Goal: Task Accomplishment & Management: Manage account settings

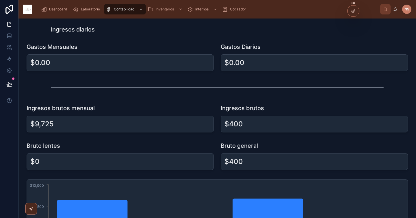
click at [356, 12] on div at bounding box center [353, 10] width 12 height 11
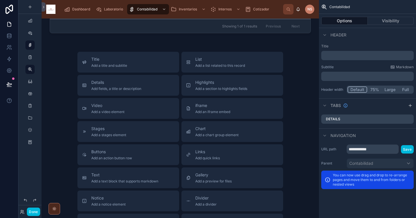
scroll to position [445, 0]
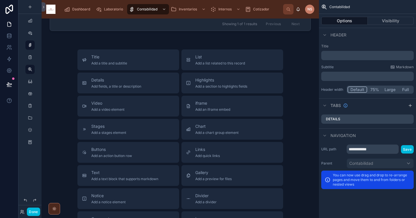
click at [195, 193] on span "Divider" at bounding box center [205, 196] width 21 height 6
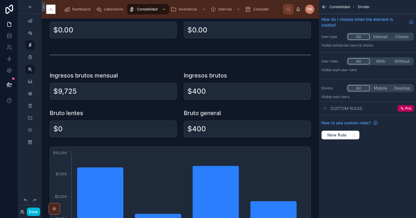
scroll to position [0, 0]
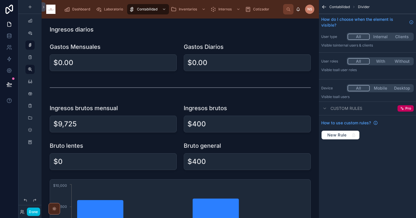
click at [100, 29] on div at bounding box center [180, 29] width 268 height 13
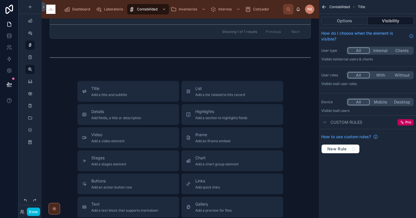
scroll to position [375, 0]
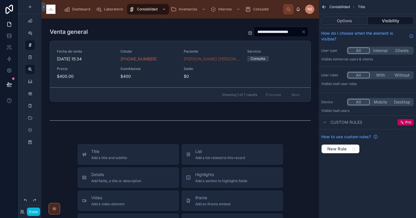
click at [128, 152] on div "Title Add a title and subtitle" at bounding box center [128, 154] width 92 height 12
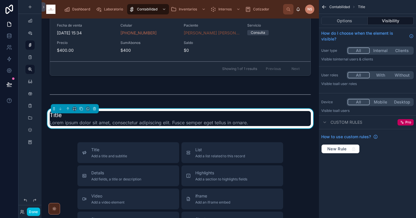
scroll to position [401, 0]
click at [349, 21] on button "Options" at bounding box center [344, 21] width 46 height 8
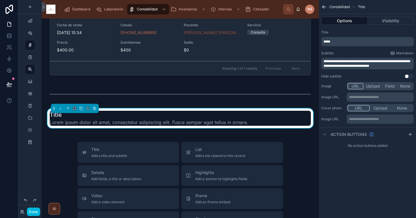
click at [396, 70] on div "**********" at bounding box center [367, 54] width 97 height 53
click at [397, 64] on p "**********" at bounding box center [367, 63] width 89 height 9
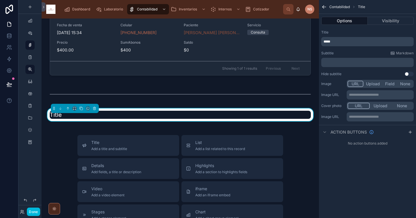
click at [379, 44] on p "*****" at bounding box center [367, 41] width 89 height 5
click at [385, 31] on div "Title" at bounding box center [367, 32] width 92 height 5
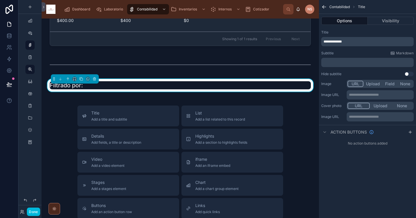
scroll to position [431, 0]
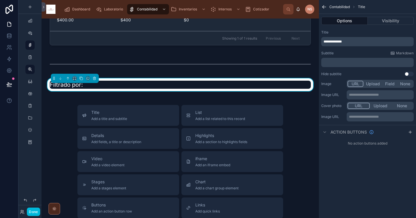
click at [213, 186] on span "Add a chart group element" at bounding box center [216, 188] width 43 height 5
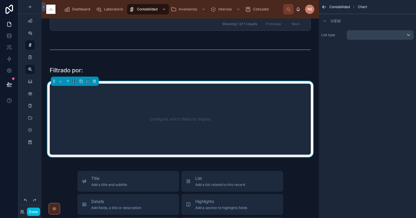
scroll to position [446, 0]
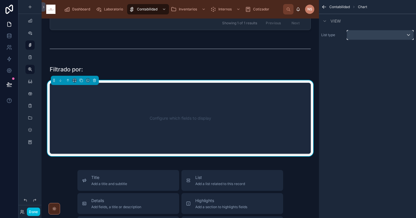
click at [373, 35] on div "scrollable content" at bounding box center [380, 34] width 66 height 9
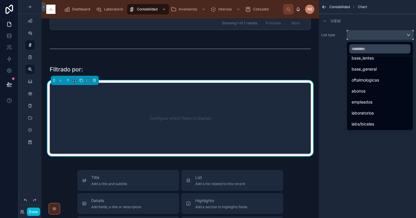
scroll to position [73, 0]
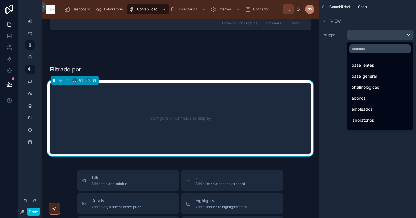
click at [368, 98] on div "abonos" at bounding box center [379, 98] width 57 height 7
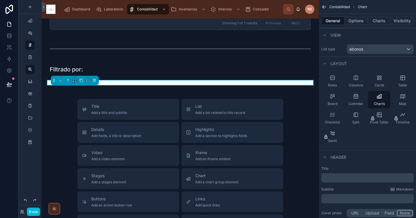
scroll to position [14, 0]
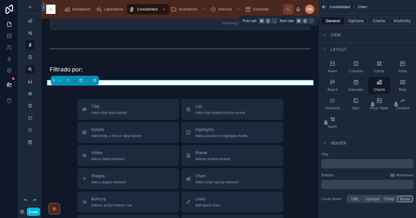
click at [352, 19] on button "Options" at bounding box center [355, 21] width 23 height 8
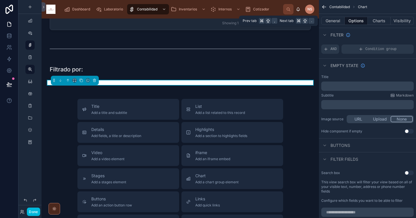
click at [380, 24] on button "Charts" at bounding box center [379, 21] width 23 height 8
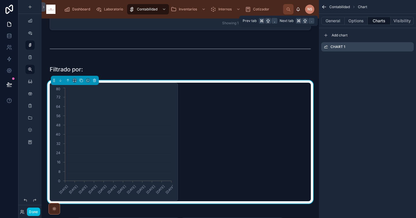
scroll to position [0, 0]
click at [0, 0] on icon "scrollable content" at bounding box center [0, 0] width 0 height 0
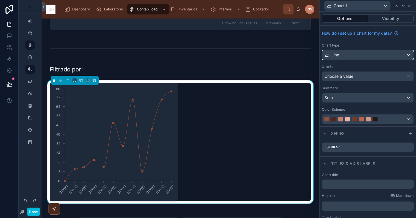
click at [377, 54] on div "Line" at bounding box center [367, 54] width 91 height 9
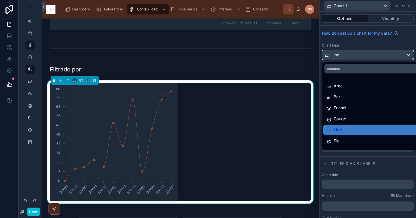
scroll to position [41, 0]
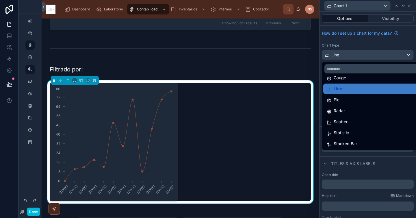
click at [347, 132] on span "Statistic" at bounding box center [341, 132] width 15 height 7
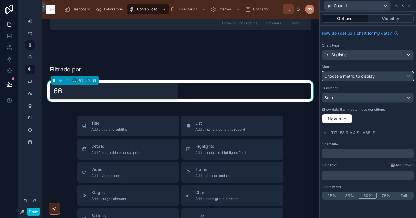
click at [364, 77] on span "Choose a metric to display" at bounding box center [349, 76] width 50 height 5
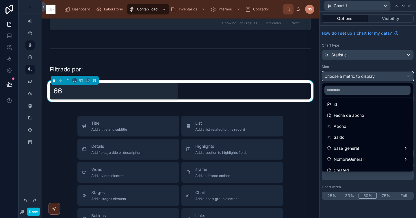
scroll to position [3, 0]
click at [352, 126] on div "Abono" at bounding box center [367, 125] width 81 height 7
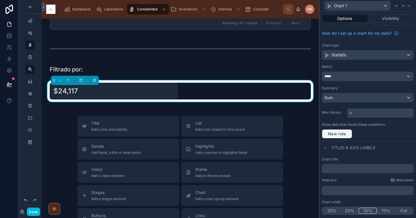
click at [343, 132] on span "New rule" at bounding box center [336, 133] width 23 height 5
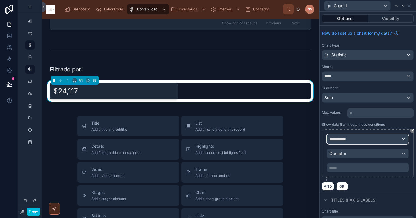
click at [355, 139] on div "**********" at bounding box center [367, 138] width 81 height 9
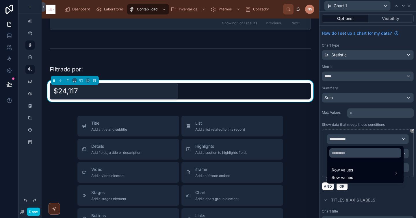
click at [351, 171] on span "Row values" at bounding box center [341, 169] width 21 height 7
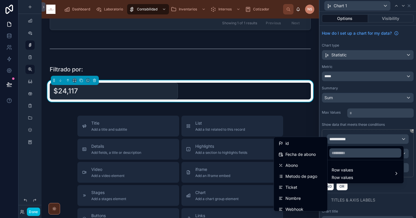
click at [310, 157] on span "Fecha de abono" at bounding box center [300, 154] width 30 height 7
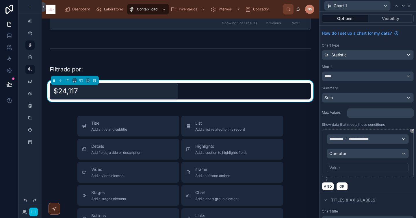
click at [346, 167] on div "Value" at bounding box center [368, 167] width 82 height 9
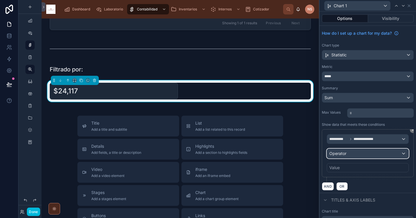
click at [346, 155] on div "Operator" at bounding box center [367, 153] width 81 height 9
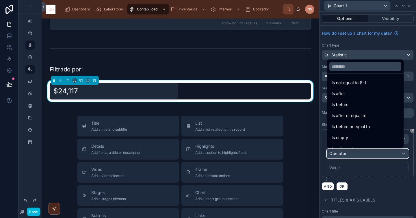
scroll to position [15, 0]
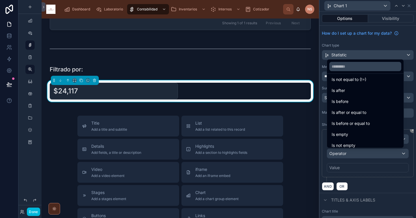
click at [355, 112] on span "Is after or equal to" at bounding box center [348, 112] width 35 height 7
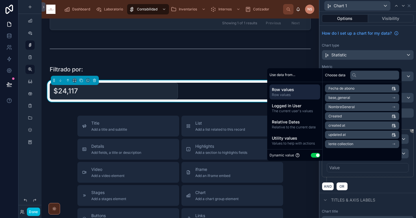
click at [305, 125] on span "Relative to the current date" at bounding box center [295, 127] width 46 height 5
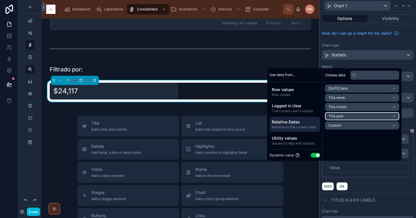
click at [333, 116] on span "This year" at bounding box center [335, 116] width 15 height 5
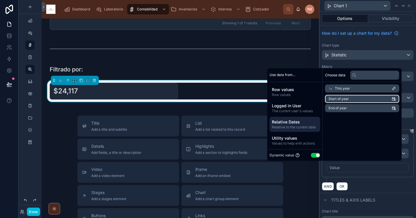
click at [349, 101] on li "Start of year" at bounding box center [362, 99] width 74 height 8
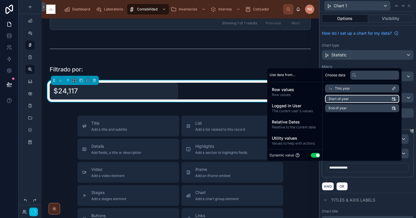
click at [349, 99] on li "Start of year" at bounding box center [362, 99] width 74 height 8
click at [358, 179] on div "**********" at bounding box center [368, 155] width 92 height 53
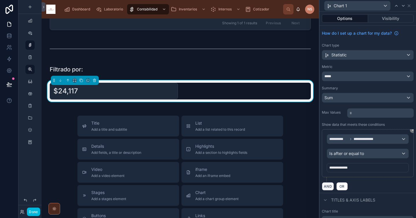
click at [329, 185] on button "AND" at bounding box center [328, 186] width 12 height 8
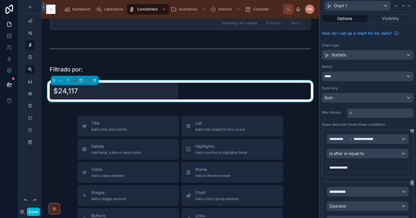
scroll to position [13, 0]
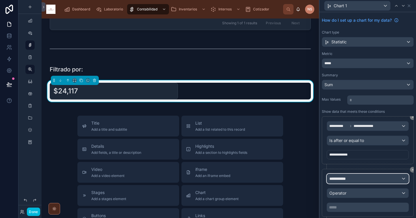
click at [347, 180] on span "**********" at bounding box center [339, 179] width 21 height 6
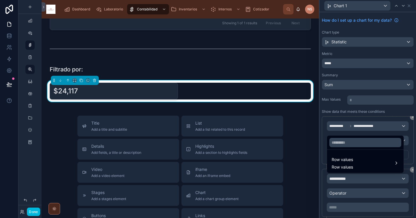
click at [345, 165] on span "Row values" at bounding box center [341, 167] width 21 height 6
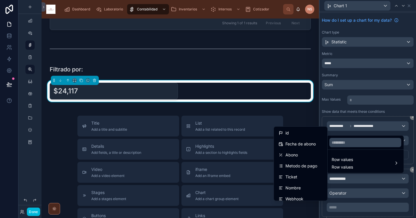
click at [307, 144] on span "Fecha de abono" at bounding box center [300, 143] width 30 height 7
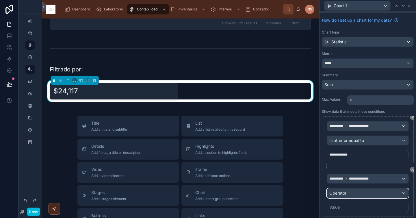
click at [341, 192] on span "Operator" at bounding box center [337, 192] width 17 height 5
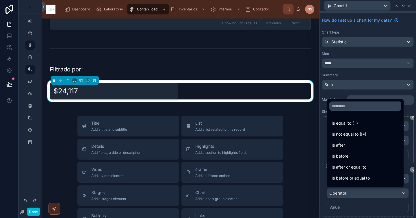
click at [347, 174] on div "Is before or equal to" at bounding box center [365, 178] width 74 height 10
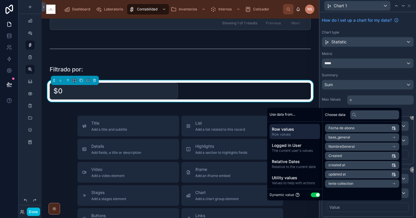
click at [297, 159] on span "Relative Dates" at bounding box center [295, 162] width 46 height 6
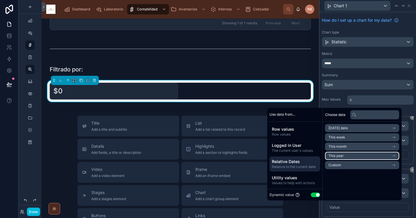
click at [342, 156] on li "This year" at bounding box center [362, 156] width 74 height 8
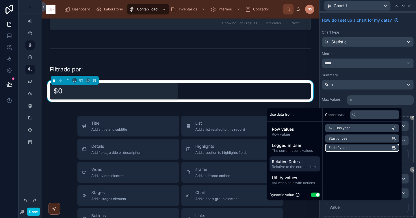
click at [346, 146] on li "End of year" at bounding box center [362, 148] width 74 height 8
click at [344, 146] on li "End of year" at bounding box center [362, 148] width 74 height 8
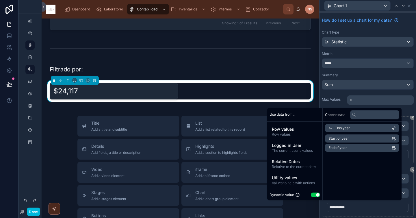
click at [332, 98] on label "Max Values" at bounding box center [333, 99] width 23 height 5
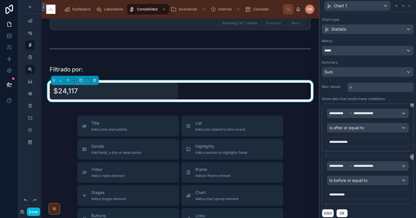
scroll to position [0, 0]
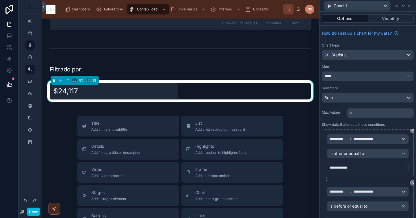
click at [350, 18] on button "Options" at bounding box center [345, 18] width 46 height 8
click at [408, 7] on icon at bounding box center [409, 5] width 5 height 5
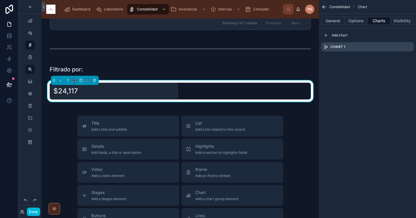
click at [329, 21] on button "General" at bounding box center [332, 21] width 23 height 8
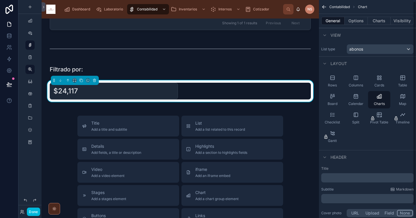
scroll to position [14, 0]
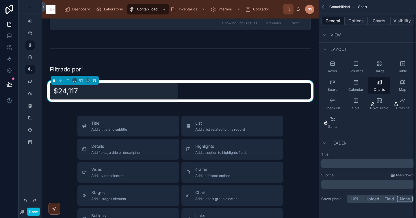
click at [342, 166] on div "﻿" at bounding box center [367, 163] width 92 height 9
click at [342, 162] on p "﻿" at bounding box center [367, 164] width 89 height 6
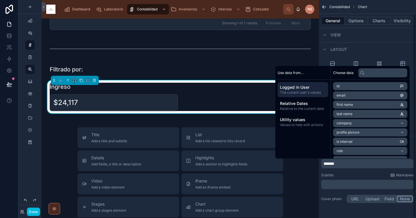
click at [347, 172] on div "Title ******* Subtitle Markdown ﻿ Cover photo URL Upload Field None" at bounding box center [367, 178] width 97 height 57
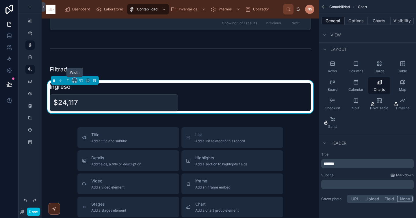
click at [75, 81] on icon at bounding box center [74, 80] width 4 height 4
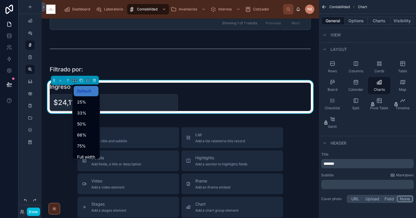
click at [91, 124] on div "50%" at bounding box center [86, 123] width 18 height 7
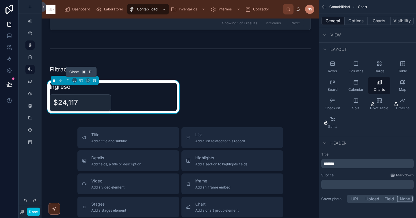
click at [82, 80] on icon at bounding box center [81, 80] width 4 height 4
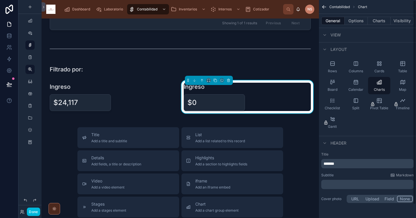
scroll to position [0, 0]
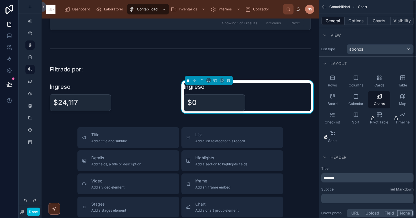
click at [279, 100] on div "$0" at bounding box center [247, 102] width 127 height 17
click at [358, 51] on span "abonos" at bounding box center [356, 49] width 14 height 6
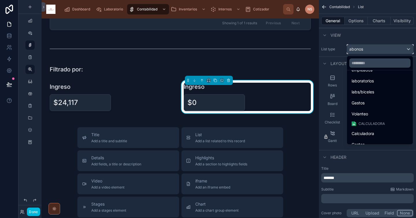
scroll to position [128, 0]
click at [368, 103] on div "Gastos" at bounding box center [379, 101] width 57 height 7
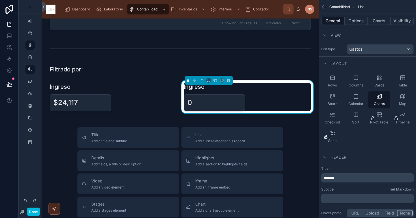
click at [369, 57] on div "Layout" at bounding box center [367, 63] width 97 height 14
click at [353, 148] on div "Contabilidad List General Options Charts Visibility View List type Gastos Layou…" at bounding box center [367, 110] width 97 height 220
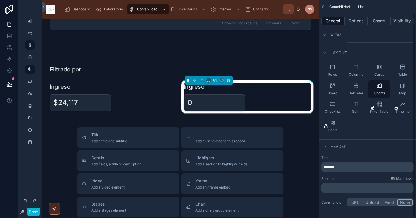
scroll to position [14, 0]
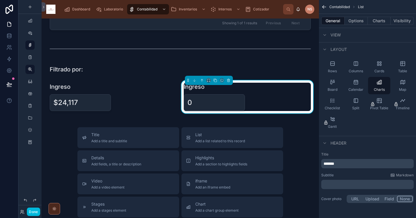
click at [275, 104] on div "0" at bounding box center [247, 102] width 127 height 17
click at [113, 97] on div at bounding box center [113, 96] width 134 height 33
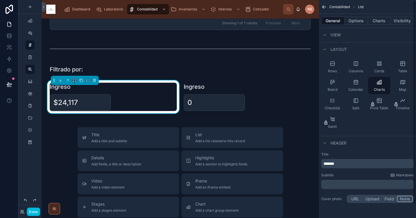
scroll to position [0, 0]
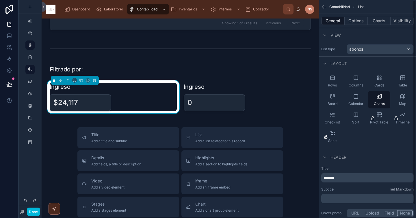
click at [386, 21] on button "Charts" at bounding box center [379, 21] width 23 height 8
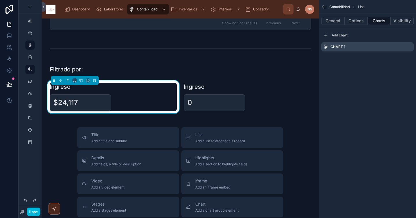
click at [0, 0] on icon "scrollable content" at bounding box center [0, 0] width 0 height 0
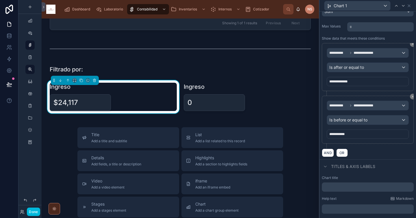
scroll to position [104, 0]
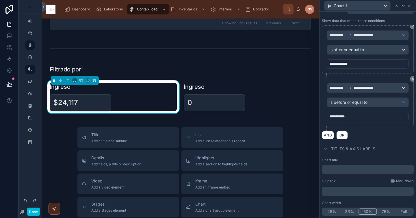
click at [397, 210] on button "Full" at bounding box center [404, 211] width 18 height 6
click at [290, 96] on div at bounding box center [247, 96] width 134 height 33
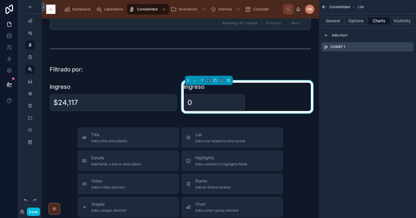
click at [0, 0] on icon "scrollable content" at bounding box center [0, 0] width 0 height 0
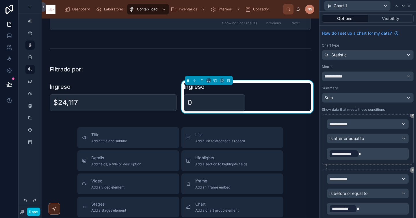
scroll to position [93, 0]
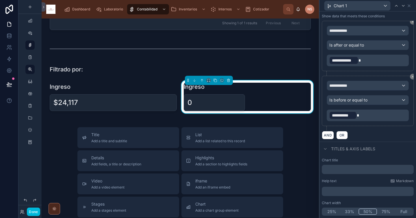
click at [401, 211] on button "Full" at bounding box center [404, 211] width 18 height 6
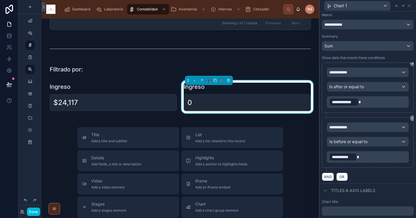
scroll to position [48, 0]
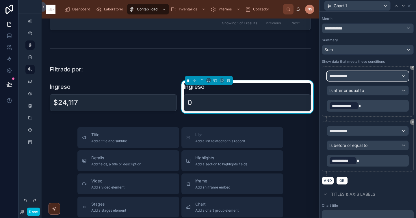
click at [355, 78] on div "**********" at bounding box center [367, 75] width 81 height 9
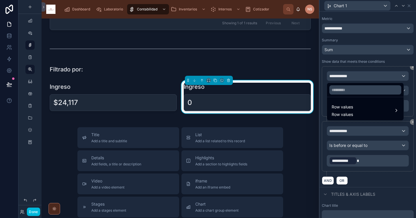
click at [350, 107] on span "Row values" at bounding box center [341, 106] width 21 height 7
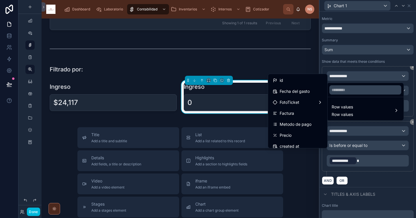
click at [311, 94] on div "Fecha del gasto" at bounding box center [298, 91] width 50 height 7
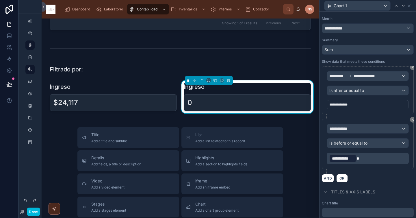
click at [353, 134] on div "**********" at bounding box center [368, 144] width 82 height 40
click at [351, 130] on div "**********" at bounding box center [367, 128] width 81 height 9
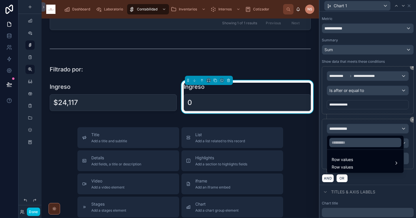
click at [345, 158] on span "Row values" at bounding box center [341, 159] width 21 height 7
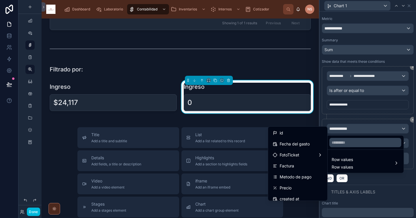
click at [313, 146] on div "Fecha del gasto" at bounding box center [298, 143] width 50 height 7
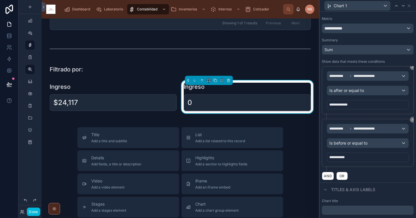
click at [369, 174] on div "AND OR" at bounding box center [368, 175] width 92 height 9
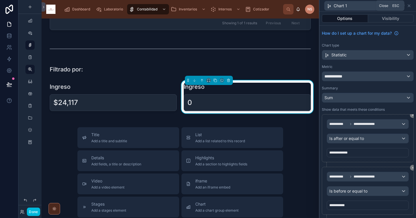
click at [410, 6] on icon at bounding box center [409, 6] width 2 height 2
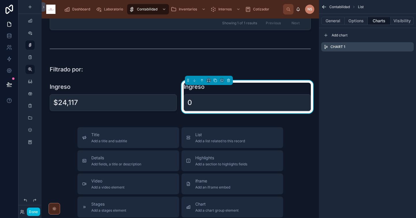
click at [331, 18] on button "General" at bounding box center [332, 21] width 23 height 8
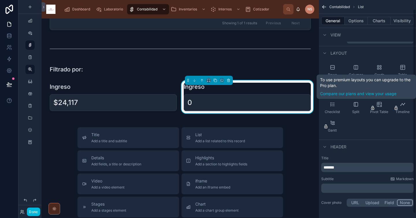
scroll to position [14, 0]
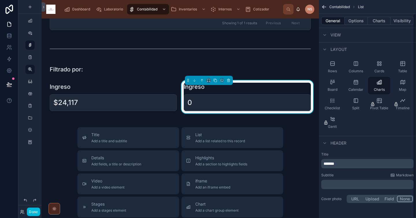
click at [379, 23] on button "Charts" at bounding box center [379, 21] width 23 height 8
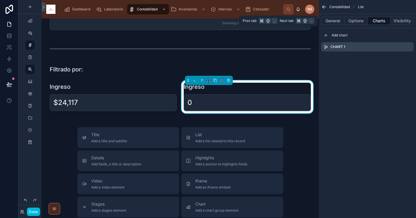
scroll to position [0, 0]
click at [0, 0] on icon "scrollable content" at bounding box center [0, 0] width 0 height 0
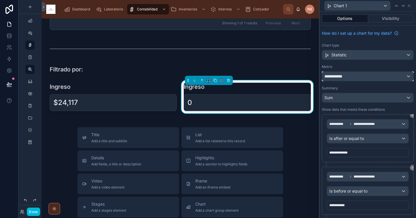
click at [383, 74] on div "**********" at bounding box center [367, 76] width 91 height 9
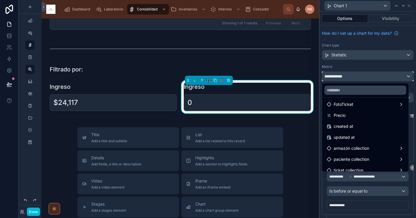
scroll to position [22, 0]
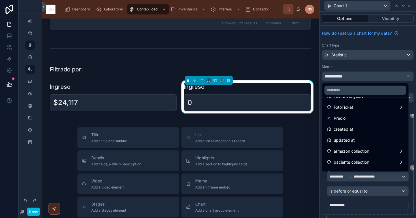
click at [347, 118] on div "Precio" at bounding box center [365, 118] width 77 height 7
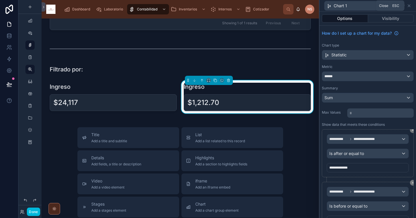
click at [408, 7] on icon at bounding box center [409, 5] width 5 height 5
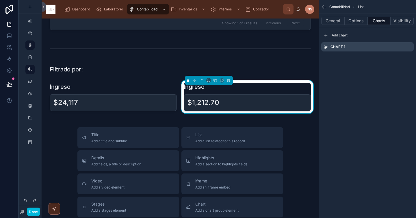
click at [131, 86] on div at bounding box center [113, 96] width 134 height 33
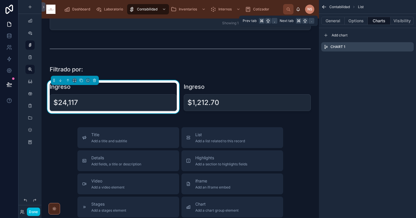
click at [329, 20] on button "General" at bounding box center [332, 21] width 23 height 8
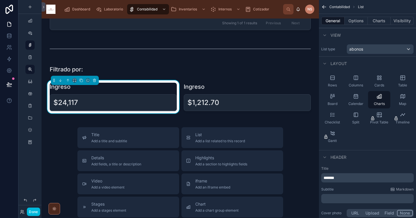
scroll to position [14, 0]
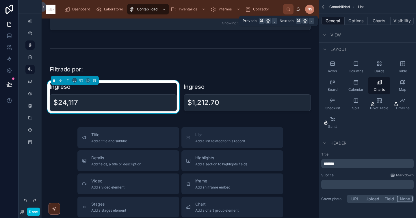
click at [383, 21] on button "Charts" at bounding box center [379, 21] width 23 height 8
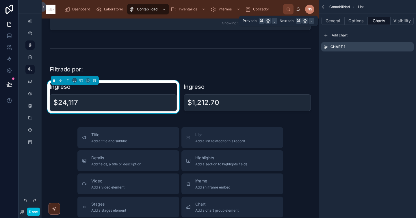
scroll to position [0, 0]
click at [357, 20] on button "Options" at bounding box center [355, 21] width 23 height 8
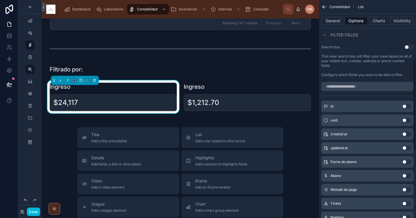
scroll to position [141, 0]
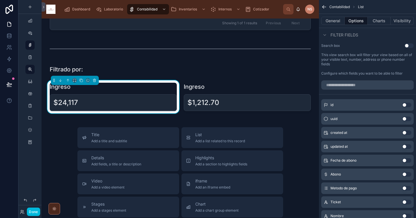
click at [407, 161] on button "Use setting" at bounding box center [406, 160] width 9 height 5
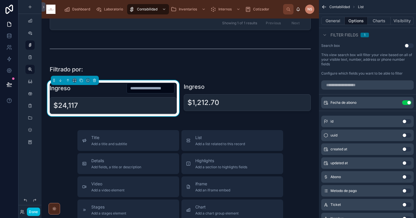
click at [0, 0] on icon "scrollable content" at bounding box center [0, 0] width 0 height 0
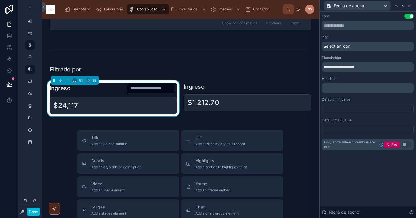
click at [151, 88] on input "text" at bounding box center [150, 88] width 47 height 8
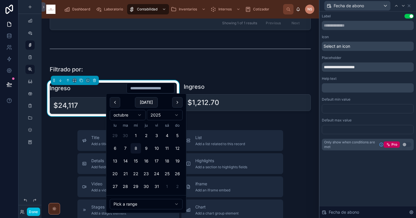
click at [347, 78] on div "Help text" at bounding box center [368, 78] width 92 height 5
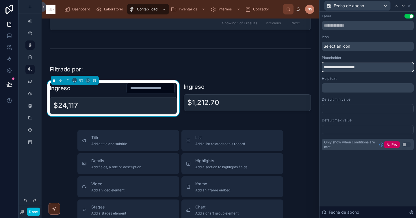
click at [355, 65] on input "**********" at bounding box center [368, 66] width 92 height 9
click at [335, 66] on input "**********" at bounding box center [368, 66] width 92 height 9
type input "**********"
click at [377, 59] on div "Placeholder" at bounding box center [368, 57] width 92 height 5
click at [373, 64] on input "**********" at bounding box center [368, 66] width 92 height 9
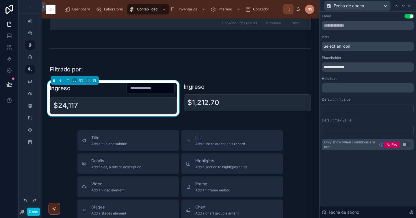
click at [370, 45] on div "Select an icon" at bounding box center [368, 46] width 92 height 9
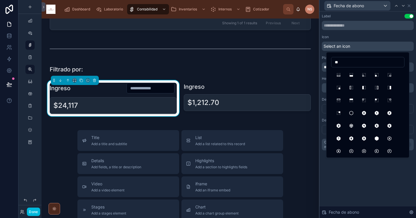
type input "*"
type input "*****"
click at [340, 75] on button "Calendar" at bounding box center [338, 75] width 10 height 10
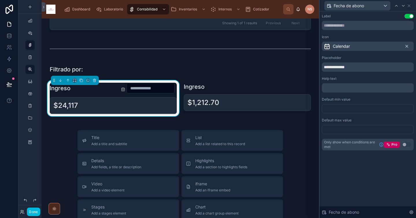
click at [256, 90] on div at bounding box center [247, 98] width 134 height 36
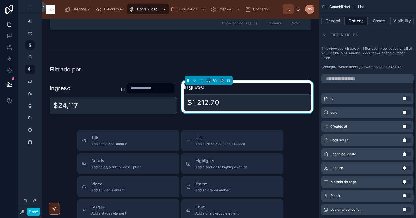
scroll to position [148, 0]
click at [408, 154] on button "Use setting" at bounding box center [406, 153] width 9 height 5
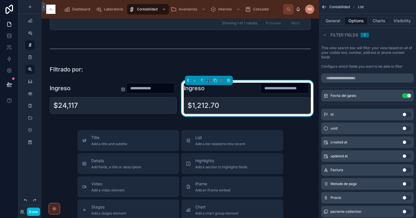
click at [0, 0] on icon "scrollable content" at bounding box center [0, 0] width 0 height 0
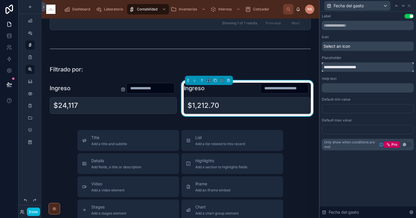
click at [334, 66] on input "**********" at bounding box center [368, 66] width 92 height 9
type input "**********"
click at [341, 49] on div "Select an icon" at bounding box center [368, 46] width 92 height 9
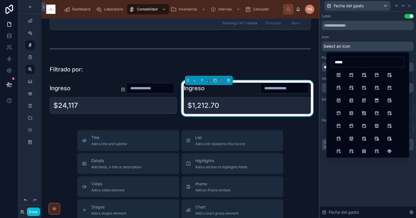
type input "*****"
click at [338, 75] on button "Calendar" at bounding box center [338, 75] width 10 height 10
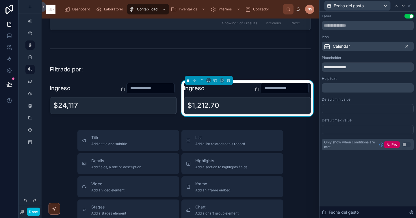
click at [348, 35] on div "Icon" at bounding box center [368, 37] width 92 height 5
click at [409, 6] on icon at bounding box center [409, 6] width 2 height 2
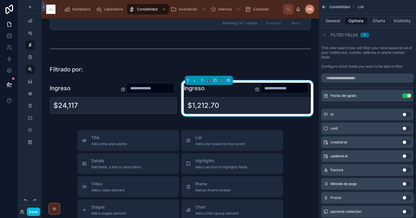
click at [33, 211] on button "Done" at bounding box center [33, 211] width 13 height 8
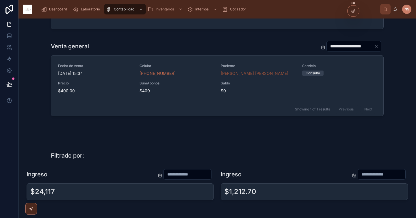
scroll to position [391, 0]
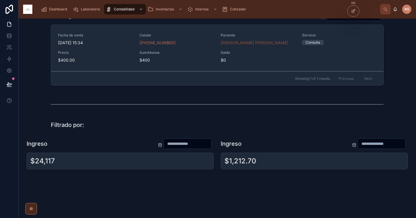
click at [110, 146] on div "Ingreso" at bounding box center [120, 143] width 187 height 11
click at [354, 9] on icon at bounding box center [353, 11] width 5 height 5
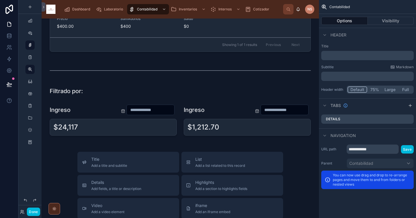
scroll to position [441, 0]
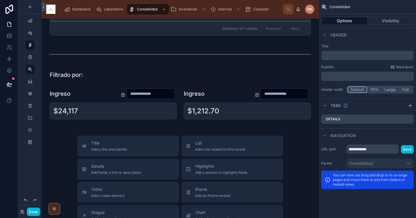
click at [103, 100] on div at bounding box center [113, 104] width 134 height 36
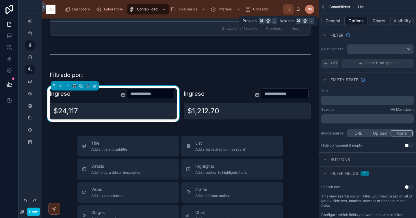
click at [385, 19] on button "Charts" at bounding box center [379, 21] width 23 height 8
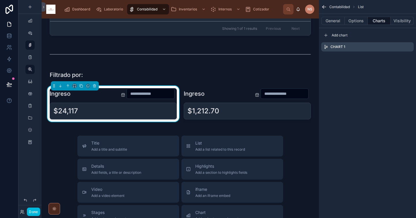
click at [400, 36] on div "Add chart" at bounding box center [367, 35] width 92 height 9
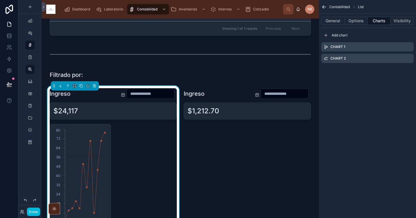
click at [0, 0] on icon "scrollable content" at bounding box center [0, 0] width 0 height 0
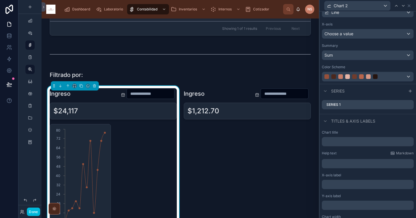
scroll to position [56, 0]
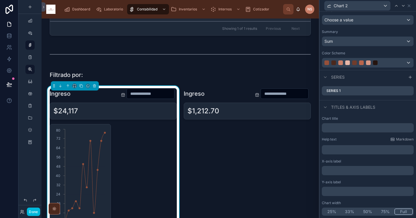
click at [402, 210] on button "Full" at bounding box center [403, 211] width 18 height 6
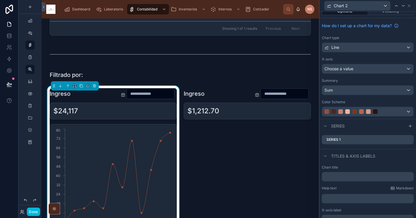
scroll to position [0, 0]
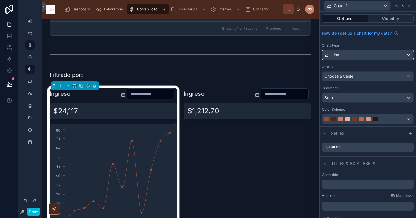
click at [371, 53] on div "Line" at bounding box center [367, 54] width 91 height 9
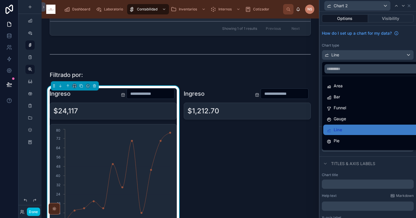
click at [351, 97] on div "Bar" at bounding box center [372, 96] width 91 height 7
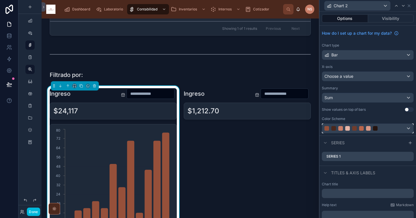
click at [352, 126] on div at bounding box center [361, 128] width 74 height 5
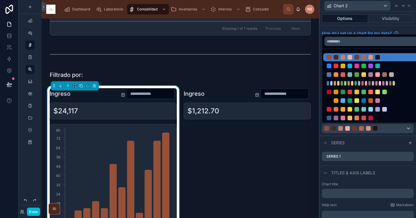
click at [368, 81] on div at bounding box center [364, 83] width 74 height 5
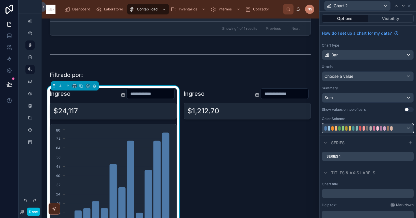
click at [359, 126] on div at bounding box center [361, 128] width 74 height 5
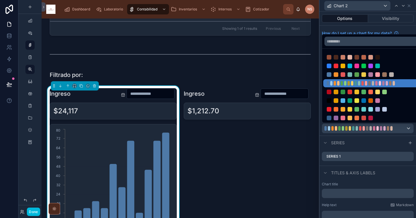
click at [352, 68] on div at bounding box center [364, 66] width 74 height 5
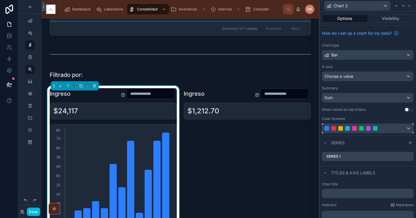
click at [352, 128] on div at bounding box center [361, 128] width 74 height 5
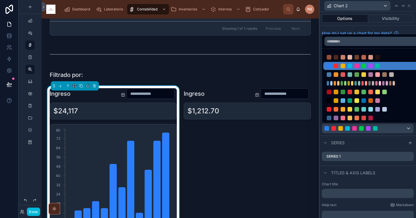
click at [352, 56] on div at bounding box center [364, 57] width 74 height 5
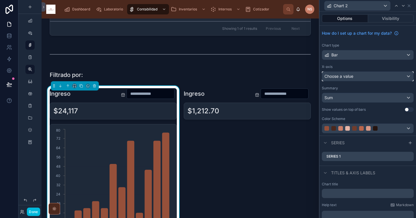
click at [357, 76] on div "Choose a value" at bounding box center [367, 76] width 91 height 9
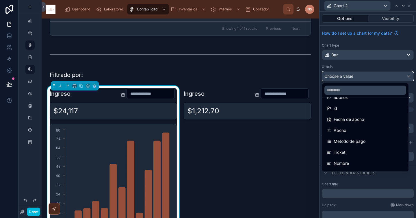
scroll to position [12, 0]
click at [345, 129] on span "Abono" at bounding box center [340, 128] width 12 height 7
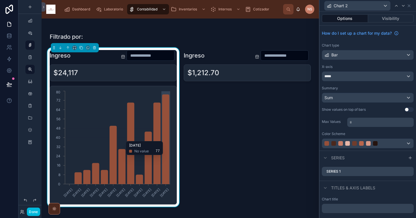
scroll to position [480, 0]
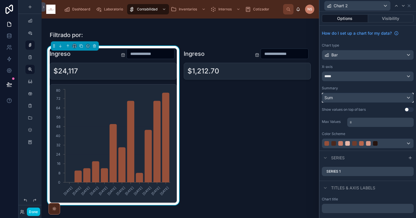
click at [338, 97] on div "Sum" at bounding box center [367, 97] width 91 height 9
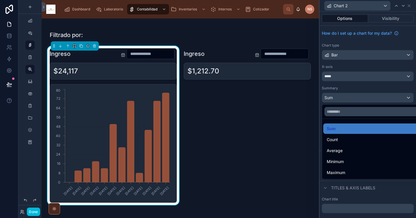
click at [341, 137] on div "Count" at bounding box center [372, 139] width 91 height 7
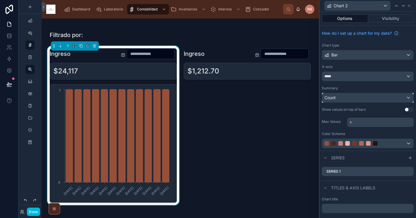
click at [348, 100] on div "Count" at bounding box center [367, 97] width 91 height 9
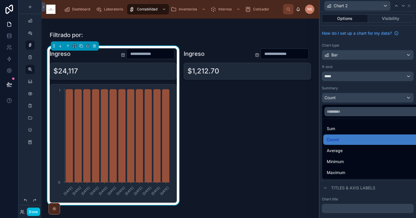
click at [337, 128] on div "Sum" at bounding box center [372, 128] width 91 height 7
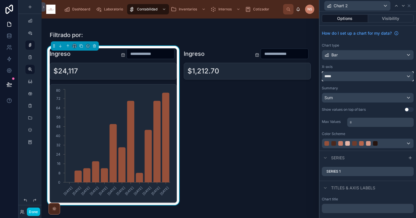
click at [360, 80] on div "*****" at bounding box center [367, 76] width 91 height 9
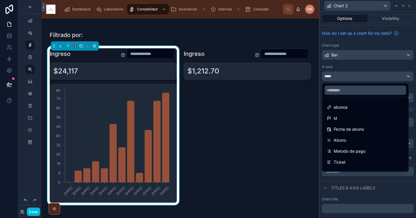
click at [352, 139] on div "Abono" at bounding box center [365, 140] width 77 height 7
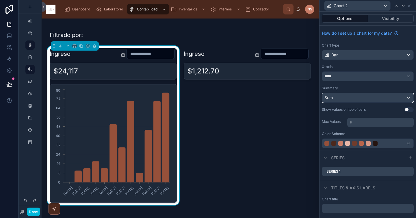
click at [352, 97] on div "Sum" at bounding box center [367, 97] width 91 height 9
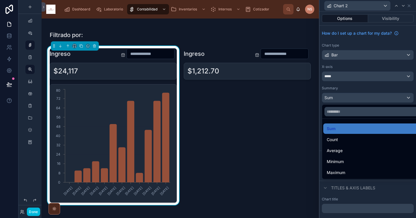
click at [346, 140] on div "Count" at bounding box center [372, 139] width 91 height 7
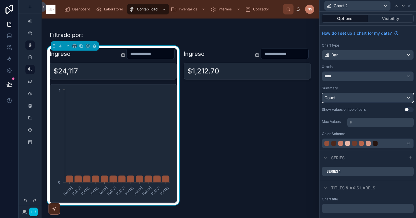
click at [343, 98] on div "Count" at bounding box center [367, 97] width 91 height 9
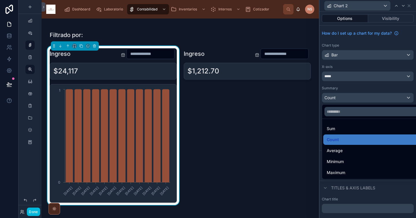
click at [338, 129] on div "Sum" at bounding box center [372, 128] width 91 height 7
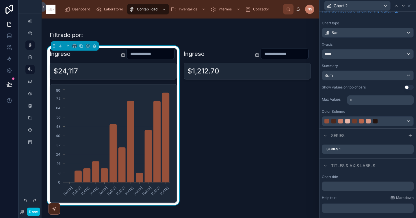
scroll to position [24, 0]
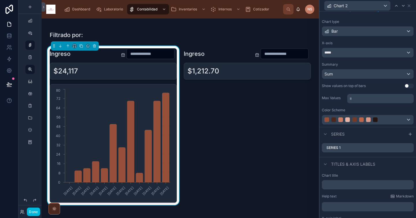
click at [0, 0] on icon at bounding box center [0, 0] width 0 height 0
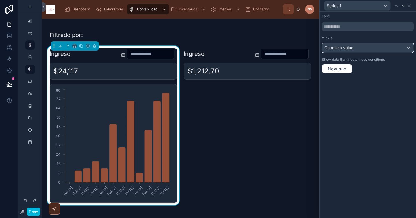
click at [358, 47] on div "Choose a value" at bounding box center [367, 47] width 91 height 9
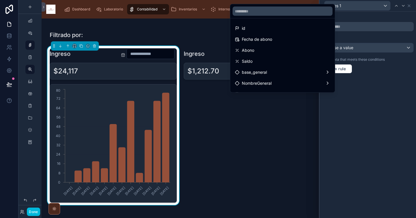
click at [273, 41] on div "Fecha de abono" at bounding box center [282, 39] width 95 height 7
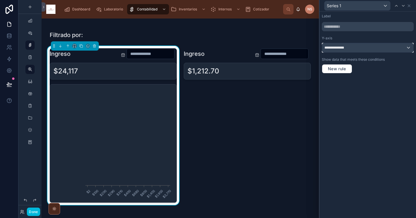
click at [362, 45] on div "**********" at bounding box center [367, 47] width 91 height 9
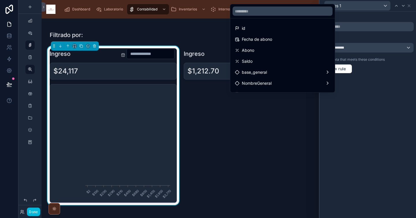
click at [258, 48] on div "Abono" at bounding box center [282, 50] width 95 height 7
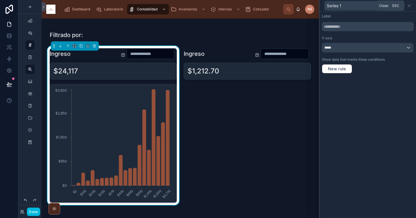
click at [409, 7] on icon at bounding box center [409, 5] width 5 height 5
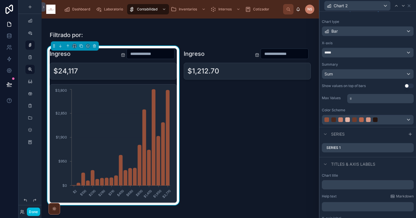
click at [0, 0] on icon at bounding box center [0, 0] width 0 height 0
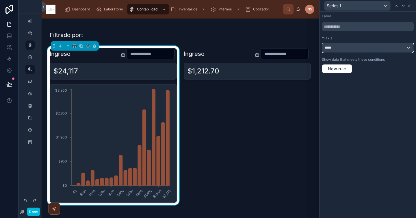
click at [359, 44] on div "*****" at bounding box center [367, 47] width 91 height 9
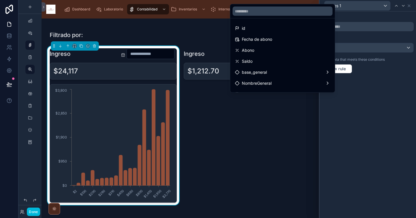
click at [301, 25] on div "id" at bounding box center [282, 28] width 95 height 7
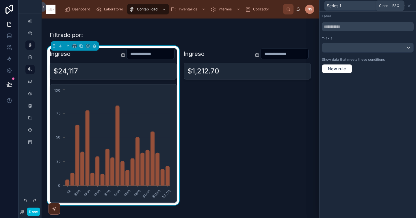
click at [408, 5] on icon at bounding box center [409, 5] width 5 height 5
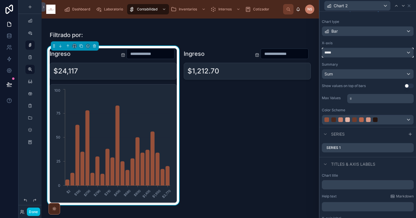
click at [357, 50] on div "*****" at bounding box center [367, 52] width 91 height 9
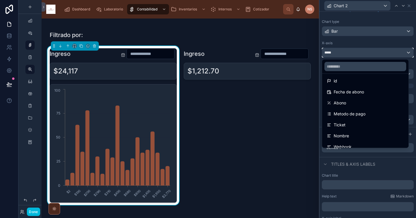
scroll to position [0, 0]
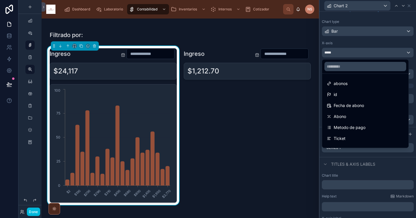
click at [350, 118] on div "Abono" at bounding box center [365, 116] width 77 height 7
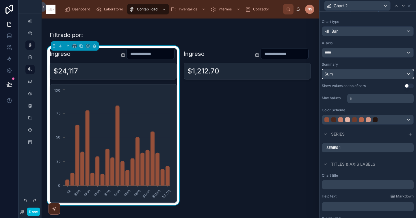
click at [352, 74] on div "Sum" at bounding box center [367, 73] width 91 height 9
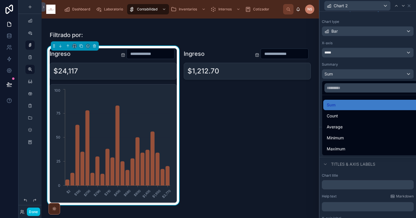
click at [361, 61] on div at bounding box center [367, 109] width 96 height 218
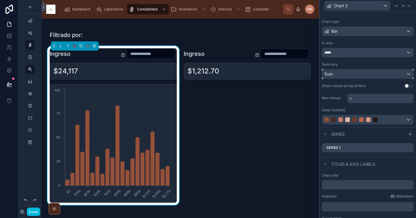
click at [355, 75] on div "Sum" at bounding box center [367, 73] width 91 height 9
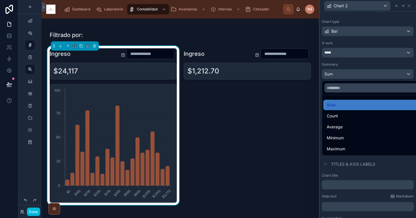
click at [346, 128] on div "Average" at bounding box center [372, 126] width 91 height 7
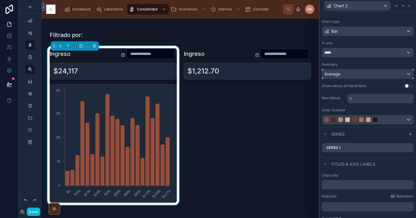
click at [353, 74] on div "Average" at bounding box center [367, 73] width 91 height 9
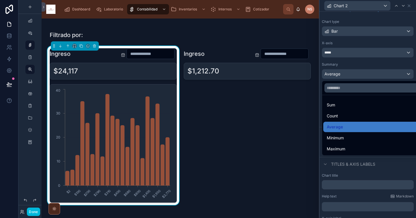
click at [343, 107] on div "Sum" at bounding box center [372, 104] width 91 height 7
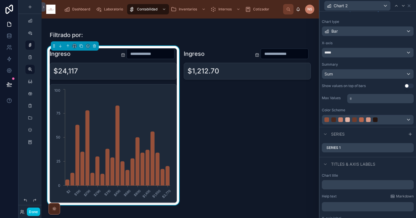
click at [0, 0] on icon at bounding box center [0, 0] width 0 height 0
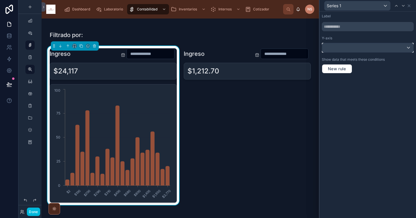
click at [362, 44] on div at bounding box center [367, 47] width 91 height 9
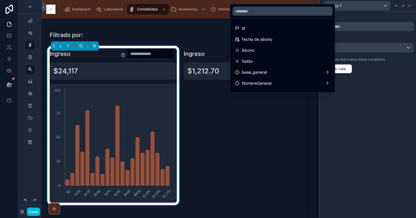
click at [266, 40] on span "Fecha de abono" at bounding box center [257, 39] width 30 height 7
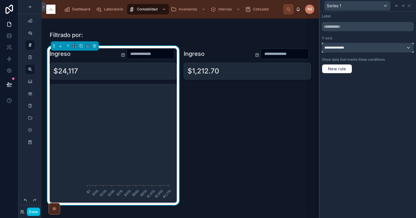
click at [356, 47] on div "**********" at bounding box center [367, 47] width 91 height 9
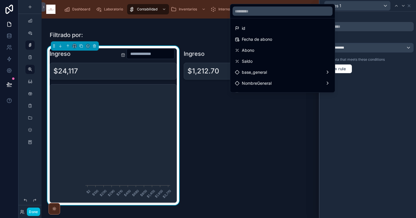
click at [309, 37] on div "Fecha de abono" at bounding box center [282, 39] width 95 height 7
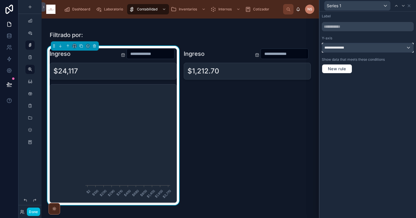
click at [362, 48] on div "**********" at bounding box center [367, 47] width 91 height 9
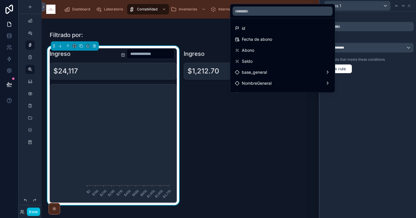
click at [391, 81] on div at bounding box center [367, 109] width 96 height 218
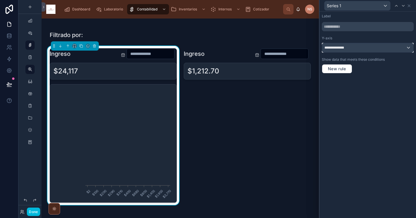
click at [372, 48] on div "**********" at bounding box center [367, 47] width 91 height 9
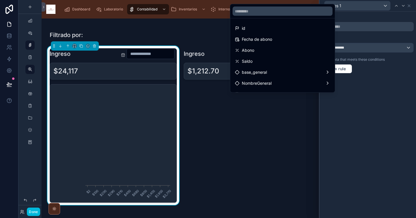
click at [294, 48] on div "Abono" at bounding box center [282, 50] width 95 height 7
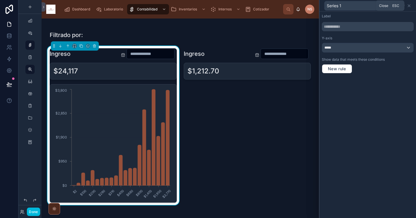
click at [409, 6] on icon at bounding box center [409, 6] width 2 height 2
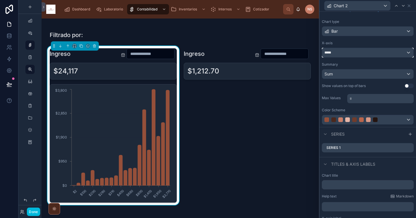
click at [354, 55] on div "*****" at bounding box center [367, 52] width 91 height 9
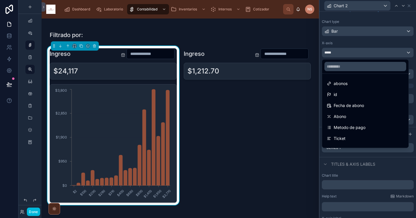
click at [346, 104] on span "Fecha de abono" at bounding box center [349, 105] width 30 height 7
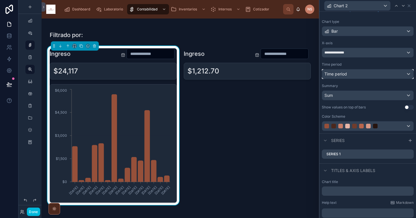
click at [363, 75] on div "Time period" at bounding box center [367, 73] width 91 height 9
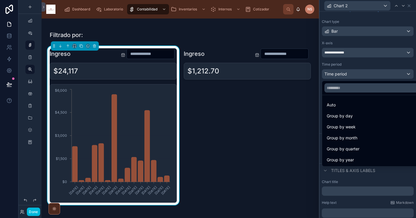
click at [357, 124] on div "Group by week" at bounding box center [372, 126] width 91 height 7
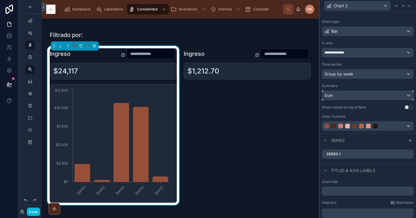
click at [353, 94] on div "Sum" at bounding box center [367, 95] width 91 height 9
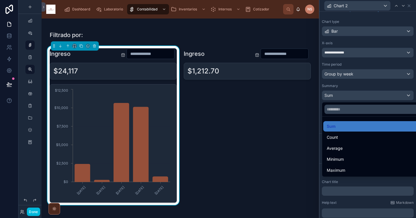
click at [354, 90] on div at bounding box center [367, 109] width 96 height 218
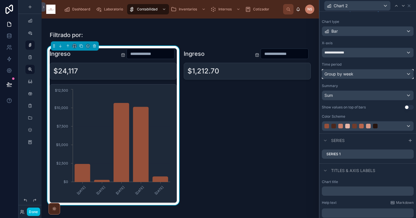
click at [354, 72] on div "Group by week" at bounding box center [367, 73] width 91 height 9
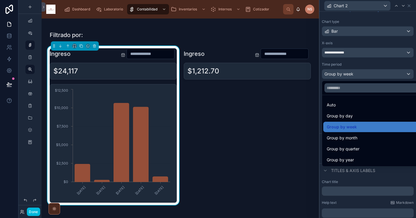
click at [357, 137] on span "Group by month" at bounding box center [342, 137] width 31 height 7
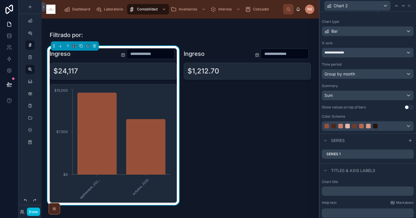
click at [358, 106] on div "Show values on top of bars" at bounding box center [344, 107] width 44 height 5
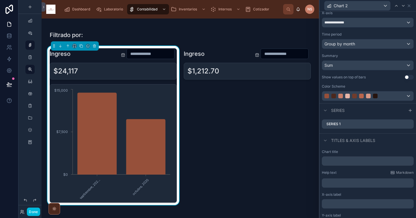
scroll to position [64, 0]
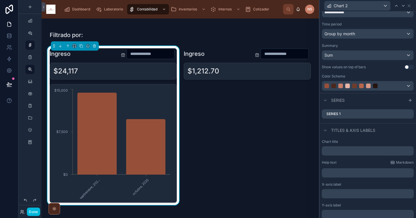
click at [0, 0] on icon at bounding box center [0, 0] width 0 height 0
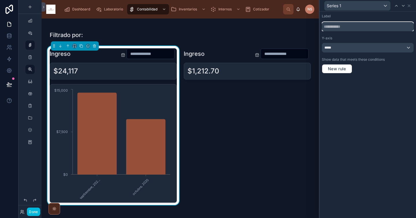
click at [346, 25] on input "text" at bounding box center [368, 26] width 92 height 9
type input "*****"
click at [409, 3] on icon at bounding box center [409, 5] width 5 height 5
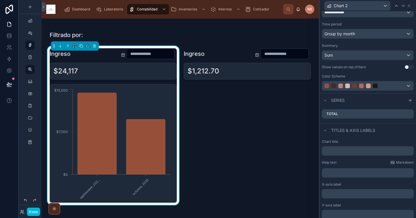
click at [225, 140] on div at bounding box center [247, 125] width 134 height 159
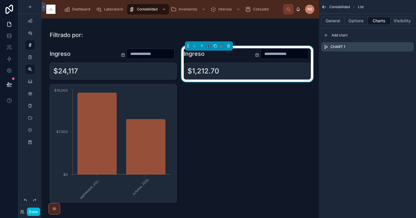
click at [235, 53] on div "Ingreso" at bounding box center [247, 53] width 127 height 11
click at [401, 34] on div "Add chart" at bounding box center [367, 35] width 92 height 9
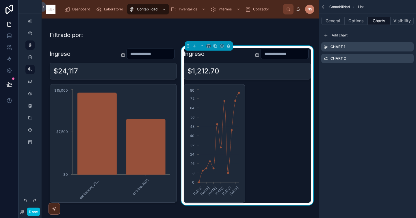
click at [0, 0] on icon "scrollable content" at bounding box center [0, 0] width 0 height 0
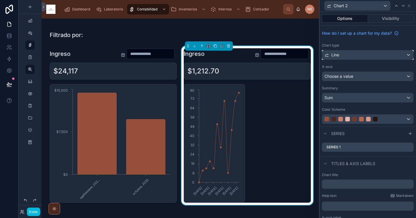
click at [340, 56] on div "Line" at bounding box center [367, 54] width 91 height 9
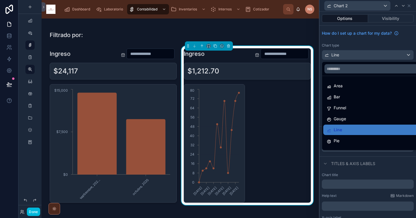
click at [345, 95] on div "Bar" at bounding box center [372, 96] width 91 height 7
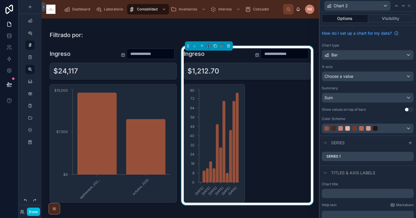
scroll to position [66, 0]
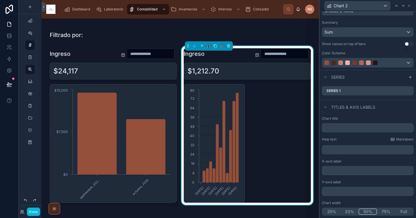
click at [401, 210] on button "Full" at bounding box center [404, 211] width 18 height 6
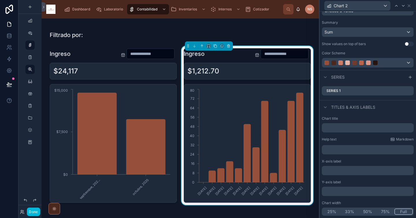
scroll to position [0, 0]
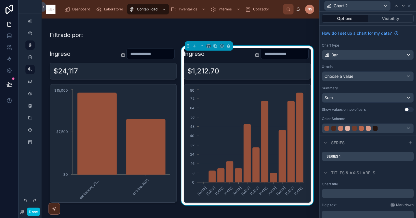
click at [357, 105] on div "How do I set up a chart for my data? Chart type Bar X-axis Choose a value Summa…" at bounding box center [367, 81] width 96 height 110
click at [357, 98] on div "Sum" at bounding box center [367, 97] width 91 height 9
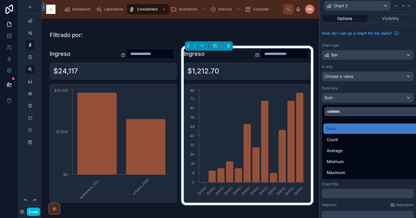
click at [353, 83] on div at bounding box center [367, 109] width 96 height 218
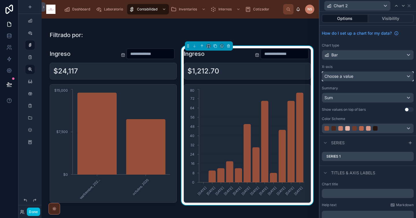
click at [352, 75] on span "Choose a value" at bounding box center [338, 76] width 29 height 5
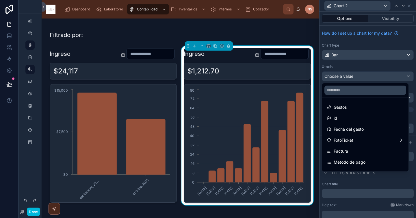
click at [356, 129] on span "Fecha del gasto" at bounding box center [349, 129] width 30 height 7
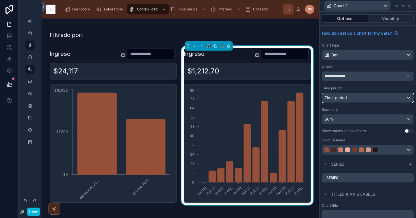
click at [356, 99] on div "Time period" at bounding box center [367, 97] width 91 height 9
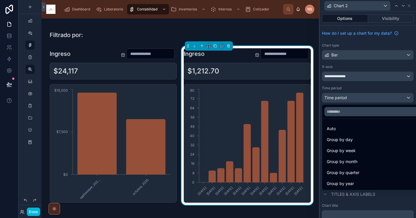
click at [360, 159] on div "Group by month" at bounding box center [372, 161] width 91 height 7
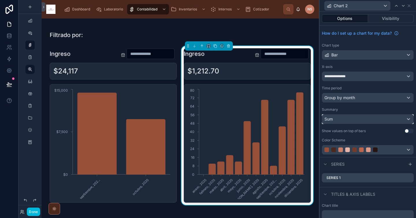
click at [364, 120] on div "Sum" at bounding box center [367, 118] width 91 height 9
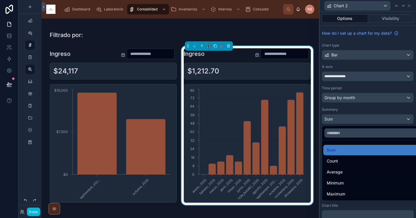
click at [364, 111] on div at bounding box center [367, 109] width 96 height 218
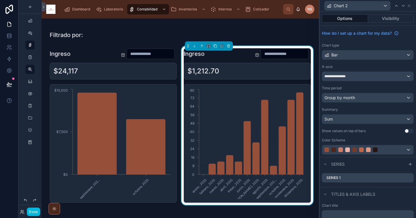
scroll to position [6, 0]
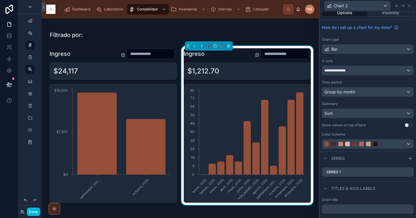
click at [0, 0] on icon at bounding box center [0, 0] width 0 height 0
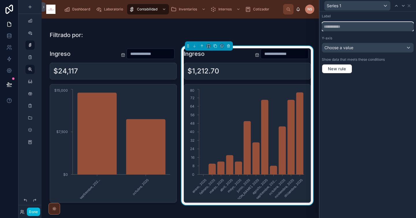
click at [338, 25] on input "text" at bounding box center [368, 26] width 92 height 9
type input "*****"
click at [343, 49] on span "Choose a value" at bounding box center [338, 47] width 29 height 5
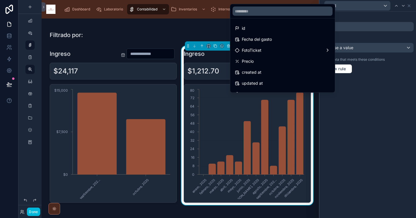
click at [278, 63] on div "Precio" at bounding box center [282, 61] width 95 height 7
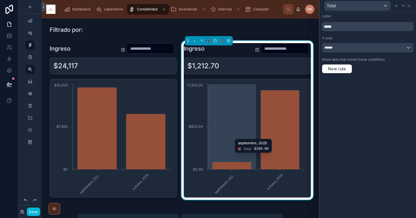
scroll to position [487, 0]
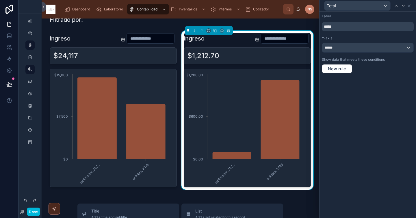
scroll to position [497, 0]
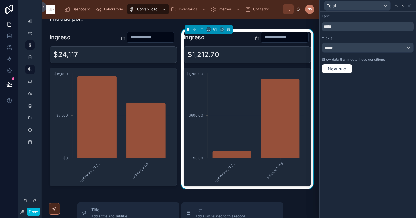
click at [152, 145] on div at bounding box center [113, 108] width 134 height 159
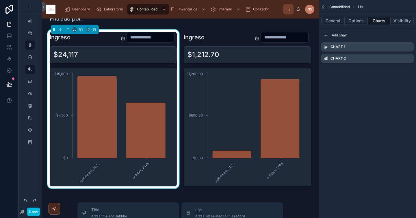
click at [138, 58] on div "$24,117" at bounding box center [113, 54] width 120 height 9
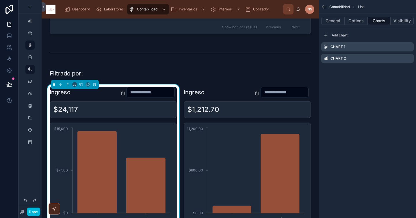
scroll to position [438, 0]
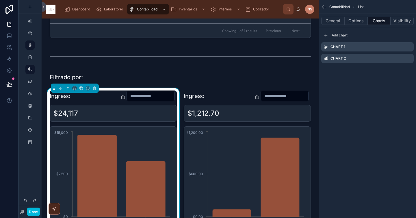
click at [228, 67] on div "**********" at bounding box center [180, 46] width 277 height 932
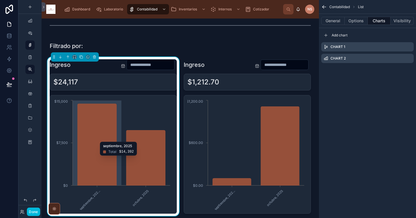
scroll to position [478, 0]
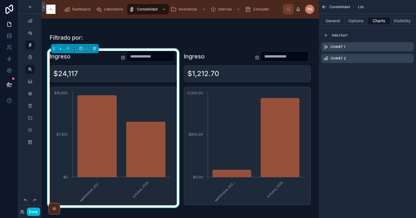
click at [36, 212] on button "Done" at bounding box center [33, 211] width 13 height 8
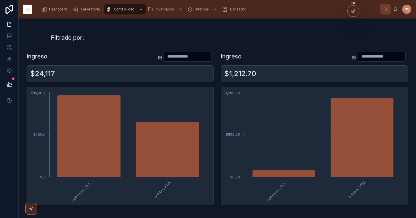
click at [217, 204] on div "Ingreso $1,212.70 septiembre, 202... octubre, 2025 $0.00 $600.00 $1,200.00" at bounding box center [314, 128] width 194 height 159
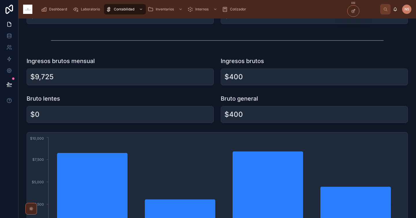
scroll to position [0, 0]
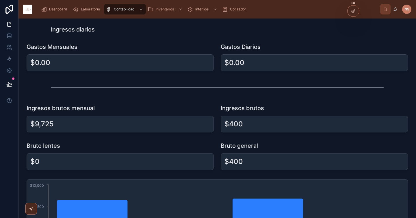
click at [43, 8] on icon "scrollable content" at bounding box center [44, 9] width 6 height 6
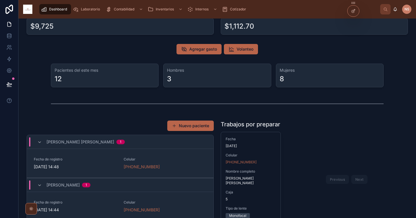
scroll to position [30, 0]
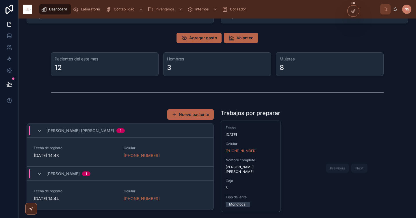
click at [42, 129] on div "Rivera Legorreta Anselmo Enrique 1" at bounding box center [80, 130] width 87 height 9
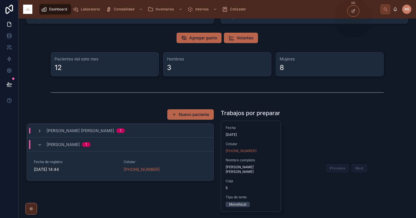
click at [42, 144] on div "Castilllo Gonzalez Brenda 1" at bounding box center [63, 144] width 53 height 9
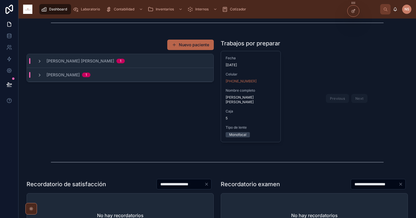
scroll to position [101, 0]
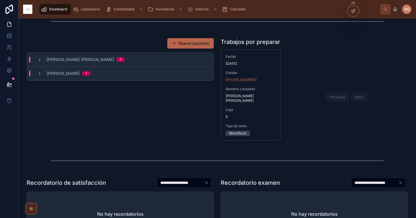
click at [199, 9] on span "Internos" at bounding box center [201, 9] width 13 height 5
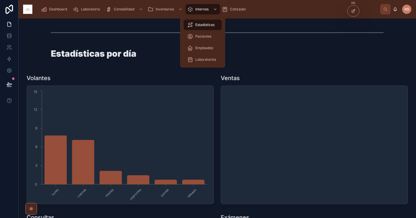
click at [208, 36] on span "Pacientes" at bounding box center [203, 36] width 16 height 5
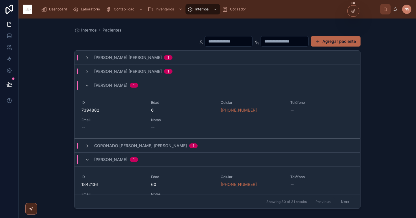
click at [88, 84] on icon at bounding box center [87, 85] width 5 height 5
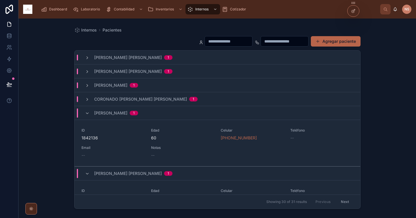
click at [88, 112] on icon at bounding box center [87, 113] width 5 height 5
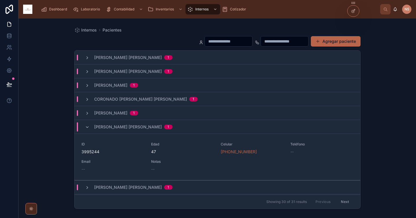
click at [208, 46] on div at bounding box center [228, 41] width 48 height 10
click at [210, 42] on input "text" at bounding box center [228, 41] width 47 height 8
type input "******"
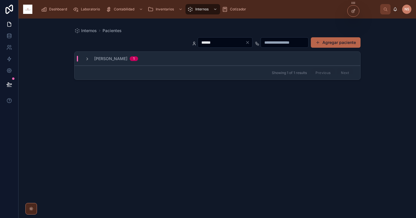
click at [164, 56] on div "Juarez Garcia Suriel 1" at bounding box center [218, 59] width 286 height 14
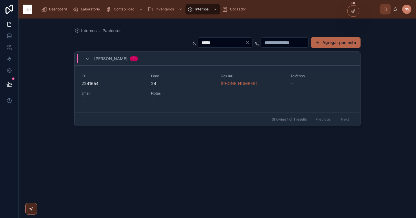
click at [178, 87] on div "ID 2241654 Edad 24 Celular +52 56 3322 9653 Teléfono -- Email -- Notas --" at bounding box center [217, 89] width 272 height 30
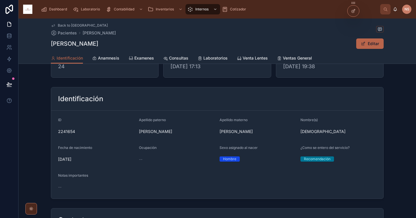
scroll to position [25, 0]
click at [361, 40] on button "Editar" at bounding box center [369, 43] width 27 height 10
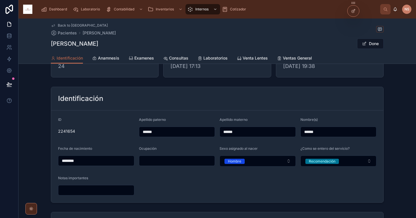
scroll to position [0, 0]
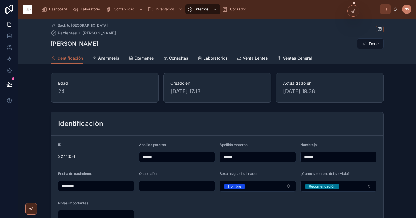
click at [364, 43] on span at bounding box center [364, 43] width 5 height 5
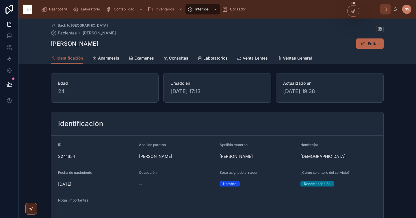
click at [142, 60] on span "Examenes" at bounding box center [144, 58] width 20 height 6
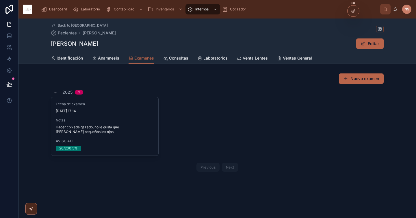
click at [127, 122] on span "Notas" at bounding box center [105, 120] width 98 height 5
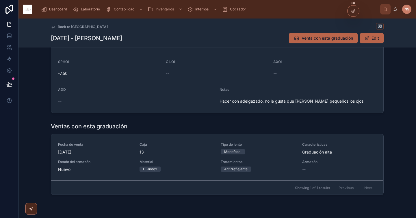
scroll to position [167, 0]
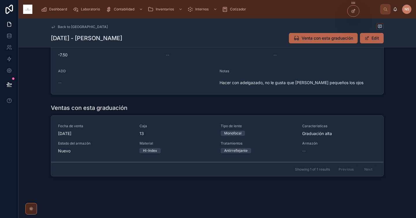
click at [58, 9] on span "Dashboard" at bounding box center [58, 9] width 18 height 5
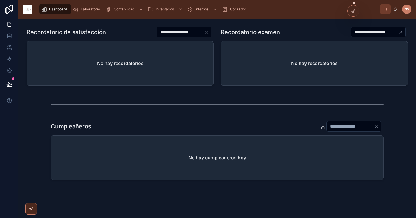
scroll to position [260, 0]
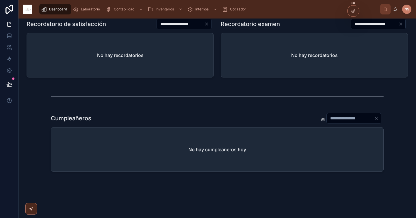
click at [350, 14] on div at bounding box center [353, 10] width 12 height 11
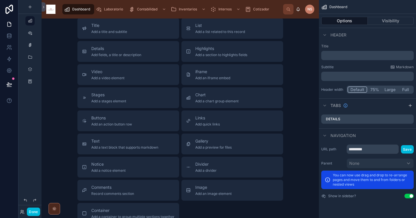
scroll to position [491, 0]
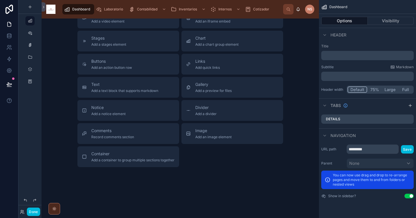
click at [222, 108] on div "Divider Add a divider" at bounding box center [232, 111] width 92 height 12
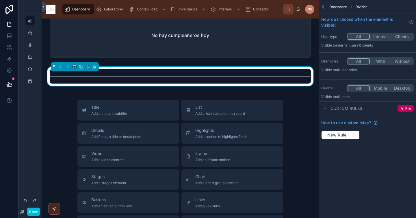
scroll to position [381, 0]
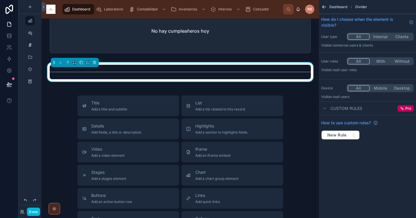
click at [220, 107] on span "Add a list related to this record" at bounding box center [220, 109] width 50 height 5
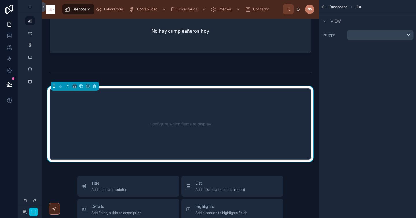
scroll to position [382, 0]
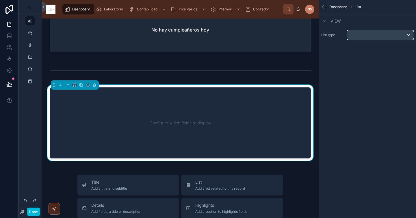
click at [387, 34] on div "scrollable content" at bounding box center [380, 34] width 66 height 9
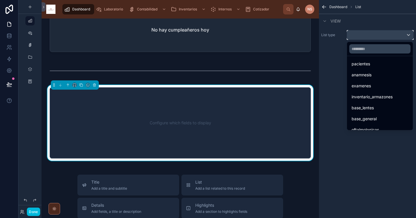
scroll to position [34, 0]
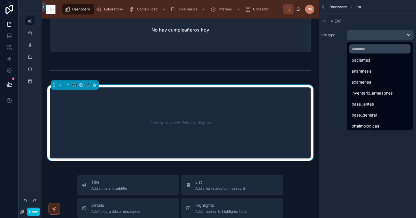
click at [383, 92] on span "inventario_armazones" at bounding box center [371, 93] width 41 height 7
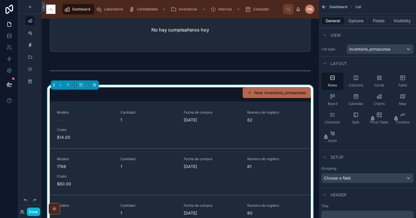
click at [375, 19] on button "Fields" at bounding box center [379, 21] width 23 height 8
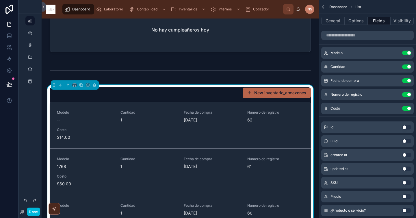
click at [332, 21] on button "General" at bounding box center [332, 21] width 23 height 8
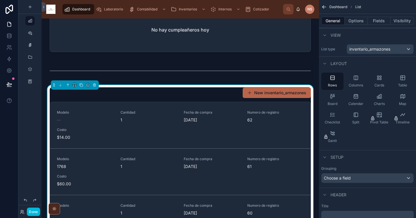
click at [350, 21] on button "Options" at bounding box center [355, 21] width 23 height 8
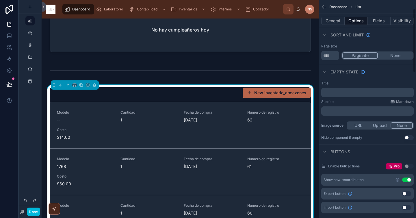
scroll to position [87, 0]
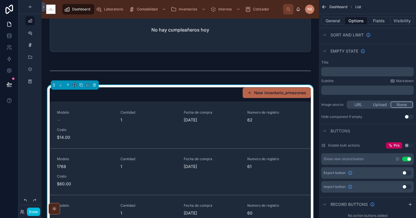
click at [408, 161] on div "Show new record button Use setting" at bounding box center [367, 159] width 92 height 12
click at [409, 160] on button "Use setting" at bounding box center [406, 159] width 9 height 5
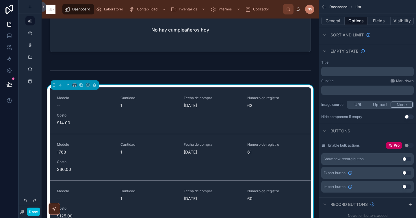
click at [370, 74] on div "﻿" at bounding box center [367, 71] width 92 height 9
click at [369, 72] on p "﻿" at bounding box center [367, 71] width 89 height 5
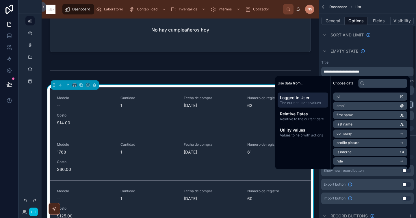
click at [370, 62] on div "Title" at bounding box center [367, 62] width 92 height 5
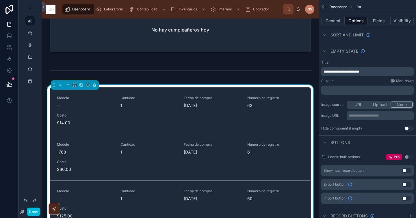
click at [383, 72] on p "**********" at bounding box center [367, 71] width 89 height 5
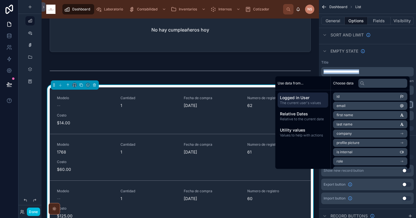
copy span "**********"
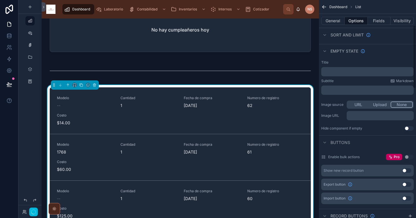
click at [336, 23] on button "General" at bounding box center [332, 21] width 23 height 8
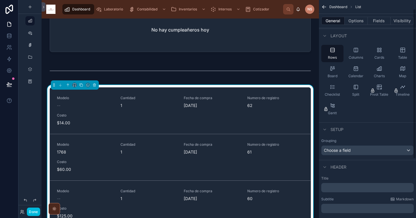
scroll to position [36, 0]
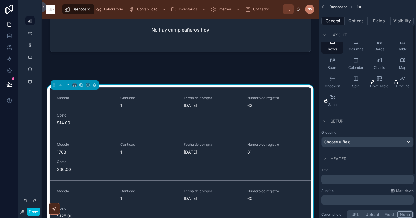
click at [358, 178] on p "﻿" at bounding box center [367, 179] width 89 height 6
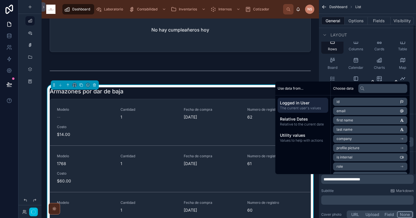
click at [361, 188] on div "**********" at bounding box center [367, 193] width 97 height 57
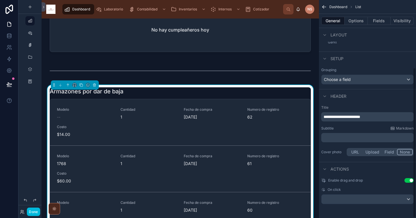
scroll to position [0, 0]
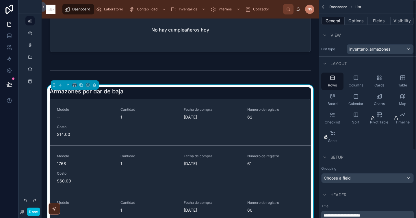
click at [353, 17] on button "Options" at bounding box center [355, 21] width 23 height 8
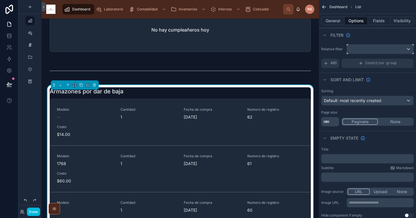
click at [365, 49] on div "scrollable content" at bounding box center [380, 48] width 66 height 9
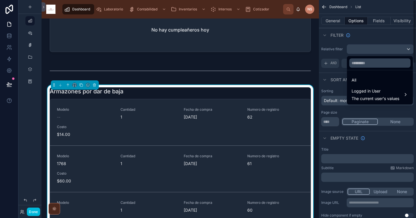
click at [341, 52] on div "scrollable content" at bounding box center [208, 109] width 416 height 218
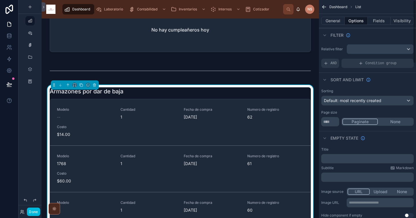
click at [351, 61] on div "Condition group" at bounding box center [377, 63] width 72 height 9
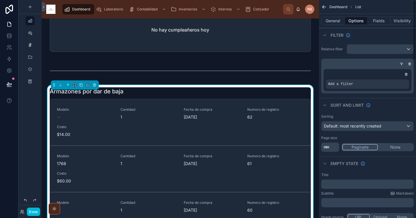
click at [385, 87] on div "Add a filter" at bounding box center [367, 83] width 83 height 9
click at [0, 0] on icon "scrollable content" at bounding box center [0, 0] width 0 height 0
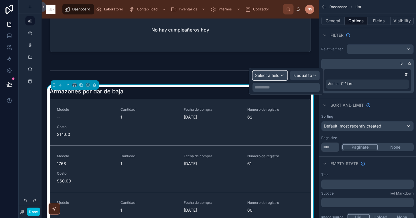
click at [280, 74] on div "Select a field" at bounding box center [270, 75] width 34 height 9
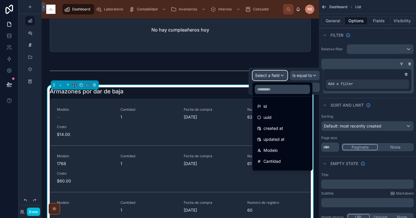
scroll to position [195, 0]
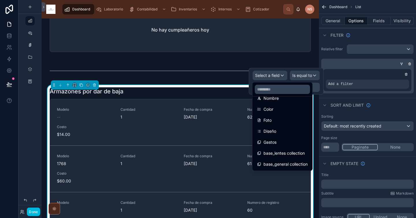
click at [290, 152] on span "base_lentes collection" at bounding box center [283, 153] width 41 height 7
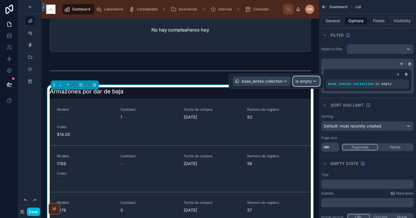
click at [311, 79] on span "Is empty" at bounding box center [303, 81] width 16 height 6
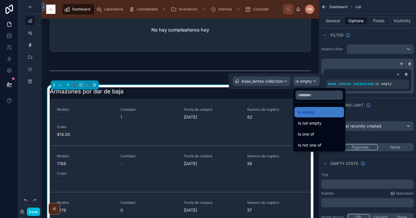
click at [320, 122] on span "Is not empty" at bounding box center [310, 123] width 24 height 7
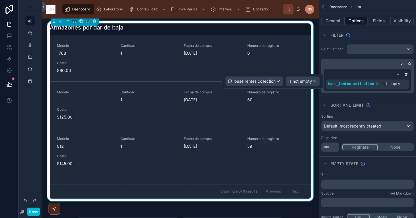
scroll to position [0, 0]
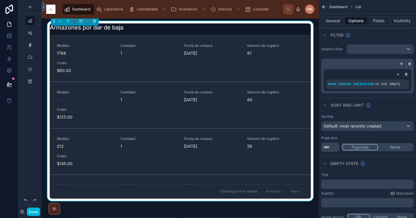
click at [376, 21] on button "Fields" at bounding box center [379, 21] width 23 height 8
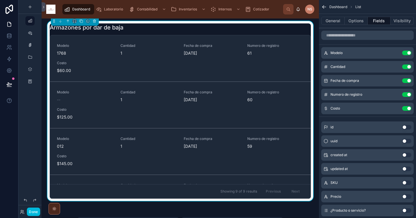
click at [405, 52] on button "Use setting" at bounding box center [406, 53] width 9 height 5
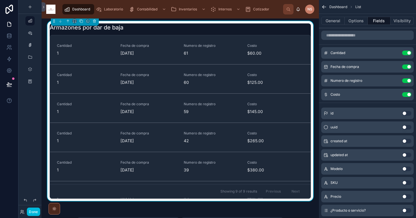
click at [407, 66] on button "Use setting" at bounding box center [406, 66] width 9 height 5
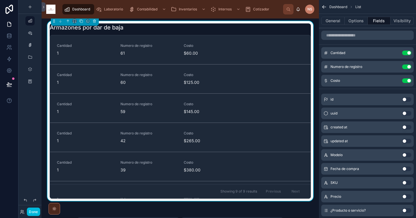
click at [406, 66] on button "Use setting" at bounding box center [406, 66] width 9 height 5
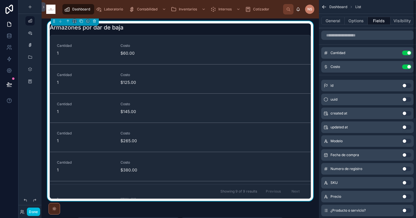
click at [407, 66] on button "Use setting" at bounding box center [406, 66] width 9 height 5
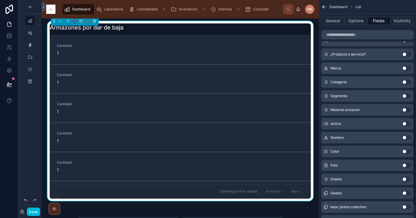
scroll to position [162, 0]
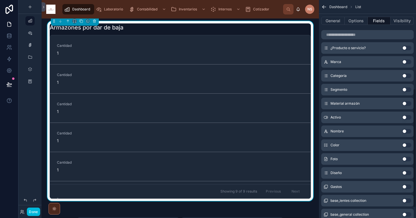
click at [409, 131] on button "Use setting" at bounding box center [406, 131] width 9 height 5
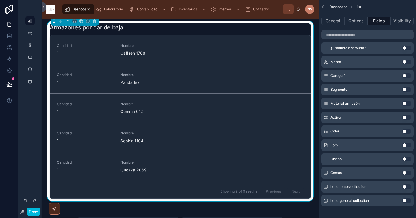
scroll to position [181, 0]
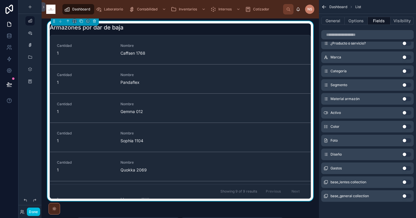
click at [408, 182] on button "Use setting" at bounding box center [406, 182] width 9 height 5
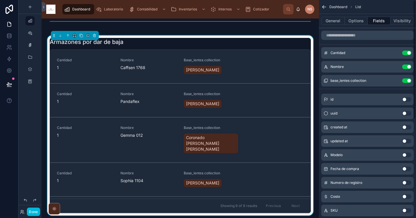
scroll to position [428, 0]
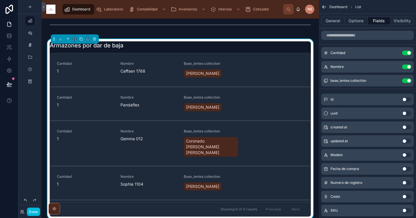
click at [0, 0] on icon "scrollable content" at bounding box center [0, 0] width 0 height 0
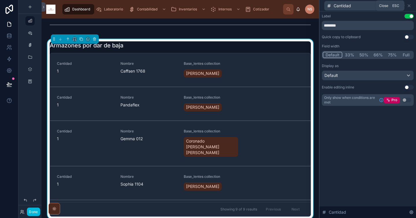
click at [410, 6] on icon at bounding box center [409, 5] width 5 height 5
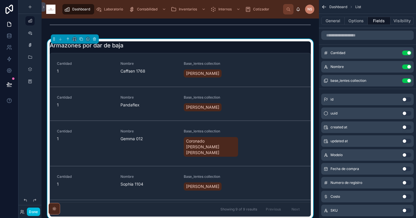
click at [0, 0] on icon "scrollable content" at bounding box center [0, 0] width 0 height 0
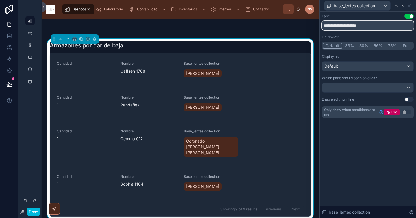
click at [374, 23] on input "**********" at bounding box center [368, 25] width 92 height 9
type input "********"
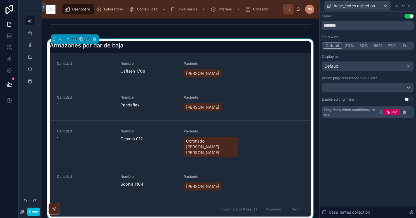
click at [369, 36] on div "Field width" at bounding box center [368, 37] width 92 height 5
click at [410, 6] on icon at bounding box center [409, 5] width 5 height 5
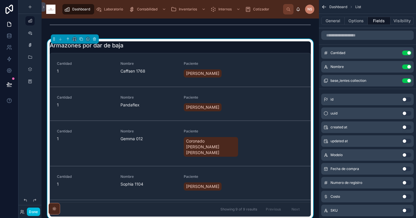
click at [361, 18] on button "Options" at bounding box center [355, 21] width 23 height 8
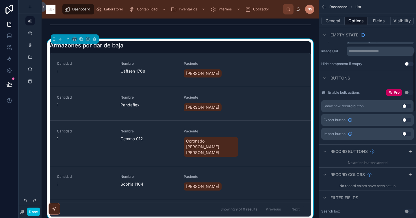
scroll to position [195, 0]
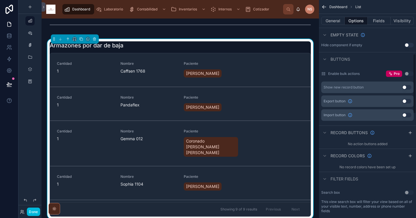
click at [410, 131] on icon "scrollable content" at bounding box center [410, 132] width 5 height 5
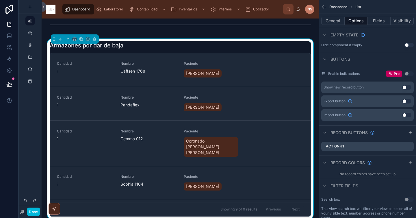
click at [0, 0] on icon "scrollable content" at bounding box center [0, 0] width 0 height 0
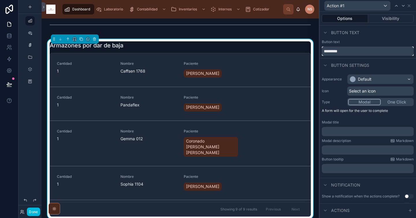
click at [358, 53] on input "*********" at bounding box center [368, 50] width 92 height 9
type input "**********"
click at [364, 61] on div "Button settings" at bounding box center [367, 65] width 96 height 14
click at [374, 79] on div "Default" at bounding box center [380, 79] width 66 height 9
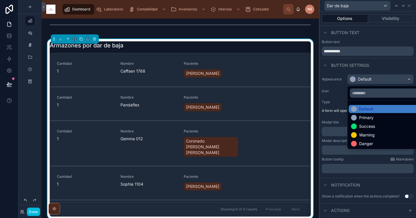
click at [374, 133] on div "Warning" at bounding box center [367, 135] width 16 height 6
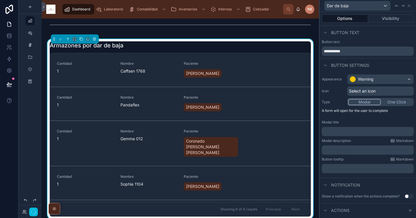
click at [369, 93] on span "Select an icon" at bounding box center [362, 91] width 27 height 6
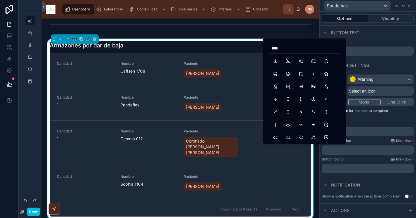
type input "****"
click at [300, 111] on button "ArrowDownRight" at bounding box center [300, 112] width 10 height 10
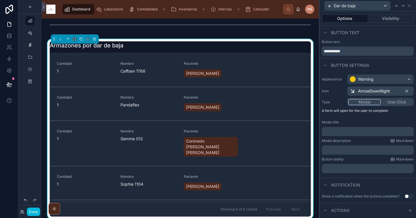
click at [375, 121] on div "Modal title" at bounding box center [368, 122] width 92 height 5
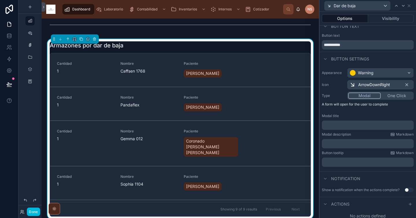
scroll to position [10, 0]
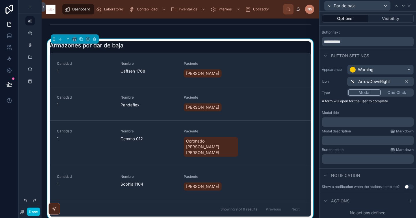
click at [357, 124] on p "﻿" at bounding box center [368, 122] width 88 height 6
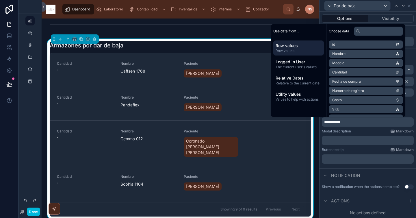
click at [355, 137] on p "﻿" at bounding box center [368, 140] width 88 height 6
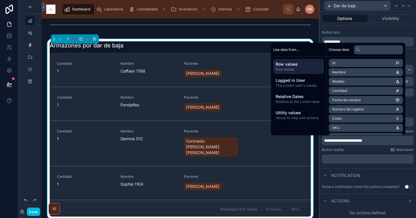
click at [364, 146] on div "**********" at bounding box center [367, 113] width 96 height 103
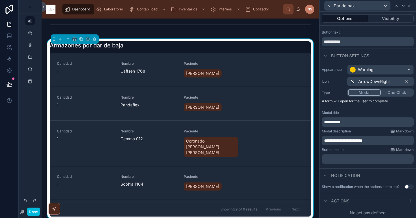
click at [365, 151] on div "Button tooltip Markdown" at bounding box center [368, 149] width 92 height 5
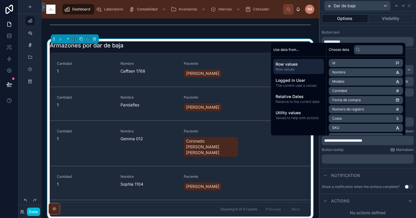
click at [377, 139] on p "**********" at bounding box center [368, 140] width 88 height 6
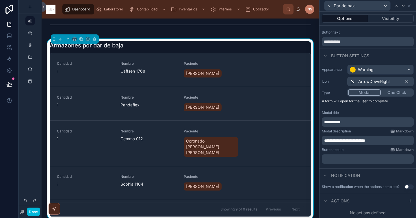
click at [384, 140] on p "**********" at bounding box center [368, 140] width 88 height 6
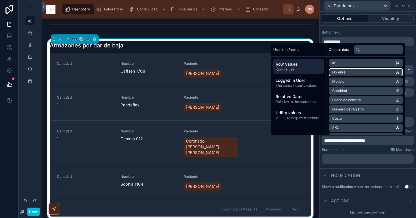
click at [346, 72] on li "Nombre" at bounding box center [366, 72] width 74 height 8
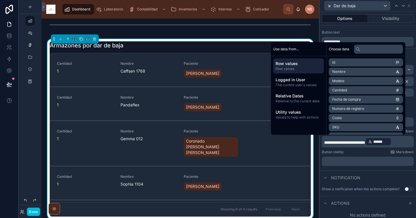
click at [357, 154] on div "Button tooltip Markdown" at bounding box center [368, 152] width 92 height 5
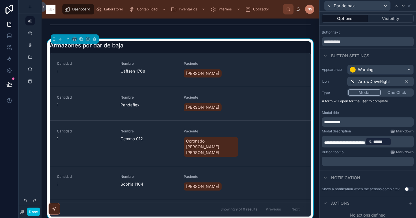
click at [365, 141] on span "**********" at bounding box center [344, 142] width 41 height 4
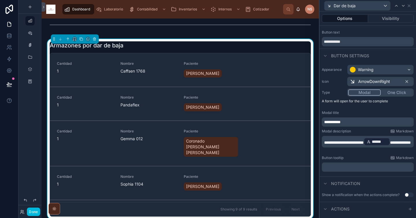
click at [390, 144] on span "**********" at bounding box center [400, 142] width 21 height 4
click at [365, 154] on div "**********" at bounding box center [367, 117] width 96 height 111
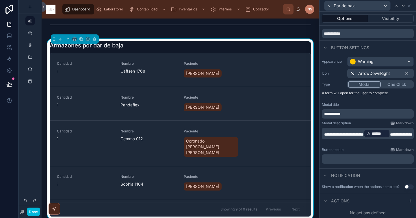
click at [409, 201] on icon at bounding box center [410, 201] width 3 height 0
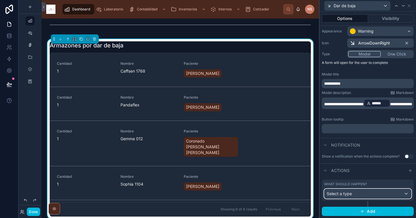
click at [396, 194] on div "Select a type" at bounding box center [367, 193] width 87 height 9
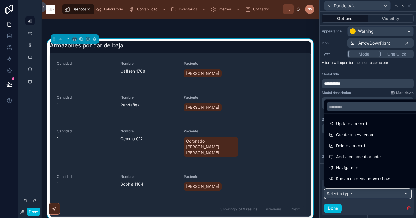
scroll to position [8, 0]
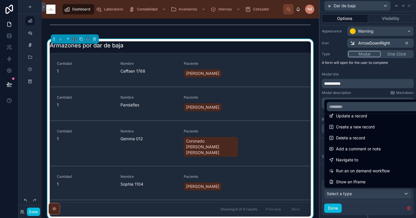
click at [361, 119] on span "Update a record" at bounding box center [351, 115] width 31 height 7
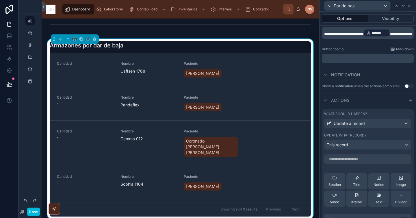
scroll to position [143, 0]
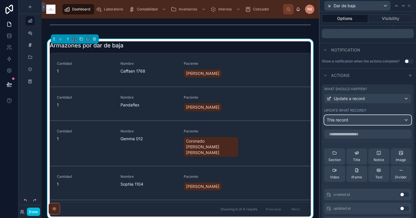
click at [382, 121] on div "This record" at bounding box center [367, 119] width 87 height 9
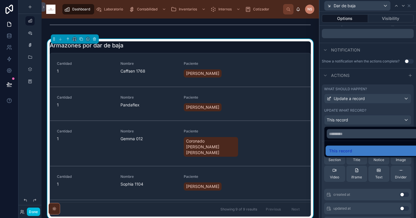
click at [382, 121] on div at bounding box center [367, 109] width 96 height 218
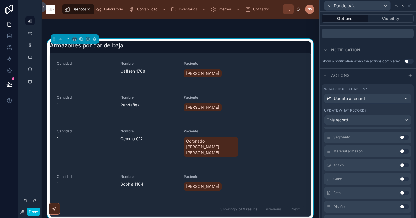
scroll to position [185, 0]
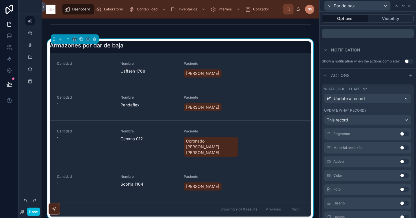
click at [400, 163] on button "Use setting" at bounding box center [404, 161] width 9 height 5
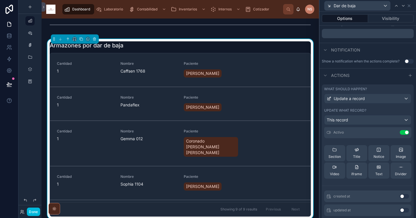
scroll to position [16, 0]
click at [361, 112] on label "Update what record?" at bounding box center [345, 110] width 42 height 5
click at [362, 121] on div "This record" at bounding box center [367, 119] width 87 height 9
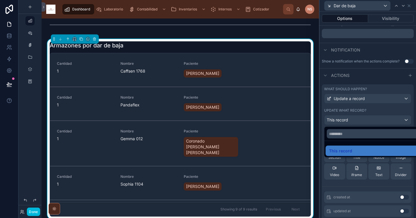
click at [362, 121] on div at bounding box center [367, 109] width 96 height 218
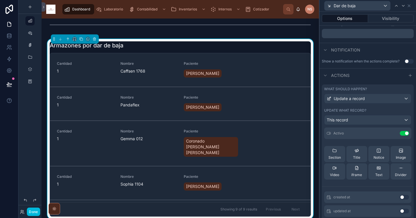
click at [366, 112] on label "Update what record?" at bounding box center [345, 110] width 42 height 5
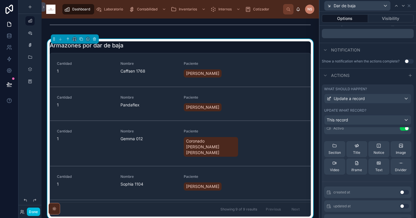
scroll to position [0, 0]
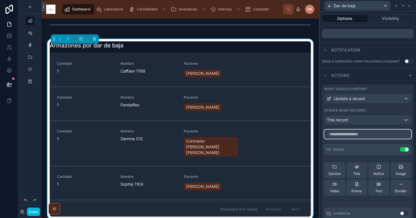
click at [362, 133] on input "text" at bounding box center [367, 133] width 87 height 9
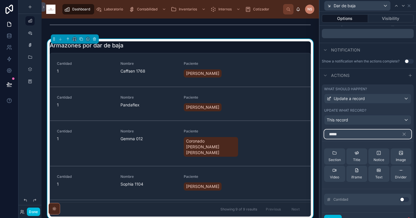
type input "*****"
click at [400, 197] on button "Use setting" at bounding box center [404, 199] width 9 height 5
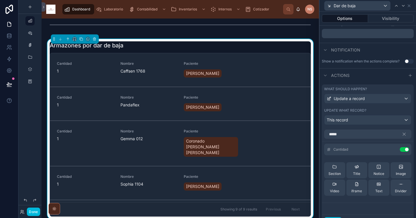
click at [0, 0] on icon at bounding box center [0, 0] width 0 height 0
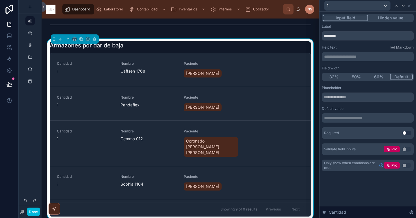
click at [357, 91] on div "Placeholder" at bounding box center [368, 93] width 92 height 16
click at [351, 118] on p "**********" at bounding box center [368, 118] width 88 height 6
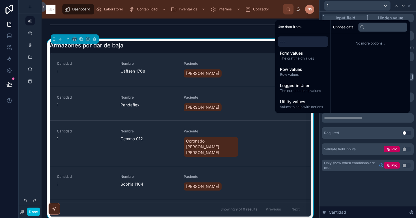
click at [350, 119] on p "**********" at bounding box center [368, 118] width 88 height 6
click at [351, 127] on div "Required Use setting" at bounding box center [368, 133] width 92 height 12
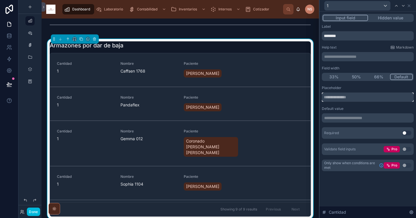
click at [351, 96] on input "text" at bounding box center [368, 96] width 92 height 9
click at [355, 87] on div "Placeholder" at bounding box center [368, 87] width 92 height 5
click at [407, 5] on icon at bounding box center [409, 5] width 5 height 5
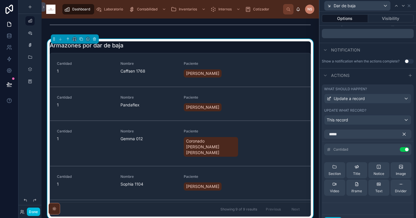
click at [401, 132] on icon "button" at bounding box center [403, 133] width 5 height 5
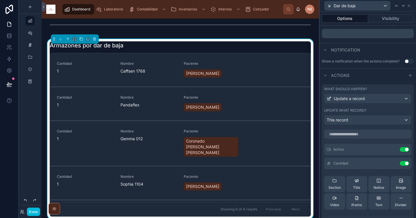
click at [0, 0] on icon at bounding box center [0, 0] width 0 height 0
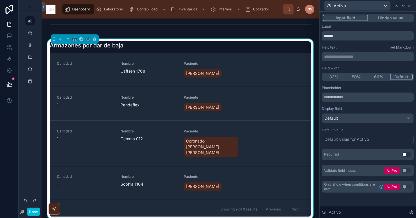
click at [389, 19] on button "Hidden value" at bounding box center [390, 18] width 45 height 6
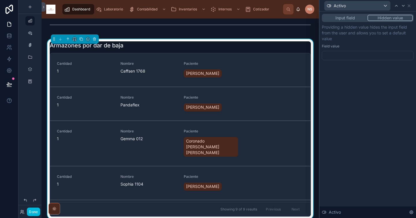
click at [347, 56] on div at bounding box center [368, 55] width 92 height 9
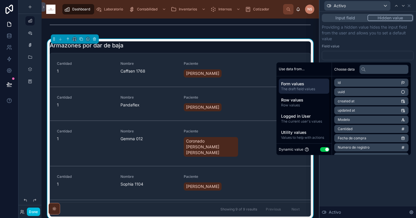
click at [320, 149] on button "Use setting" at bounding box center [324, 149] width 9 height 5
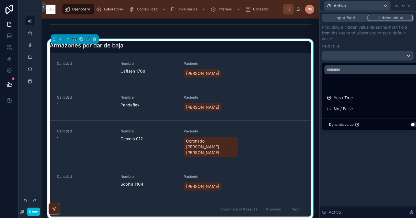
click at [350, 107] on span "No / False" at bounding box center [343, 108] width 19 height 7
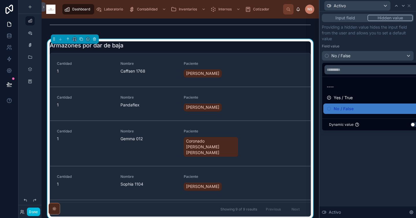
click at [368, 38] on p "Providing a hidden value hides the input field from the user and allows you to …" at bounding box center [368, 32] width 92 height 17
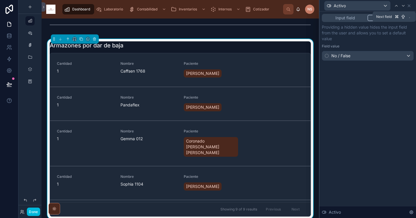
click at [405, 6] on icon at bounding box center [403, 5] width 5 height 5
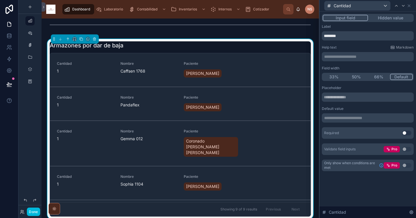
click at [369, 57] on p "**********" at bounding box center [368, 57] width 88 height 6
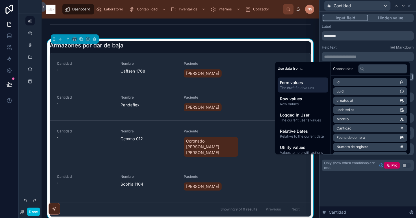
click at [368, 44] on div "**********" at bounding box center [368, 97] width 92 height 147
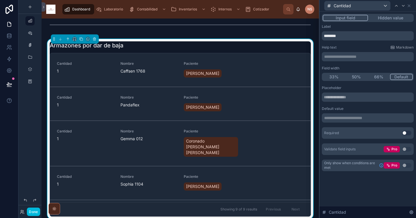
click at [401, 16] on button "Hidden value" at bounding box center [390, 18] width 45 height 6
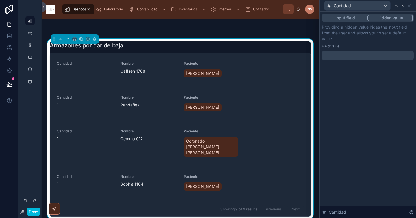
click at [359, 56] on p "﻿" at bounding box center [368, 56] width 88 height 6
click at [359, 41] on p "Providing a hidden value hides the input field from the user and allows you to …" at bounding box center [368, 32] width 92 height 17
click at [410, 4] on icon at bounding box center [409, 5] width 5 height 5
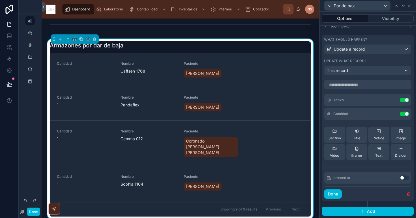
click at [339, 194] on button "Done" at bounding box center [333, 193] width 18 height 9
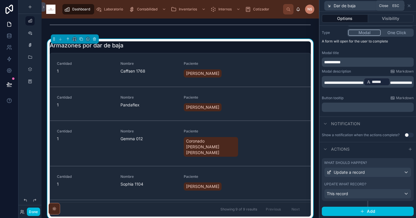
click at [410, 6] on icon at bounding box center [409, 5] width 5 height 5
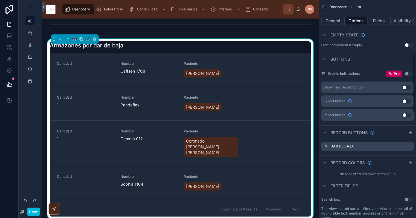
click at [334, 21] on button "General" at bounding box center [332, 21] width 23 height 8
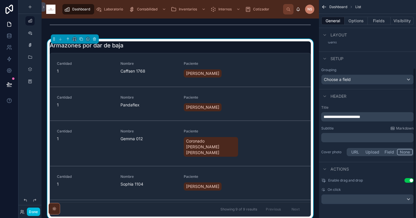
scroll to position [98, 0]
click at [358, 23] on button "Options" at bounding box center [355, 21] width 23 height 8
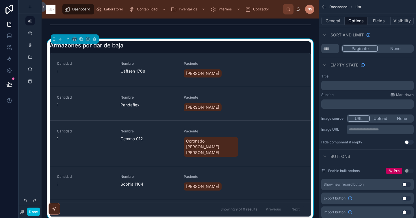
click at [381, 22] on button "Fields" at bounding box center [379, 21] width 23 height 8
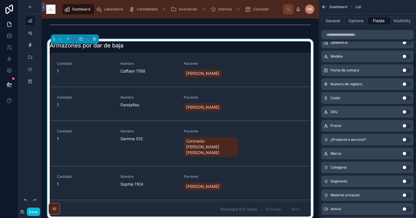
scroll to position [0, 0]
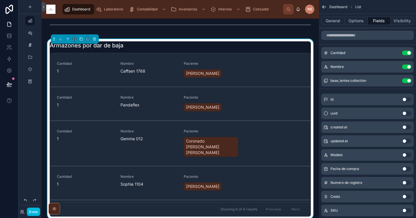
click at [361, 23] on button "Options" at bounding box center [355, 21] width 23 height 8
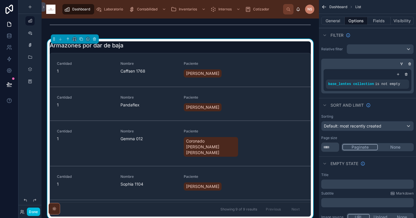
click at [398, 72] on div "scrollable content" at bounding box center [398, 74] width 6 height 6
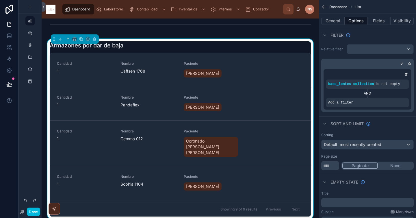
click at [0, 0] on icon "scrollable content" at bounding box center [0, 0] width 0 height 0
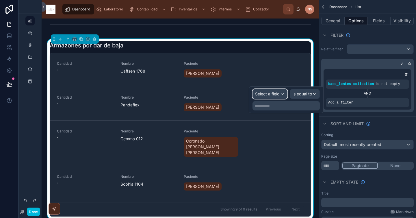
click at [266, 94] on span "Select a field" at bounding box center [267, 93] width 25 height 5
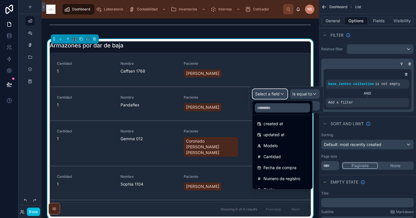
scroll to position [27, 0]
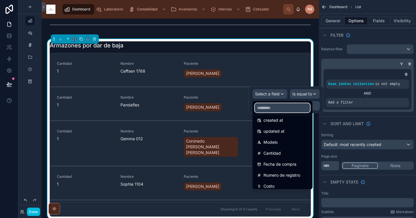
click at [275, 110] on input "text" at bounding box center [282, 107] width 55 height 9
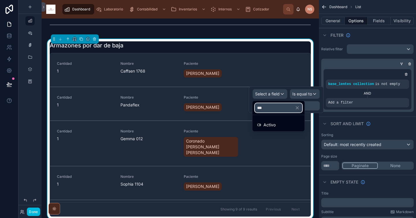
type input "***"
click at [275, 126] on span "Activo" at bounding box center [269, 124] width 12 height 7
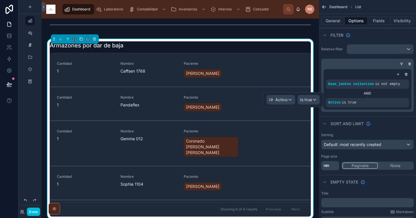
click at [385, 118] on div "Sort And Limit" at bounding box center [367, 123] width 97 height 14
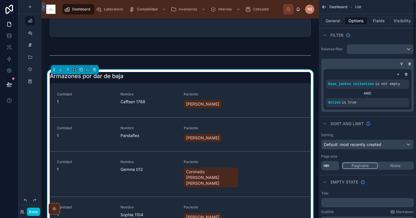
click at [335, 21] on button "General" at bounding box center [332, 21] width 23 height 8
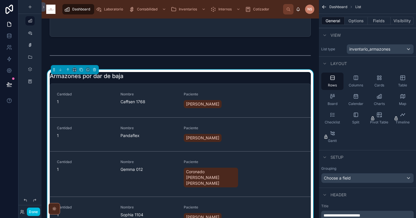
click at [353, 22] on button "Options" at bounding box center [355, 21] width 23 height 8
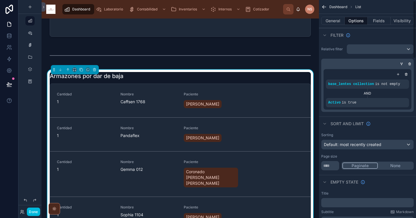
scroll to position [21, 0]
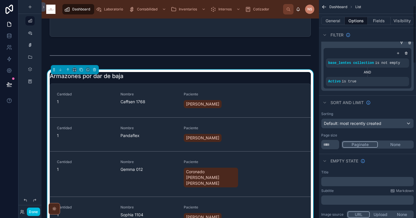
click at [351, 181] on p "﻿" at bounding box center [367, 181] width 89 height 5
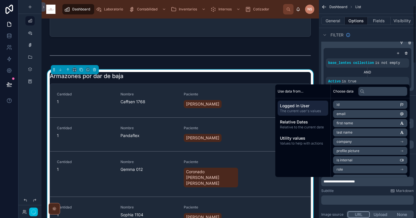
click at [355, 191] on div "Subtitle Markdown" at bounding box center [367, 190] width 92 height 5
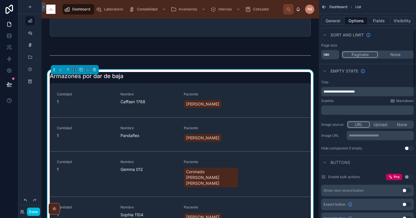
scroll to position [0, 0]
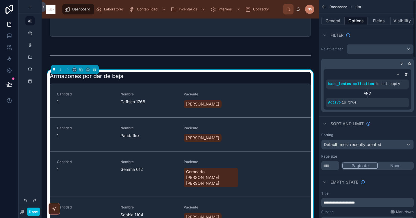
click at [326, 8] on icon "scrollable content" at bounding box center [324, 7] width 6 height 6
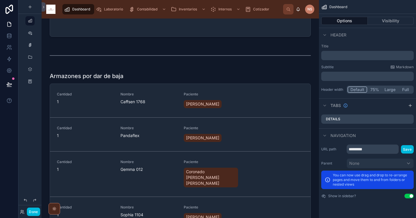
click at [34, 211] on button "Done" at bounding box center [33, 211] width 13 height 8
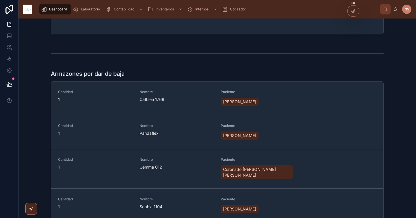
click at [392, 106] on div "Armazones por dar de baja Cantidad 1 Nombre Caffsen 1768 Paciente Nagore Vanesa…" at bounding box center [217, 158] width 388 height 182
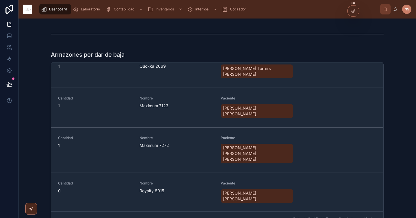
scroll to position [422, 0]
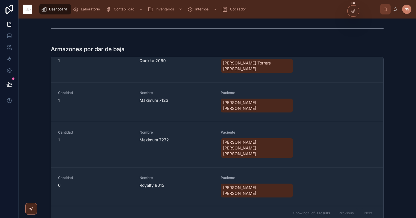
click at [0, 0] on span "Dar de baja" at bounding box center [0, 0] width 0 height 0
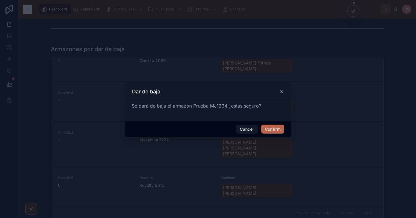
click at [279, 127] on button "Confirm" at bounding box center [272, 128] width 23 height 9
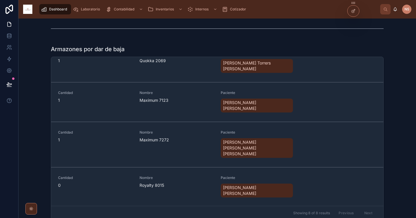
scroll to position [121, 0]
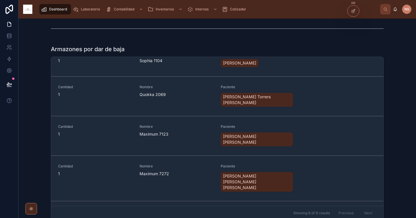
click at [0, 0] on span "Dar de baja" at bounding box center [0, 0] width 0 height 0
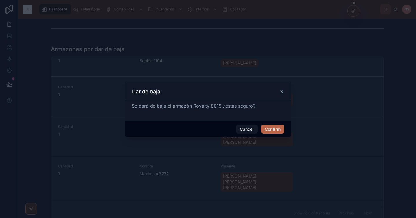
click at [279, 129] on button "Confirm" at bounding box center [272, 128] width 23 height 9
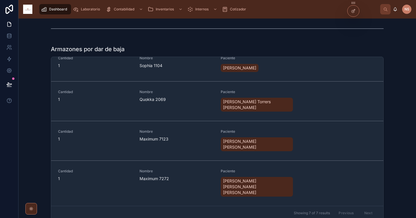
scroll to position [87, 0]
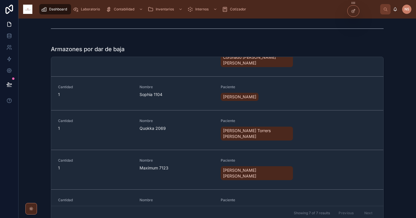
click at [0, 0] on span "Dar de baja" at bounding box center [0, 0] width 0 height 0
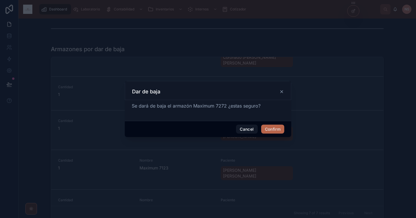
click at [281, 128] on button "Confirm" at bounding box center [272, 128] width 23 height 9
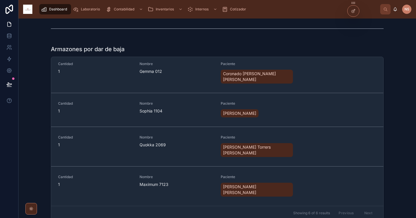
scroll to position [54, 0]
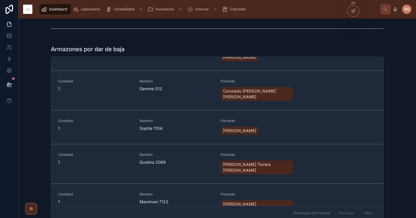
click at [0, 0] on button "Dar de baja" at bounding box center [0, 0] width 0 height 0
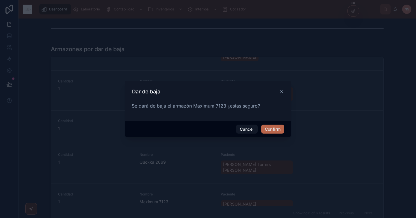
click at [275, 128] on button "Confirm" at bounding box center [272, 128] width 23 height 9
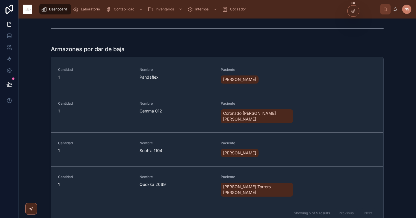
scroll to position [20, 0]
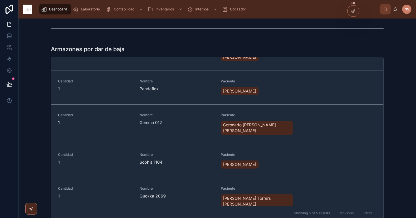
click at [0, 0] on span "Dar de baja" at bounding box center [0, 0] width 0 height 0
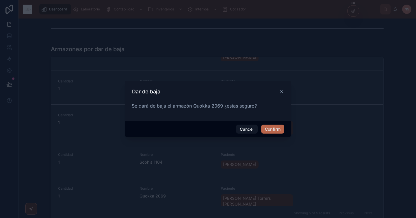
click at [273, 131] on button "Confirm" at bounding box center [272, 128] width 23 height 9
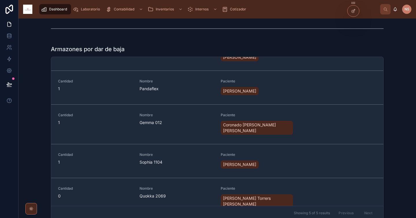
click at [0, 0] on span "Dar de baja" at bounding box center [0, 0] width 0 height 0
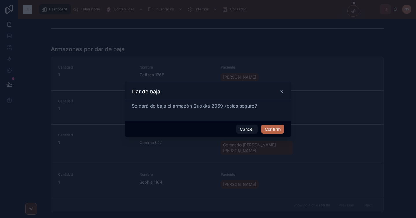
scroll to position [0, 0]
click at [274, 130] on button "Confirm" at bounding box center [272, 128] width 23 height 9
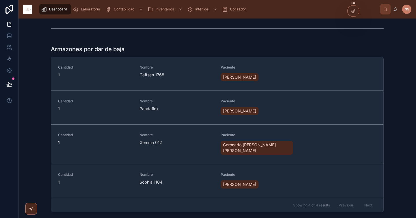
click at [0, 0] on icon at bounding box center [0, 0] width 0 height 0
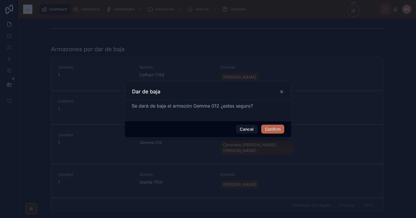
click at [275, 129] on button "Confirm" at bounding box center [272, 128] width 23 height 9
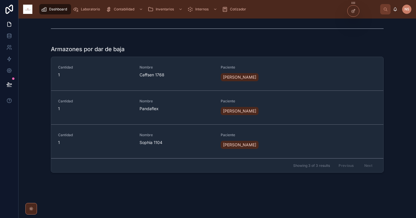
click at [0, 0] on icon at bounding box center [0, 0] width 0 height 0
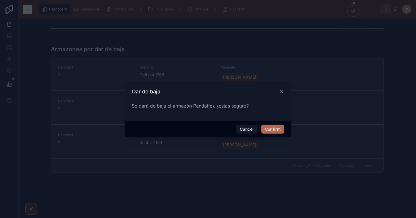
click at [276, 130] on button "Confirm" at bounding box center [272, 128] width 23 height 9
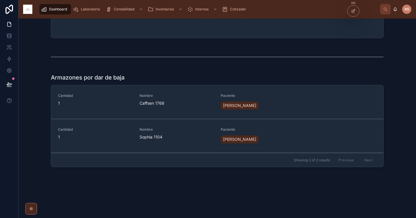
scroll to position [389, 0]
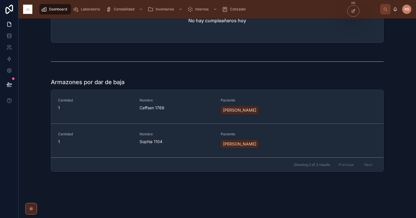
click at [0, 0] on button "Dar de baja" at bounding box center [0, 0] width 0 height 0
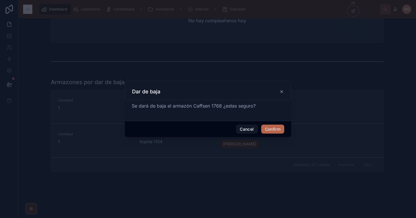
click at [276, 126] on button "Confirm" at bounding box center [272, 128] width 23 height 9
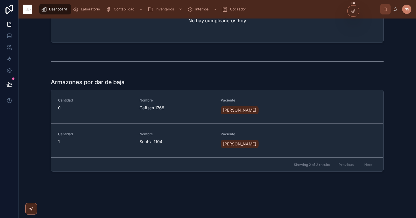
click at [0, 0] on span "Dar de baja" at bounding box center [0, 0] width 0 height 0
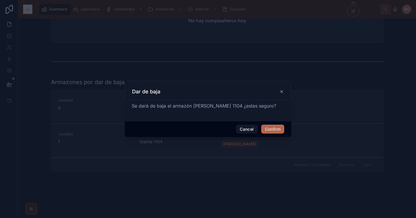
click at [269, 130] on button "Confirm" at bounding box center [272, 128] width 23 height 9
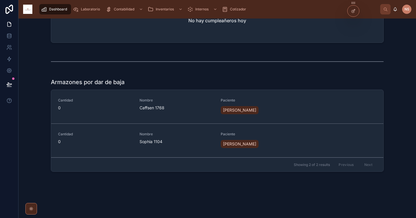
click at [376, 171] on div "Armazones por dar de baja Cantidad 0 Nombre Caffsen 1768 Paciente Nagore Vanesa…" at bounding box center [217, 126] width 388 height 100
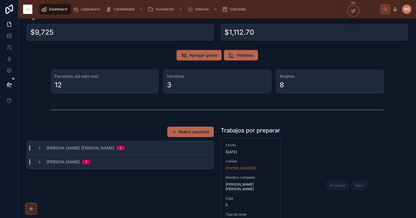
scroll to position [0, 0]
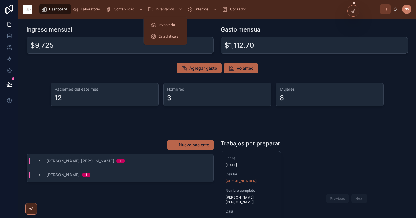
click at [168, 20] on link "Inventario" at bounding box center [165, 25] width 37 height 10
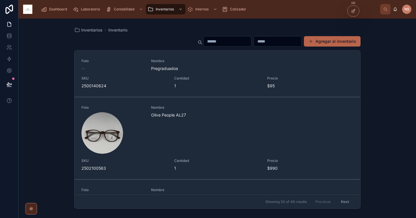
click at [58, 11] on span "Dashboard" at bounding box center [58, 9] width 18 height 5
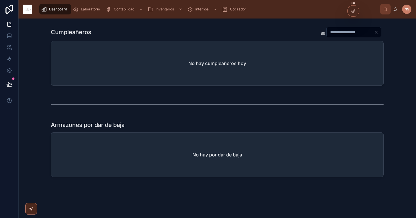
scroll to position [351, 0]
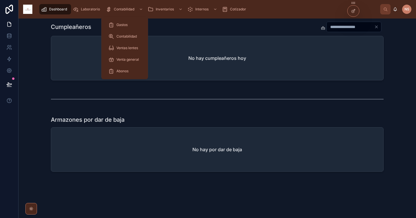
click at [130, 9] on span "Contabilidad" at bounding box center [124, 9] width 21 height 5
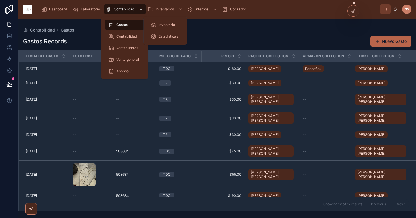
click at [161, 7] on span "Inventarios" at bounding box center [165, 9] width 18 height 5
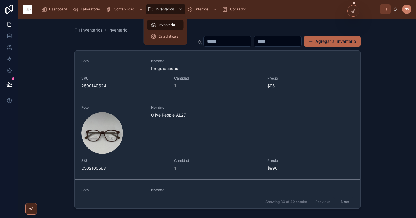
click at [164, 24] on span "Inventario" at bounding box center [167, 25] width 16 height 5
click at [165, 35] on span "Estadisticas" at bounding box center [168, 36] width 19 height 5
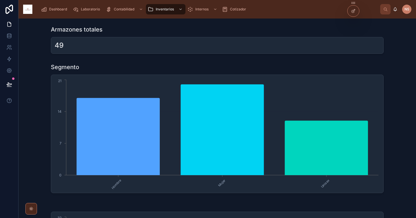
click at [388, 66] on div "Segmento Hombre Mujer Unisex 0 7 14 21" at bounding box center [217, 128] width 388 height 135
click at [204, 59] on div "Armazones totales 49 Segmento Hombre Mujer Unisex 0 7 14 21 Acetato Pasta Metal…" at bounding box center [216, 193] width 397 height 351
click at [7, 59] on icon at bounding box center [9, 59] width 6 height 6
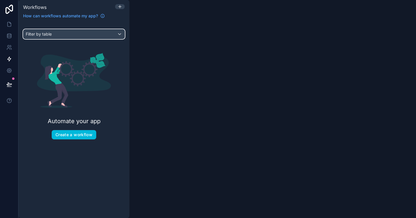
click at [75, 32] on div "Filter by table" at bounding box center [73, 33] width 101 height 9
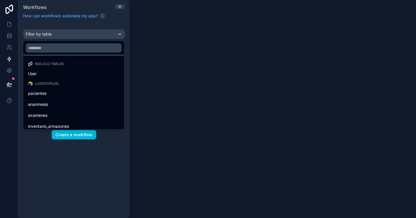
click at [81, 24] on div "scrollable content" at bounding box center [208, 109] width 416 height 218
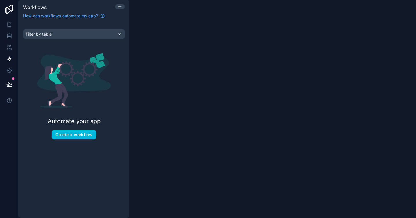
click at [86, 134] on button "Create a workflow" at bounding box center [74, 134] width 44 height 9
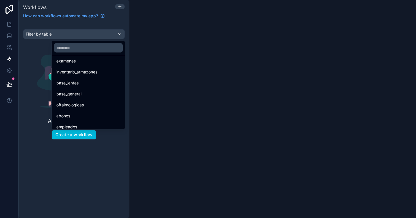
scroll to position [48, 0]
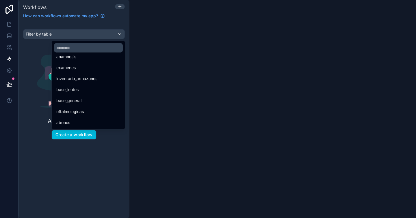
click at [83, 80] on span "inventario_armazones" at bounding box center [76, 78] width 41 height 7
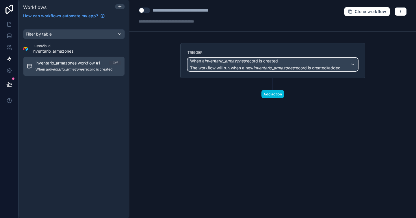
click at [298, 58] on span "When a inventario_armazones record is created" at bounding box center [265, 61] width 150 height 6
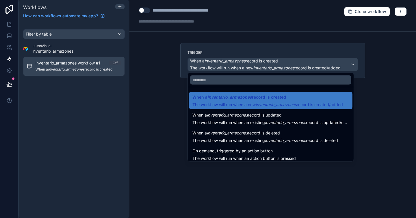
click at [261, 119] on div "When a inventario_armazones record is updated The workflow will run when an exi…" at bounding box center [270, 118] width 157 height 14
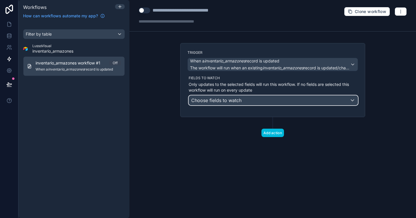
click at [232, 100] on span "Choose fields to watch" at bounding box center [216, 100] width 50 height 6
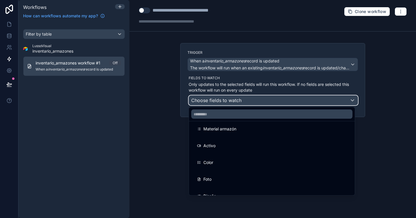
scroll to position [140, 0]
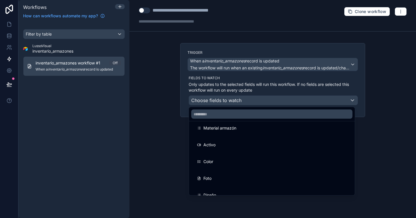
click at [227, 144] on div "Activo" at bounding box center [272, 144] width 150 height 7
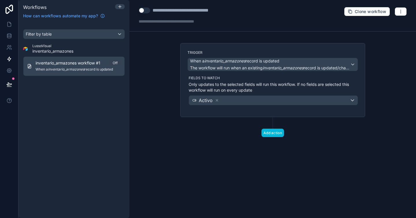
click at [276, 132] on button "Add action" at bounding box center [272, 132] width 23 height 8
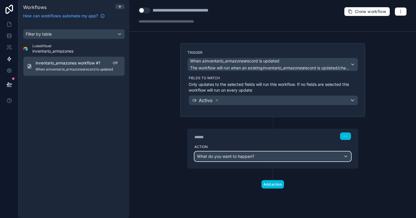
click at [298, 159] on div "What do you want to happen?" at bounding box center [273, 156] width 156 height 9
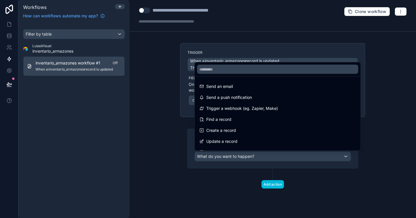
click at [295, 172] on div at bounding box center [208, 109] width 416 height 218
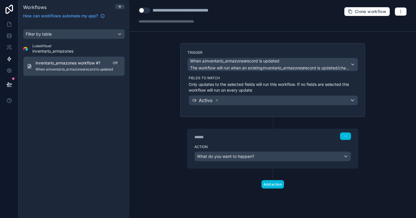
click at [346, 137] on icon "button" at bounding box center [345, 135] width 3 height 3
click at [305, 136] on div "****** Step 1" at bounding box center [272, 136] width 157 height 8
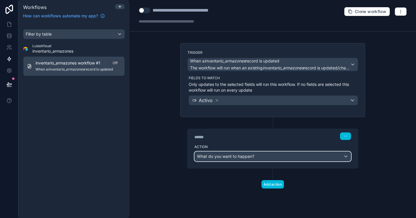
click at [333, 155] on div "What do you want to happen?" at bounding box center [273, 156] width 156 height 9
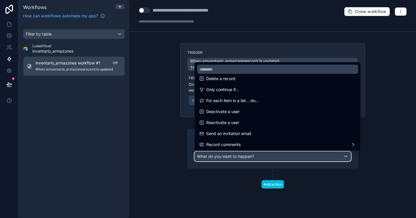
scroll to position [75, 0]
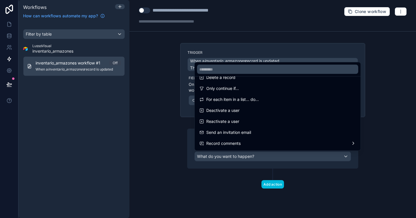
click at [248, 100] on span "For each item in a list... do..." at bounding box center [232, 99] width 53 height 7
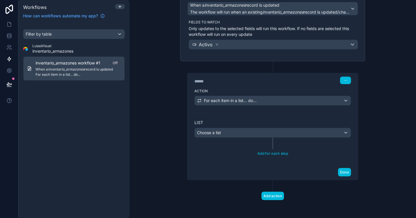
scroll to position [56, 0]
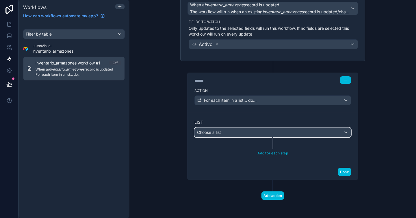
click at [245, 133] on div "Choose a list" at bounding box center [273, 132] width 156 height 9
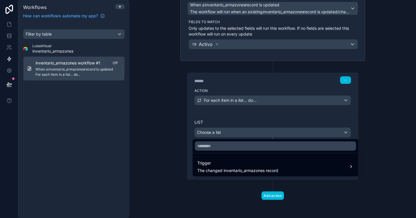
click at [248, 169] on span "The changed inventario_armazones record" at bounding box center [237, 170] width 81 height 6
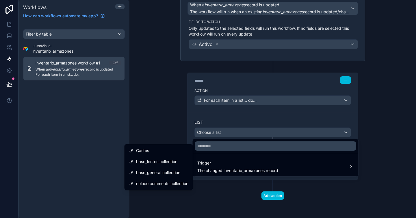
click at [173, 163] on span "base_lentes collection" at bounding box center [156, 161] width 41 height 7
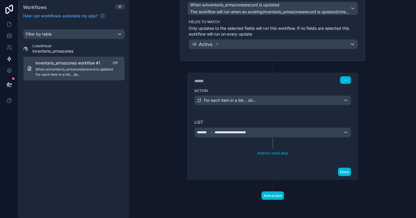
click at [339, 172] on button "Done" at bounding box center [344, 171] width 13 height 8
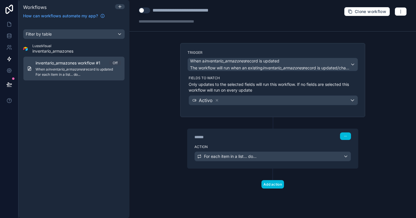
scroll to position [0, 0]
click at [399, 11] on icon "button" at bounding box center [400, 11] width 5 height 5
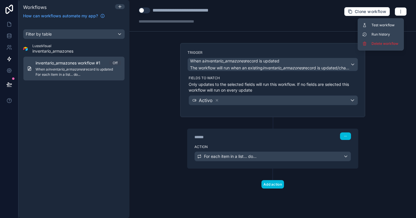
click at [391, 27] on span "Test workflow" at bounding box center [385, 25] width 28 height 5
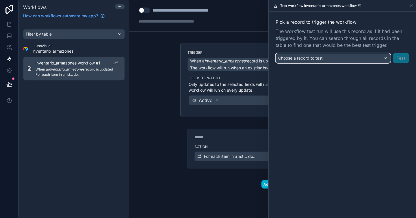
click at [353, 58] on div "Choose a record to test" at bounding box center [333, 57] width 114 height 9
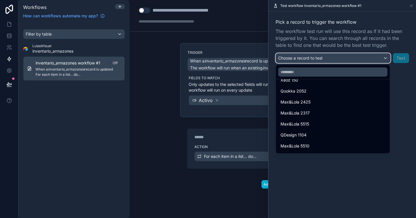
scroll to position [497, 0]
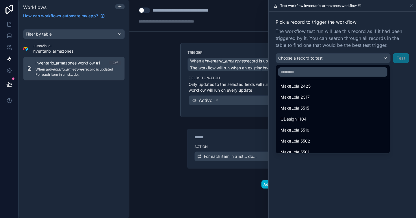
click at [364, 26] on div at bounding box center [342, 109] width 147 height 218
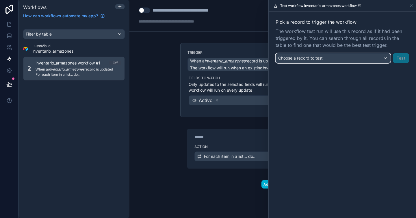
click at [349, 61] on div "Choose a record to test" at bounding box center [333, 57] width 114 height 9
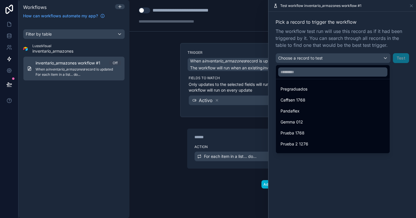
click at [320, 90] on div "Pregraduados" at bounding box center [332, 88] width 105 height 7
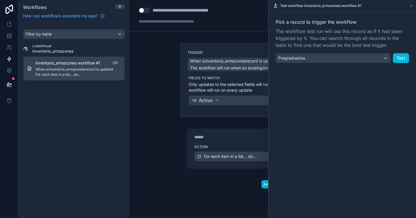
click at [397, 60] on button "Test" at bounding box center [401, 58] width 16 height 10
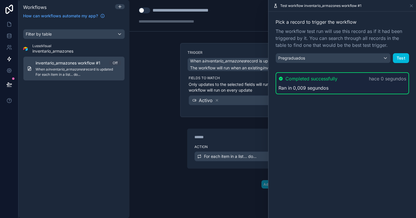
click at [345, 90] on div "Ran in 0,009 segundos" at bounding box center [342, 87] width 128 height 7
click at [304, 85] on span "0,009 segundos" at bounding box center [311, 87] width 36 height 7
click at [333, 80] on span "Completed successfully" at bounding box center [311, 78] width 52 height 7
click at [277, 81] on div "Completed successfully hace 0 segundos Ran in 0,009 segundos" at bounding box center [341, 83] width 133 height 22
click at [281, 81] on icon at bounding box center [280, 78] width 5 height 5
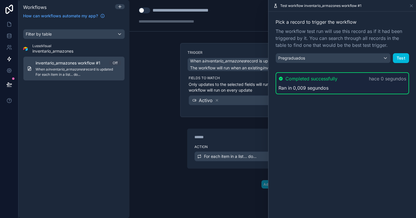
click at [289, 97] on div "Pick a record to trigger the workflow The workflow test run will use this recor…" at bounding box center [342, 57] width 147 height 90
click at [343, 97] on div "Pick a record to trigger the workflow The workflow test run will use this recor…" at bounding box center [342, 57] width 147 height 90
click at [351, 83] on div "Completed successfully hace 0 segundos Ran in 0,009 segundos" at bounding box center [341, 83] width 133 height 22
click at [384, 57] on div "Pregraduados" at bounding box center [333, 57] width 114 height 9
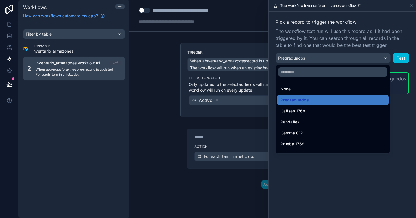
click at [340, 107] on div "Caffsen 1768" at bounding box center [332, 111] width 111 height 10
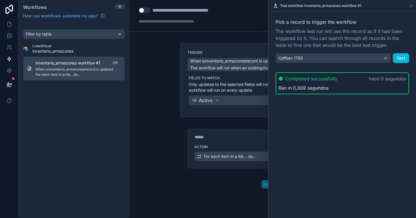
click at [405, 59] on button "Test" at bounding box center [401, 58] width 16 height 10
click at [388, 75] on p "hace 0 segundos" at bounding box center [387, 78] width 37 height 7
click at [383, 57] on div "Caffsen 1768" at bounding box center [333, 57] width 114 height 9
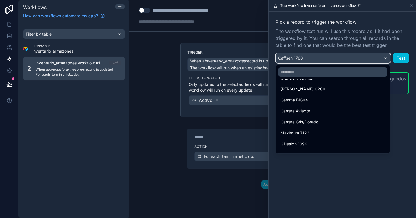
scroll to position [481, 0]
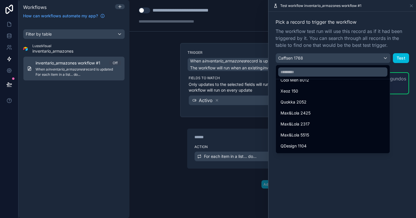
click at [346, 136] on div "Max&Lola 5515" at bounding box center [332, 134] width 105 height 7
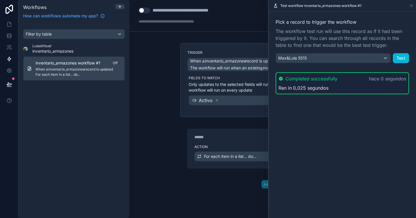
click at [405, 58] on button "Test" at bounding box center [401, 58] width 16 height 10
click at [413, 4] on icon at bounding box center [411, 5] width 5 height 5
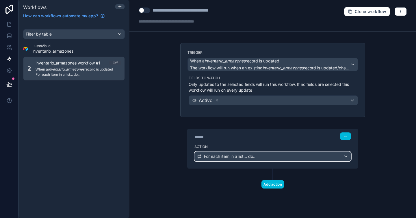
click at [338, 155] on div "For each item in a list... do..." at bounding box center [273, 156] width 156 height 9
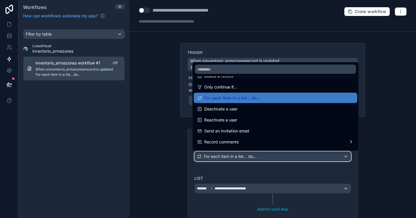
scroll to position [71, 0]
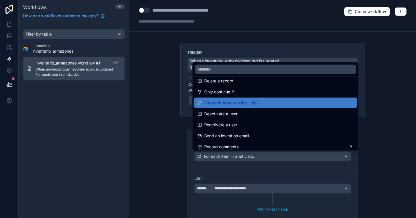
click at [242, 93] on div "Only continue if..." at bounding box center [275, 91] width 157 height 7
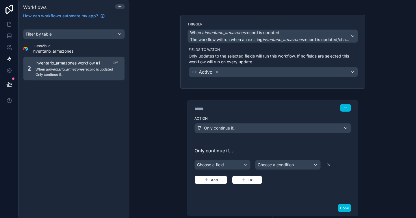
scroll to position [36, 0]
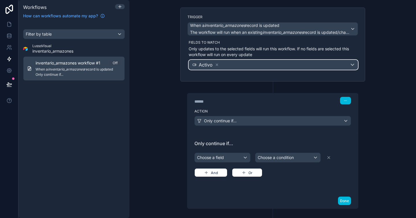
click at [230, 68] on div "Activo" at bounding box center [273, 64] width 169 height 9
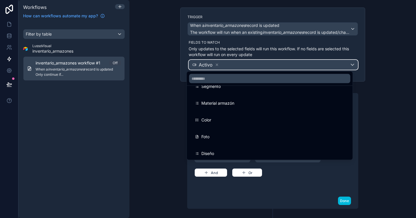
scroll to position [149, 0]
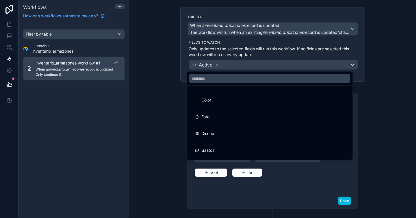
click at [232, 42] on div at bounding box center [208, 109] width 416 height 218
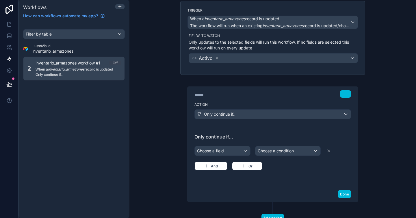
scroll to position [43, 0]
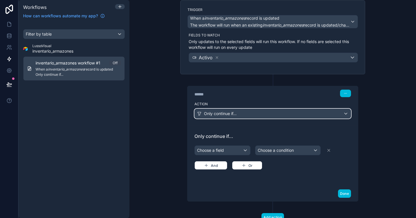
click at [239, 118] on div "Only continue if..." at bounding box center [273, 113] width 156 height 9
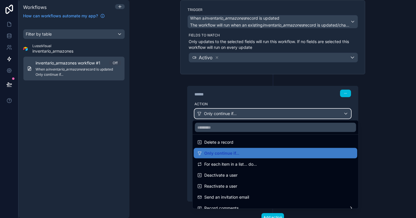
scroll to position [70, 0]
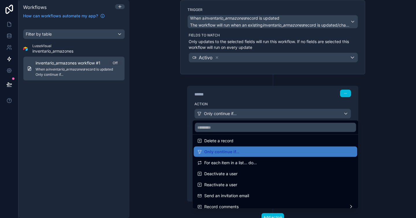
click at [252, 100] on div at bounding box center [208, 109] width 416 height 218
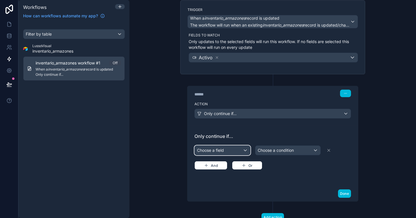
click at [233, 151] on div "Choose a field" at bounding box center [222, 150] width 55 height 9
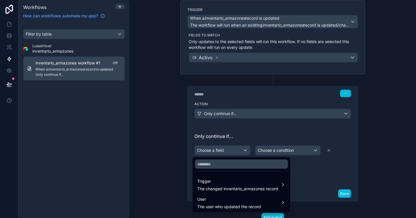
click at [257, 184] on span "Trigger" at bounding box center [237, 181] width 81 height 7
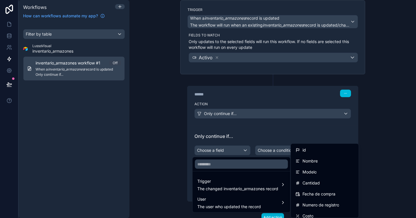
click at [268, 124] on div at bounding box center [208, 109] width 416 height 218
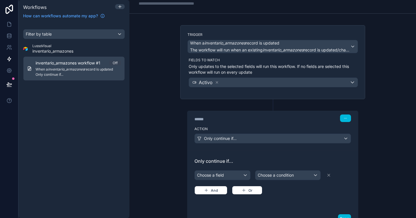
scroll to position [0, 0]
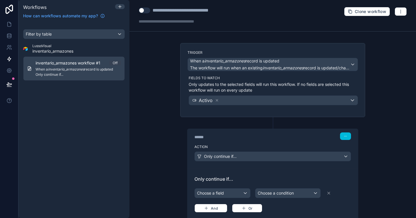
click at [115, 63] on div "Off" at bounding box center [115, 63] width 5 height 5
click at [400, 13] on icon "button" at bounding box center [400, 13] width 0 height 0
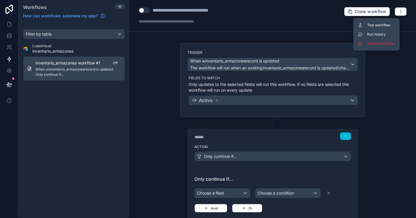
click at [381, 44] on span "Delete workflow" at bounding box center [381, 43] width 28 height 5
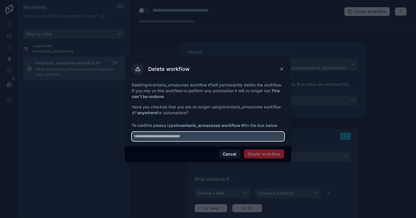
click at [254, 137] on input "text" at bounding box center [208, 136] width 152 height 9
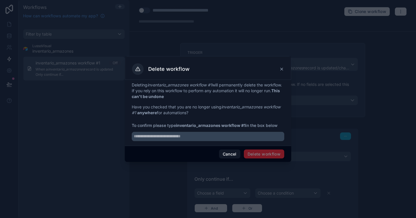
click at [282, 68] on icon at bounding box center [281, 69] width 5 height 5
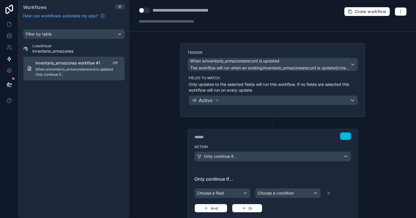
click at [167, 98] on div "**********" at bounding box center [272, 109] width 286 height 218
click at [8, 71] on icon at bounding box center [8, 70] width 1 height 1
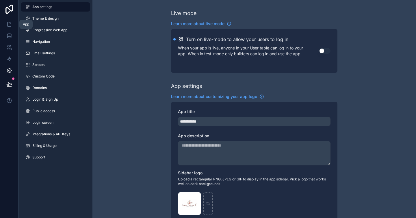
click at [9, 25] on icon at bounding box center [9, 24] width 6 height 6
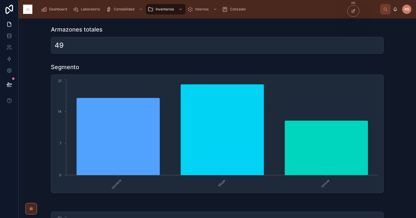
click at [56, 10] on span "Dashboard" at bounding box center [58, 9] width 18 height 5
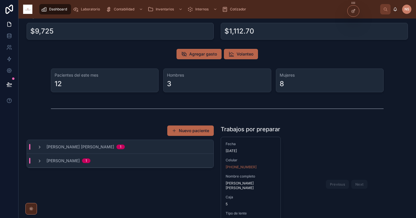
scroll to position [19, 0]
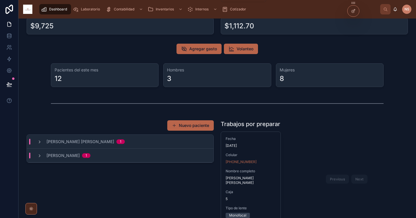
click at [201, 8] on span "Internos" at bounding box center [201, 9] width 13 height 5
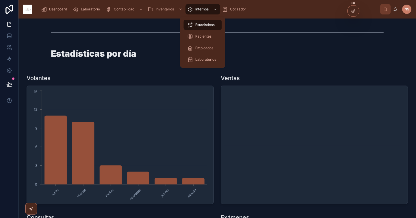
click at [204, 39] on div "Pacientes" at bounding box center [202, 36] width 31 height 9
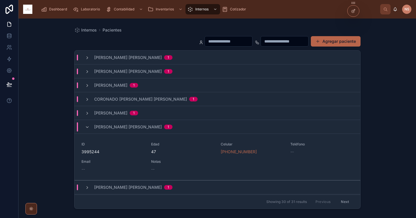
click at [138, 29] on div "Internos Pacientes" at bounding box center [217, 30] width 286 height 5
click at [228, 39] on input "text" at bounding box center [228, 41] width 47 height 8
type input "******"
click at [250, 22] on div "Internos Pacientes ****** Agregar paciente Acosta Fernandez Leticia 1 Calderon …" at bounding box center [217, 114] width 295 height 192
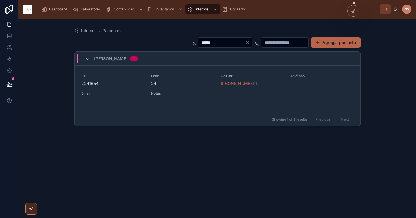
click at [186, 92] on span "Notas" at bounding box center [182, 93] width 63 height 5
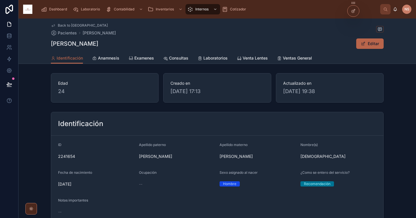
click at [142, 57] on span "Examenes" at bounding box center [144, 58] width 20 height 6
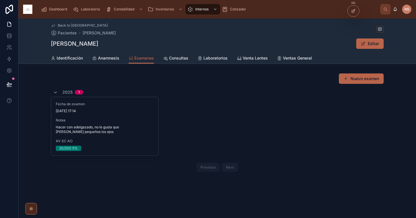
click at [134, 114] on div "Fecha de examen 18/9/2025 17:14 Notas Hacer con adelgazado, no le gusta que se …" at bounding box center [104, 126] width 107 height 58
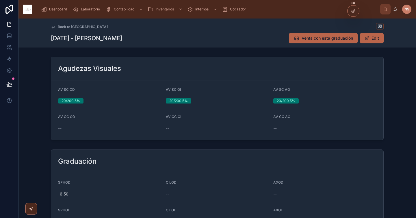
scroll to position [167, 0]
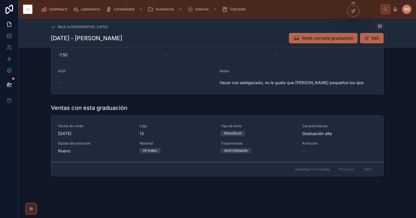
click at [189, 136] on span "13" at bounding box center [176, 134] width 75 height 6
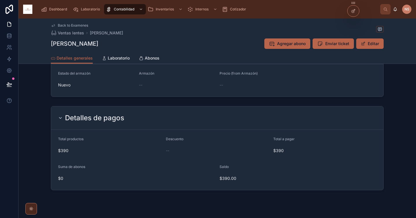
scroll to position [297, 0]
click at [368, 40] on button "Editar" at bounding box center [369, 43] width 27 height 10
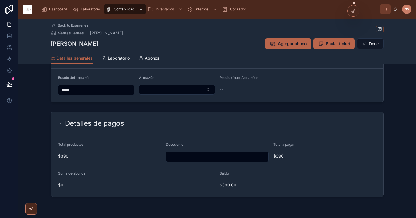
scroll to position [301, 0]
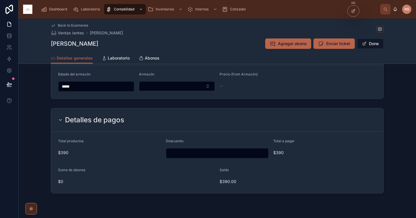
click at [103, 87] on input "*****" at bounding box center [96, 86] width 76 height 8
click at [183, 97] on form "Estado del armazón ***** Armazón Precio (from Armazón) --" at bounding box center [217, 81] width 332 height 33
click at [240, 155] on input "text" at bounding box center [217, 153] width 103 height 8
click at [244, 134] on form "Total productos $390 Descuento Total a pagar $390 Suma de abonos $0 Saldo $390.…" at bounding box center [217, 162] width 332 height 61
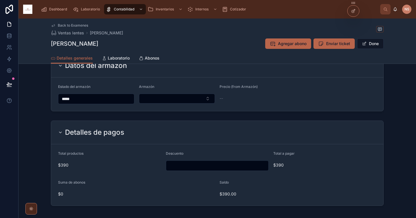
scroll to position [288, 0]
click at [192, 163] on input "text" at bounding box center [217, 166] width 103 height 8
click at [165, 106] on form "Estado del armazón ***** Armazón Precio (from Armazón) --" at bounding box center [217, 94] width 332 height 33
click at [168, 98] on button "Select Button" at bounding box center [177, 99] width 76 height 10
type input "***"
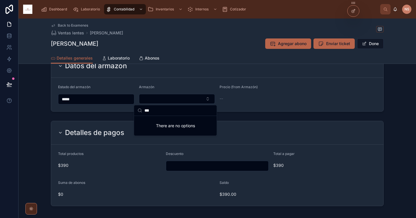
click at [231, 113] on div "Datos del armazón Estado del armazón ***** Armazón Precio (from Armazón) --" at bounding box center [216, 83] width 397 height 62
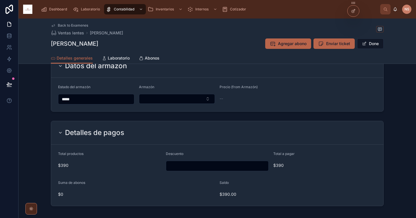
click at [353, 10] on icon at bounding box center [354, 10] width 2 height 2
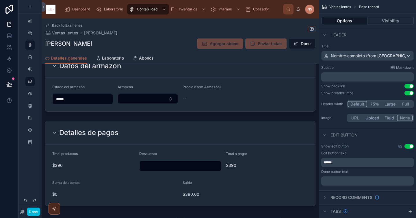
click at [219, 85] on div at bounding box center [180, 83] width 277 height 62
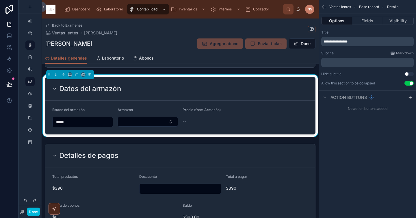
scroll to position [265, 0]
click at [152, 120] on button "Select Button" at bounding box center [148, 122] width 61 height 10
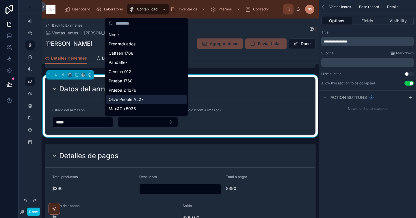
click at [231, 104] on form "Estado del armazón ***** Armazón Precio (from Armazón) --" at bounding box center [180, 117] width 270 height 33
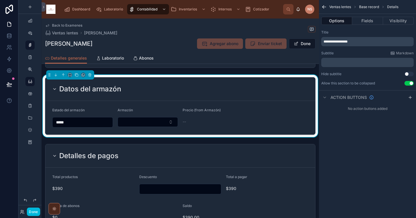
click at [239, 101] on form "Estado del armazón ***** Armazón Precio (from Armazón) --" at bounding box center [180, 117] width 270 height 33
click at [371, 22] on button "Fields" at bounding box center [367, 21] width 31 height 8
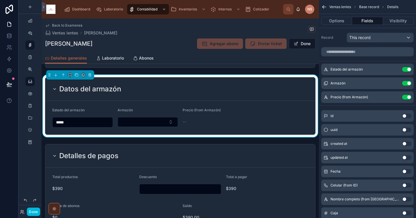
click at [0, 0] on icon "scrollable content" at bounding box center [0, 0] width 0 height 0
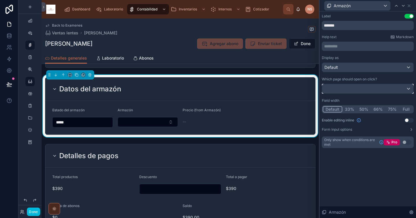
click at [357, 91] on div at bounding box center [367, 88] width 91 height 9
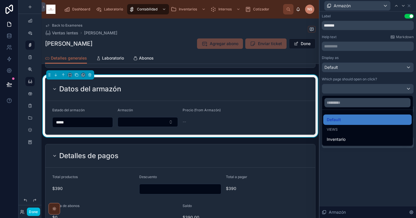
click at [339, 159] on div at bounding box center [367, 109] width 96 height 218
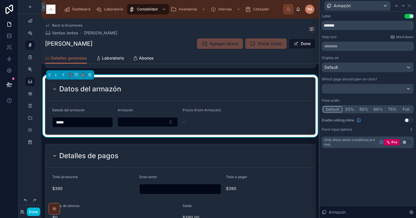
click at [146, 123] on button "Select Button" at bounding box center [148, 122] width 61 height 10
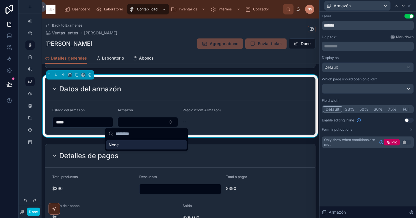
click at [212, 95] on div "Datos del armazón" at bounding box center [180, 88] width 270 height 23
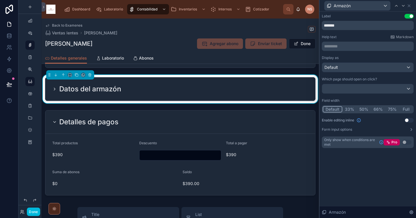
click at [267, 85] on div "Datos del armazón" at bounding box center [180, 88] width 256 height 9
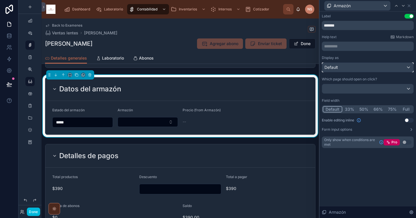
click at [360, 67] on div "Default" at bounding box center [367, 67] width 91 height 9
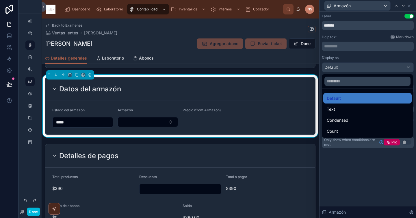
click at [360, 60] on div at bounding box center [367, 109] width 96 height 218
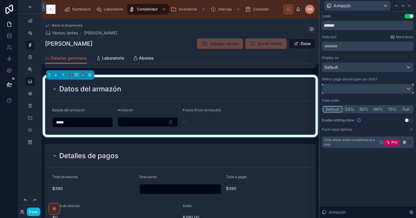
click at [344, 88] on div at bounding box center [367, 88] width 91 height 9
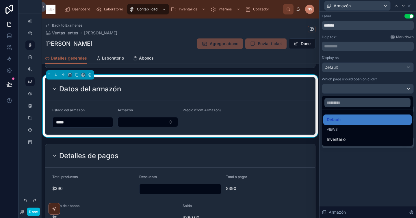
click at [353, 74] on div at bounding box center [367, 109] width 96 height 218
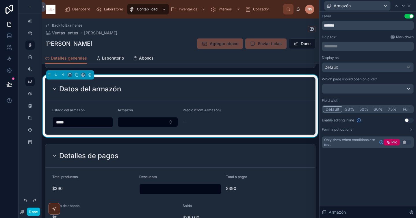
click at [411, 5] on icon at bounding box center [409, 5] width 5 height 5
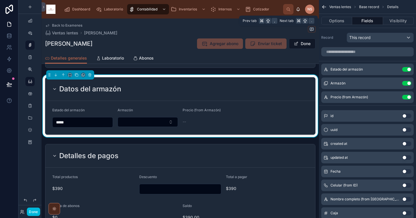
click at [337, 19] on button "Options" at bounding box center [336, 21] width 31 height 8
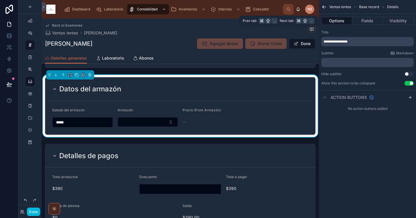
click at [374, 21] on button "Fields" at bounding box center [367, 21] width 31 height 8
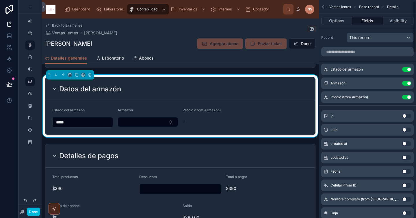
scroll to position [6, 0]
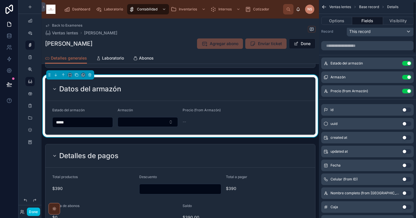
click at [338, 23] on button "Options" at bounding box center [336, 21] width 31 height 8
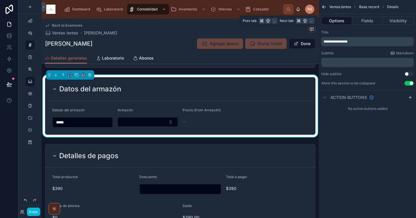
click at [377, 20] on button "Fields" at bounding box center [367, 21] width 31 height 8
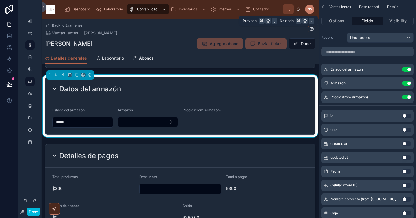
click at [393, 20] on button "Visibility" at bounding box center [398, 21] width 31 height 8
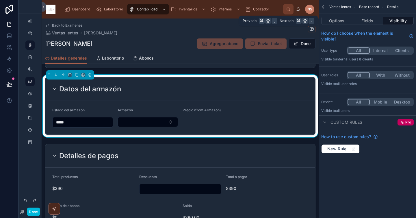
click at [370, 21] on button "Fields" at bounding box center [367, 21] width 31 height 8
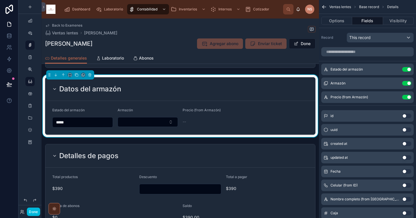
click at [0, 0] on icon "scrollable content" at bounding box center [0, 0] width 0 height 0
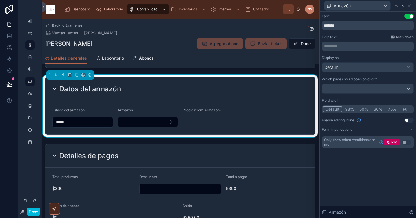
click at [356, 129] on button "Form input options" at bounding box center [368, 129] width 92 height 5
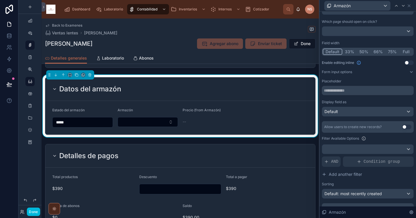
scroll to position [58, 0]
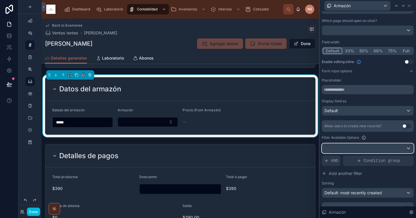
click at [359, 146] on div at bounding box center [367, 148] width 91 height 9
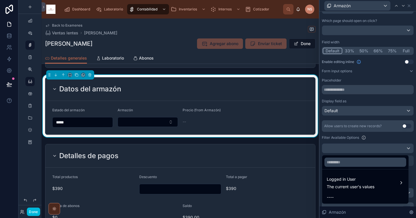
click at [373, 136] on div at bounding box center [367, 109] width 96 height 218
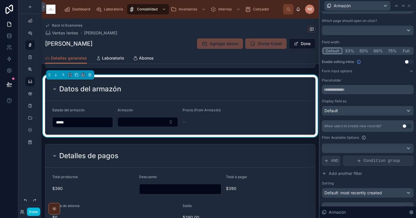
scroll to position [63, 0]
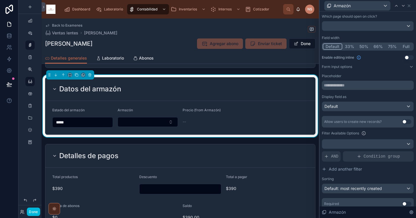
click at [374, 160] on div "Condition group" at bounding box center [378, 156] width 71 height 10
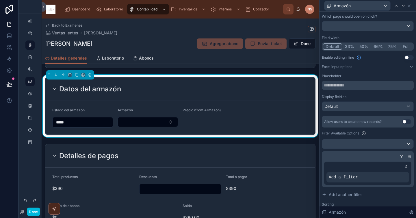
click at [0, 0] on div at bounding box center [0, 0] width 0 height 0
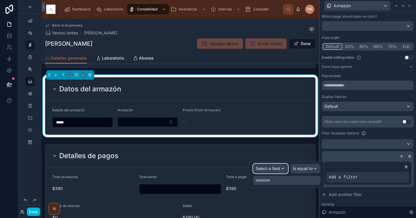
click at [274, 168] on span "Select a field" at bounding box center [268, 168] width 25 height 5
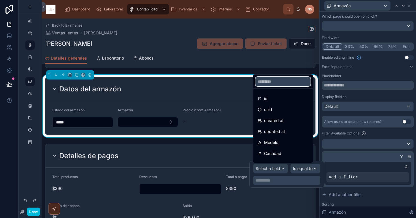
click at [284, 83] on input "text" at bounding box center [282, 81] width 55 height 9
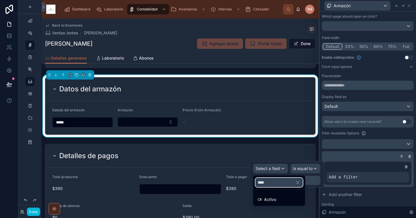
type input "****"
click at [279, 200] on div "Activo" at bounding box center [279, 199] width 43 height 7
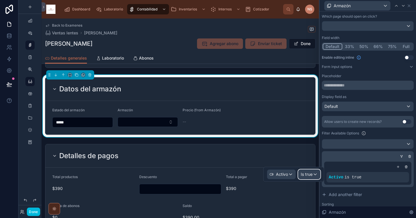
click at [307, 175] on span "Is true" at bounding box center [307, 174] width 12 height 6
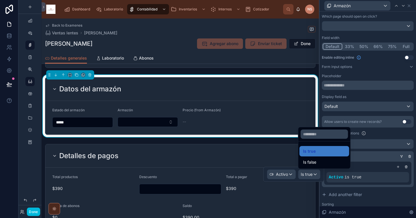
click at [328, 149] on div "Is true" at bounding box center [324, 151] width 43 height 7
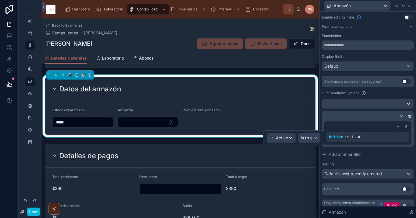
scroll to position [110, 0]
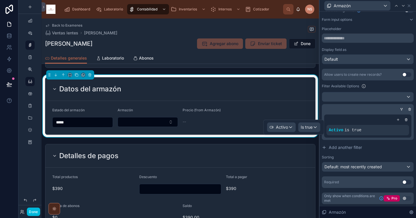
click at [141, 127] on form "Estado del armazón ***** Armazón Precio (from Armazón) --" at bounding box center [180, 117] width 270 height 33
click at [144, 121] on button "Select Button" at bounding box center [148, 122] width 61 height 10
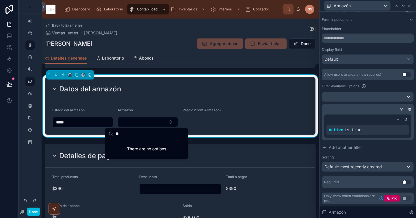
type input "*"
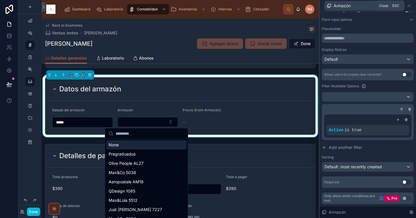
click at [409, 7] on icon at bounding box center [409, 5] width 5 height 5
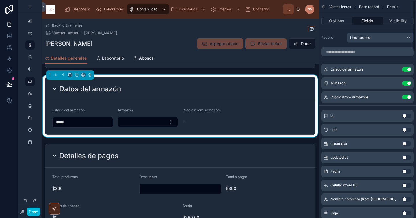
click at [36, 211] on button "Done" at bounding box center [33, 211] width 13 height 8
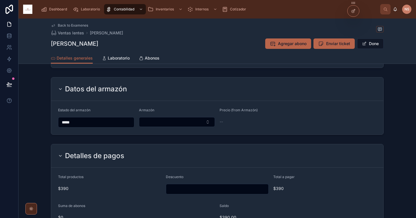
click at [353, 13] on div at bounding box center [353, 10] width 12 height 11
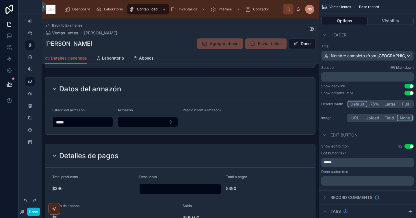
click at [218, 108] on div at bounding box center [180, 106] width 277 height 62
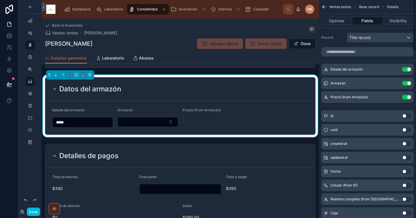
click at [0, 0] on icon "scrollable content" at bounding box center [0, 0] width 0 height 0
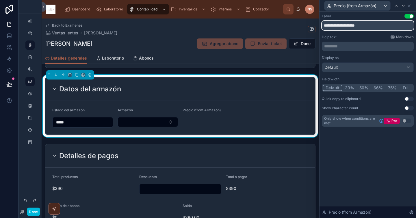
click at [335, 25] on input "**********" at bounding box center [368, 25] width 92 height 9
type input "******"
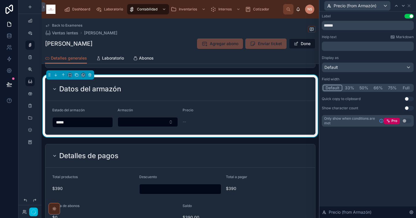
click at [371, 37] on div "Help text Markdown" at bounding box center [368, 37] width 92 height 5
click at [409, 7] on icon at bounding box center [409, 5] width 5 height 5
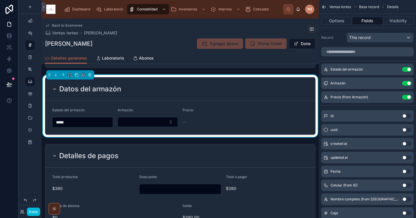
click at [34, 211] on button "Done" at bounding box center [33, 211] width 13 height 8
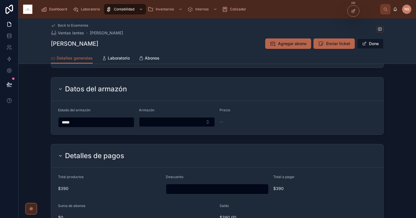
click at [371, 44] on button "Done" at bounding box center [370, 43] width 27 height 10
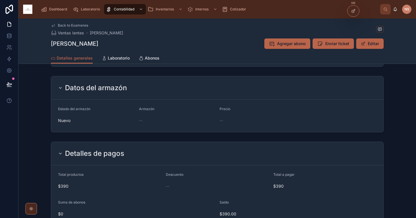
click at [367, 45] on button "Editar" at bounding box center [369, 43] width 27 height 10
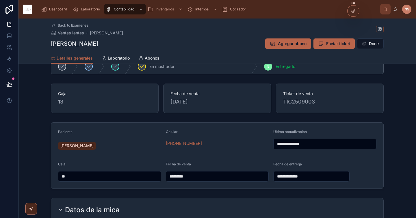
scroll to position [23, 0]
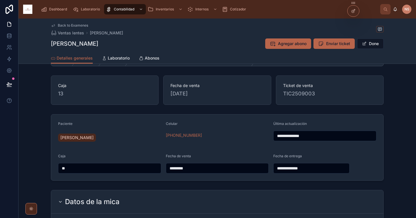
click at [186, 168] on input "*********" at bounding box center [217, 168] width 103 height 8
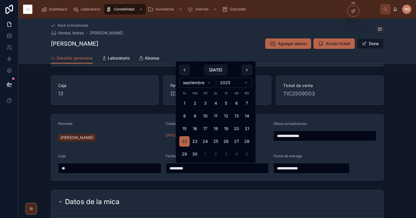
click at [213, 130] on button "18" at bounding box center [216, 128] width 10 height 10
type input "*********"
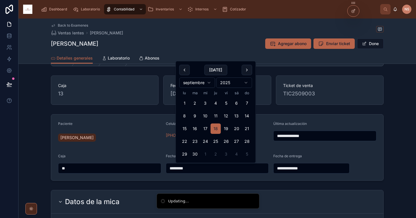
type input "**********"
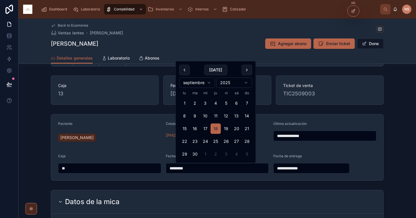
click at [265, 138] on div "[PHONE_NUMBER]" at bounding box center [217, 135] width 103 height 9
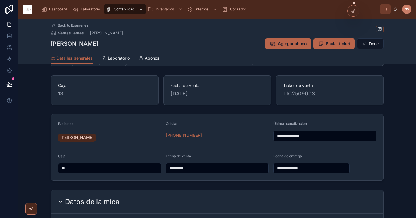
click at [217, 143] on div "Celular +52 56 3322 9653" at bounding box center [217, 132] width 103 height 23
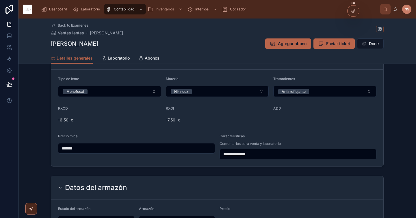
scroll to position [169, 0]
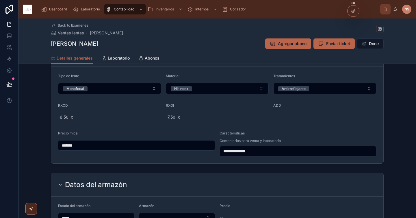
click at [157, 141] on input "*******" at bounding box center [136, 145] width 156 height 8
type input "*********"
click at [169, 154] on div "Precio mica *********" at bounding box center [136, 143] width 157 height 25
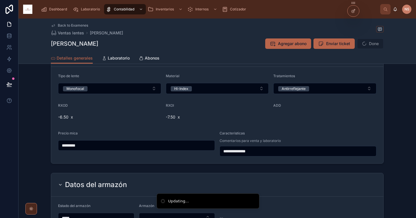
type input "**********"
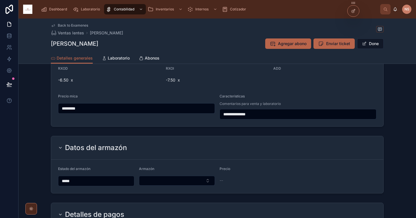
scroll to position [220, 0]
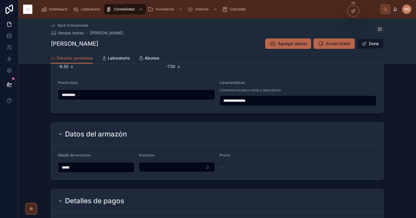
click at [126, 164] on input "*****" at bounding box center [96, 167] width 76 height 8
type input "*********"
click at [160, 180] on div "Datos del armazón Estado del armazón ********* Armazón Precio --" at bounding box center [216, 151] width 397 height 62
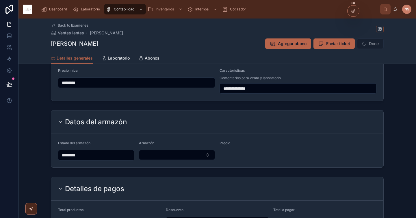
scroll to position [287, 0]
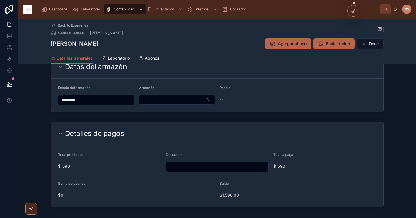
click at [363, 44] on span at bounding box center [364, 43] width 5 height 5
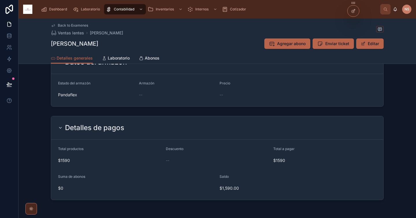
click at [150, 56] on span "Abonos" at bounding box center [152, 58] width 15 height 6
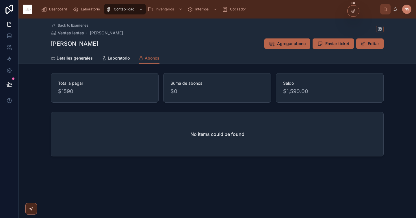
click at [298, 45] on span "Agregar abono" at bounding box center [291, 44] width 29 height 6
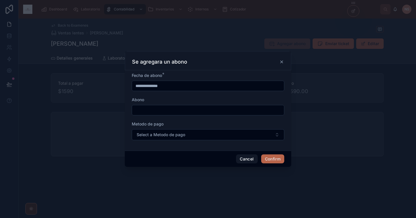
click at [179, 86] on input "**********" at bounding box center [208, 86] width 152 height 8
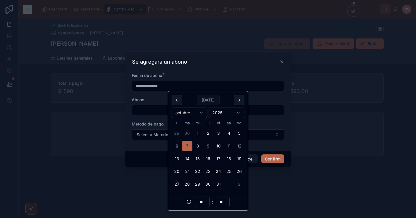
click at [177, 100] on button at bounding box center [177, 100] width 10 height 10
click at [207, 158] on button "18" at bounding box center [208, 158] width 10 height 10
type input "**********"
click at [153, 111] on input "text" at bounding box center [208, 110] width 152 height 8
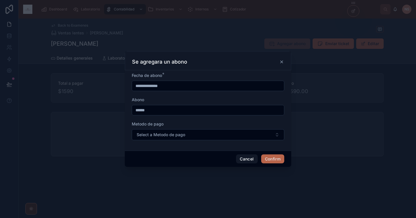
type input "******"
click at [160, 132] on span "Select a Metodo de pago" at bounding box center [161, 135] width 49 height 6
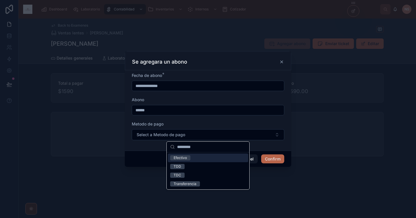
click at [194, 159] on div "Efectivo" at bounding box center [208, 157] width 80 height 9
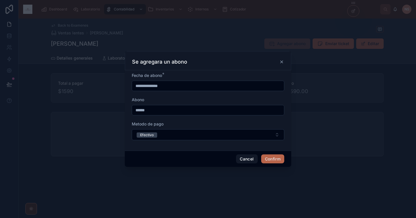
click at [193, 122] on div "Metodo de pago" at bounding box center [208, 124] width 152 height 6
click at [271, 157] on button "Confirm" at bounding box center [272, 158] width 23 height 9
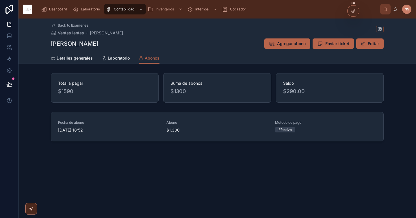
click at [299, 43] on span "Agregar abono" at bounding box center [291, 44] width 29 height 6
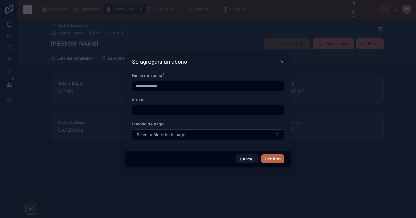
click at [168, 85] on input "**********" at bounding box center [208, 86] width 152 height 8
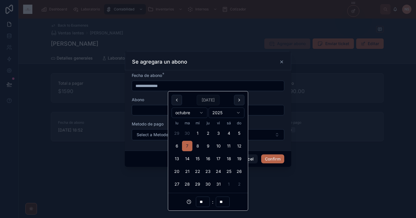
click at [178, 101] on button at bounding box center [177, 100] width 10 height 10
click at [220, 159] on button "19" at bounding box center [218, 158] width 10 height 10
type input "**********"
click at [160, 111] on input "text" at bounding box center [208, 110] width 152 height 8
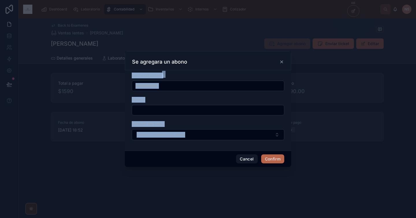
drag, startPoint x: 192, startPoint y: 60, endPoint x: 192, endPoint y: 131, distance: 70.7
click at [192, 133] on div "**********" at bounding box center [208, 109] width 166 height 116
click at [283, 62] on icon at bounding box center [281, 61] width 5 height 5
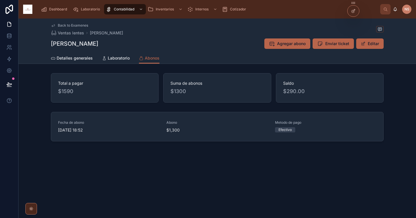
click at [299, 41] on span "Agregar abono" at bounding box center [291, 44] width 29 height 6
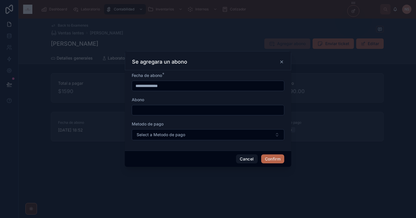
click at [180, 113] on input "text" at bounding box center [208, 110] width 152 height 8
type input "****"
click at [175, 83] on input "**********" at bounding box center [208, 86] width 152 height 8
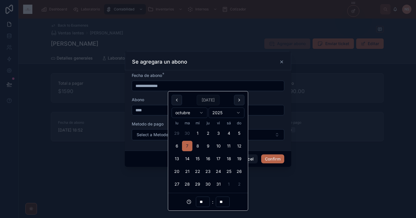
click at [178, 97] on button at bounding box center [177, 100] width 10 height 10
click at [222, 159] on button "19" at bounding box center [218, 158] width 10 height 10
type input "**********"
click at [263, 125] on div "Metodo de pago" at bounding box center [208, 124] width 152 height 6
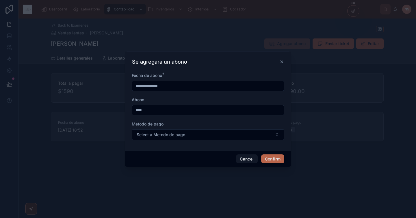
click at [252, 137] on button "Select a Metodo de pago" at bounding box center [208, 134] width 152 height 11
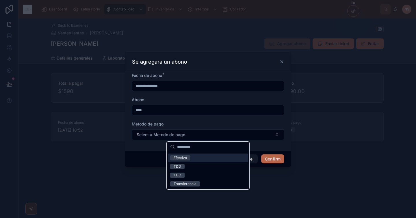
click at [197, 156] on div "Efectivo" at bounding box center [208, 157] width 80 height 9
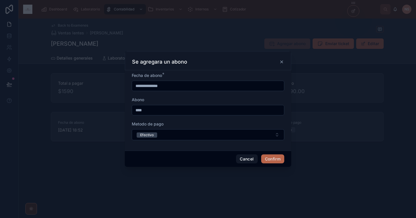
click at [277, 159] on button "Confirm" at bounding box center [272, 158] width 23 height 9
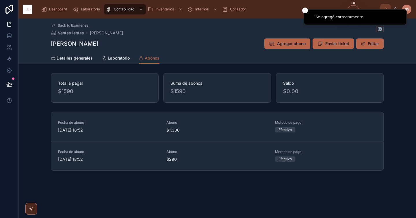
click at [76, 57] on span "Detalles generales" at bounding box center [75, 58] width 36 height 6
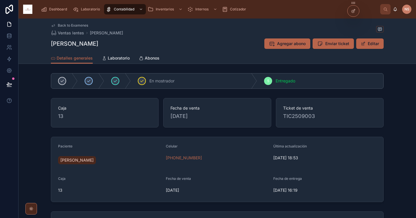
click at [59, 8] on span "Dashboard" at bounding box center [58, 9] width 18 height 5
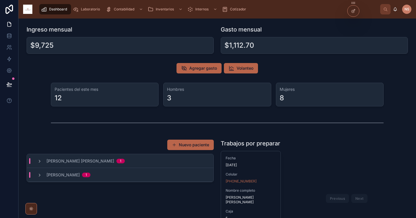
click at [183, 144] on button "Nuevo paciente" at bounding box center [190, 144] width 46 height 10
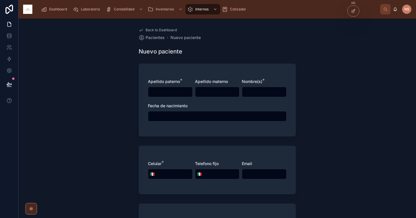
click at [174, 92] on input "text" at bounding box center [170, 92] width 44 height 8
type input "*******"
type input "******"
type input "*********"
click at [164, 120] on div at bounding box center [217, 116] width 139 height 10
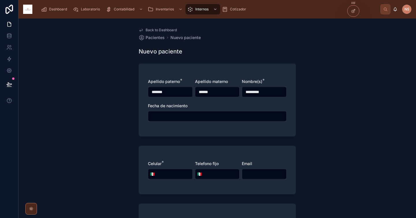
click at [168, 117] on input "text" at bounding box center [217, 116] width 138 height 8
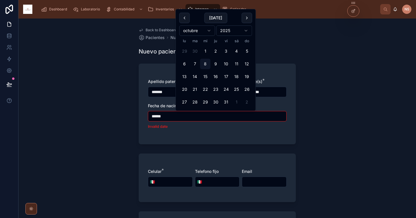
type input "******"
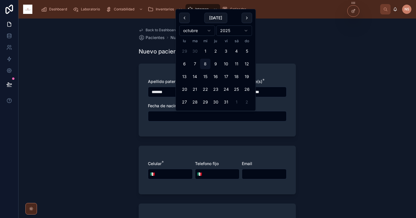
click at [208, 143] on form "Apellido paterno * ******* Apellido materno ****** Nombre(s) * ********* Fecha …" at bounding box center [217, 221] width 157 height 322
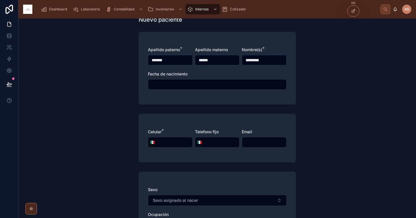
scroll to position [34, 0]
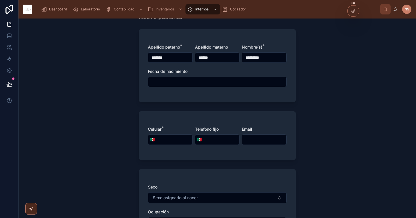
click at [169, 140] on input "tel" at bounding box center [175, 139] width 36 height 8
paste input "**********"
type input "**********"
click at [185, 157] on div "**********" at bounding box center [217, 135] width 157 height 49
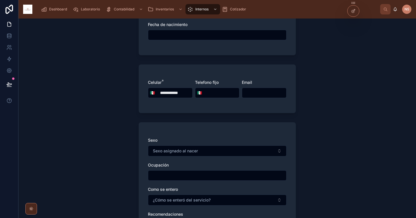
scroll to position [106, 0]
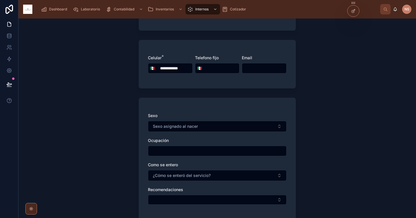
click at [194, 127] on span "Sexo asignado al nacer" at bounding box center [175, 126] width 45 height 6
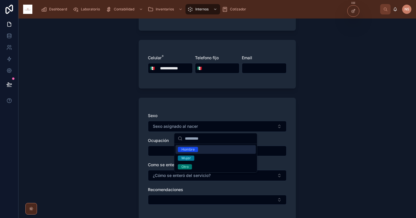
click at [203, 151] on div "Hombre" at bounding box center [216, 149] width 80 height 9
click at [160, 139] on span "Ocupación" at bounding box center [158, 140] width 21 height 5
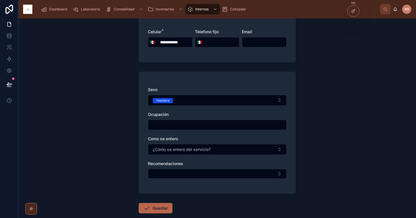
scroll to position [139, 0]
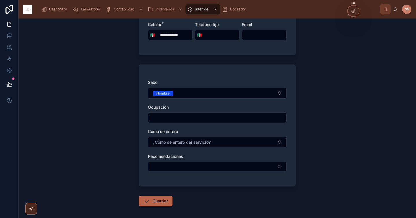
click at [170, 142] on span "¿Cómo se enteró del servicio?" at bounding box center [182, 142] width 58 height 6
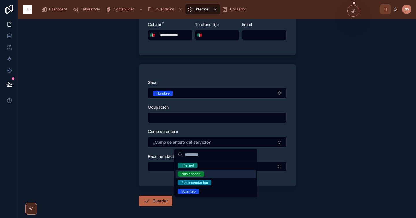
click at [194, 173] on div "Nos conoce" at bounding box center [190, 173] width 19 height 5
click at [156, 179] on div "Sexo Hombre Ocupación Como se entero Nos conoce Recomendaciones" at bounding box center [217, 125] width 157 height 122
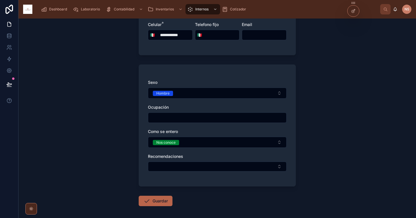
click at [158, 199] on button "Guardar" at bounding box center [156, 200] width 34 height 10
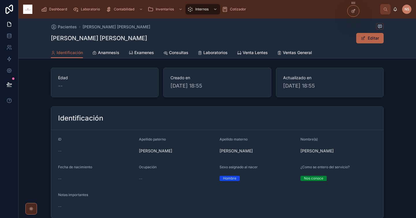
click at [150, 55] on span "Examenes" at bounding box center [144, 53] width 20 height 6
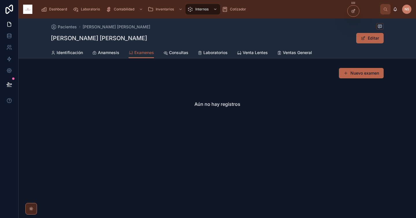
click at [63, 51] on span "Identificación" at bounding box center [70, 53] width 26 height 6
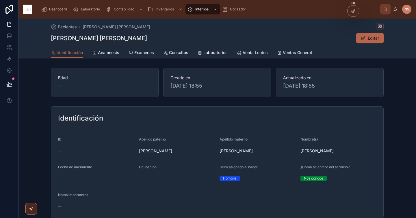
click at [56, 10] on span "Dashboard" at bounding box center [58, 9] width 18 height 5
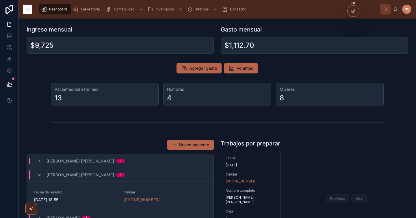
click at [136, 187] on link "Fecha de registro 7/10/2025 18:55 Celular +52 55 3419 0217" at bounding box center [120, 196] width 187 height 29
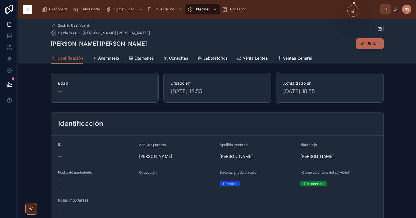
click at [358, 48] on button "Editar" at bounding box center [369, 43] width 27 height 10
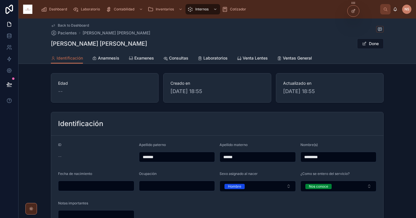
click at [376, 41] on button "Done" at bounding box center [370, 43] width 27 height 10
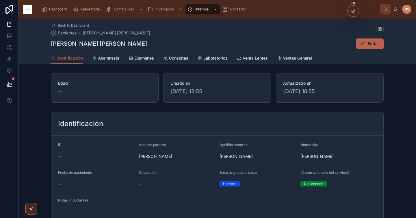
click at [139, 56] on span "Examenes" at bounding box center [144, 58] width 20 height 6
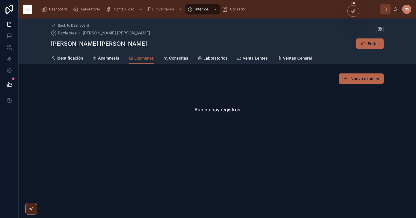
click at [375, 82] on button "Nuevo examen" at bounding box center [361, 78] width 45 height 10
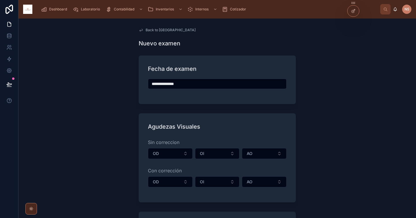
click at [175, 80] on input "**********" at bounding box center [217, 84] width 138 height 8
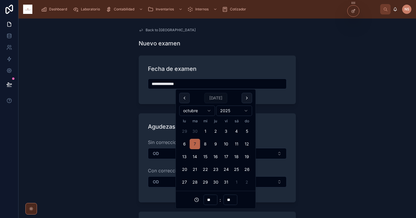
click at [186, 96] on button at bounding box center [184, 98] width 10 height 10
click at [205, 154] on button "17" at bounding box center [205, 156] width 10 height 10
type input "**********"
click at [148, 93] on div "**********" at bounding box center [217, 87] width 139 height 16
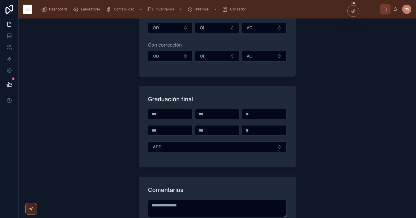
scroll to position [146, 0]
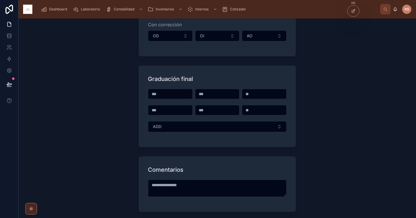
click at [181, 94] on input "text" at bounding box center [170, 94] width 44 height 8
paste input "**********"
drag, startPoint x: 161, startPoint y: 94, endPoint x: 196, endPoint y: 94, distance: 34.7
click at [196, 94] on div "**********" at bounding box center [217, 113] width 139 height 49
type input "**********"
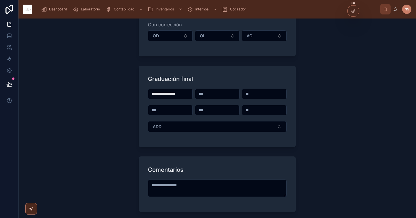
click at [211, 94] on input "text" at bounding box center [217, 94] width 44 height 8
paste input "**********"
type input "**********"
drag, startPoint x: 161, startPoint y: 93, endPoint x: 193, endPoint y: 93, distance: 32.3
click at [193, 93] on div "**********" at bounding box center [217, 113] width 139 height 49
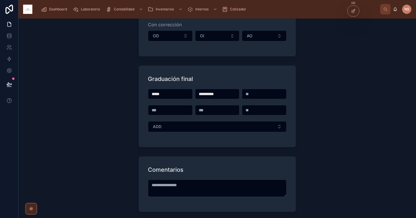
type input "*****"
drag, startPoint x: 206, startPoint y: 94, endPoint x: 233, endPoint y: 93, distance: 26.6
click at [233, 93] on input "**********" at bounding box center [217, 94] width 44 height 8
type input "*****"
click at [253, 92] on input "text" at bounding box center [264, 94] width 44 height 8
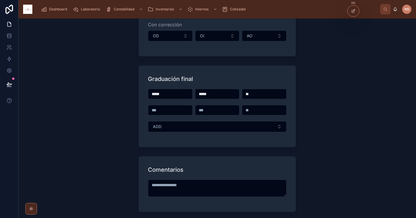
type input "**"
click at [163, 110] on input "text" at bounding box center [170, 110] width 44 height 8
click at [176, 111] on input "text" at bounding box center [170, 110] width 44 height 8
paste input "**********"
drag, startPoint x: 160, startPoint y: 110, endPoint x: 207, endPoint y: 109, distance: 47.1
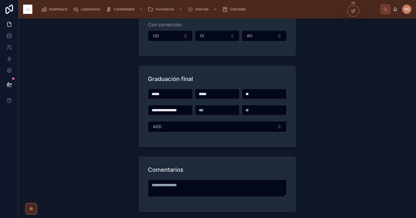
click at [207, 110] on div "**********" at bounding box center [217, 113] width 139 height 49
type input "**********"
click at [211, 109] on input "text" at bounding box center [217, 110] width 44 height 8
paste input "**********"
type input "**********"
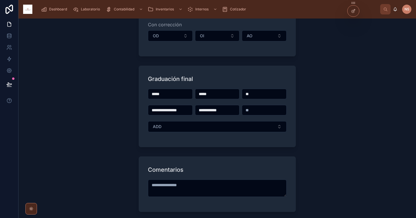
drag, startPoint x: 160, startPoint y: 109, endPoint x: 196, endPoint y: 105, distance: 36.3
click at [193, 107] on div "**********" at bounding box center [217, 113] width 139 height 49
type input "*****"
click at [197, 109] on input "**********" at bounding box center [217, 110] width 44 height 8
click at [197, 93] on input "*****" at bounding box center [217, 94] width 44 height 8
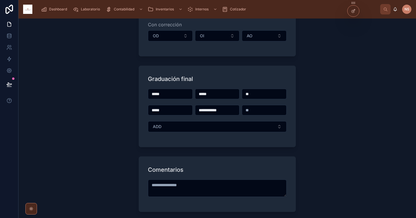
drag, startPoint x: 208, startPoint y: 109, endPoint x: 229, endPoint y: 109, distance: 21.4
click at [229, 109] on input "**********" at bounding box center [217, 110] width 44 height 8
type input "*****"
click at [261, 109] on input "text" at bounding box center [264, 110] width 44 height 8
paste input "*****"
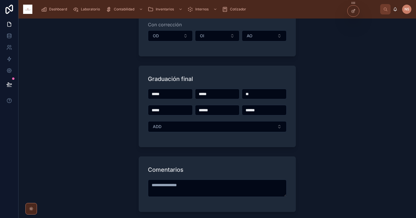
click at [249, 110] on input "*****" at bounding box center [264, 110] width 44 height 8
type input "***"
click at [250, 116] on div "***** ***** ** ***** ***** *** ADD" at bounding box center [217, 113] width 139 height 49
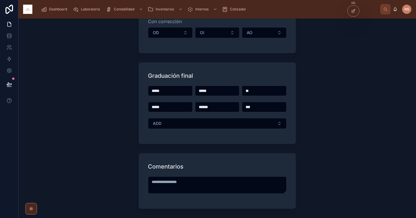
click at [245, 120] on button "ADD" at bounding box center [217, 123] width 139 height 11
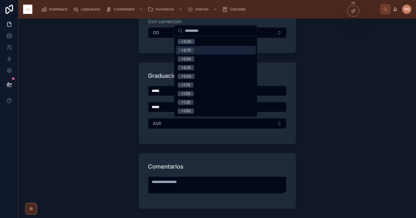
click at [192, 51] on span "+2.75" at bounding box center [186, 50] width 16 height 5
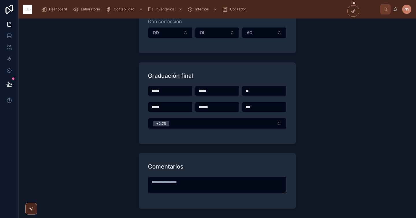
click at [191, 148] on form "**********" at bounding box center [217, 84] width 157 height 362
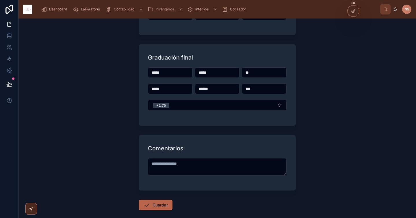
scroll to position [184, 0]
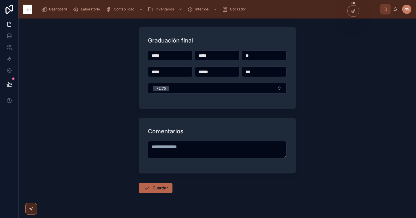
click at [161, 189] on button "Guardar" at bounding box center [156, 187] width 34 height 10
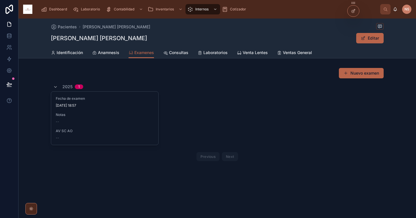
click at [133, 129] on span "AV SC AO" at bounding box center [105, 130] width 98 height 5
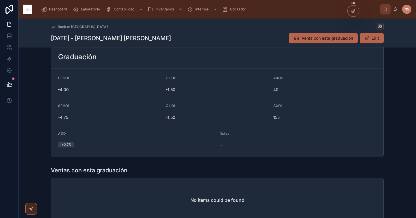
scroll to position [106, 0]
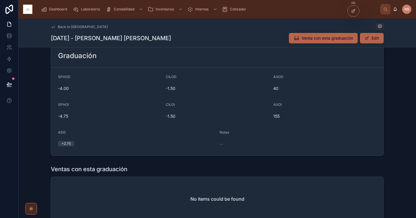
click at [334, 38] on span "Venta con esta graduación" at bounding box center [326, 38] width 51 height 6
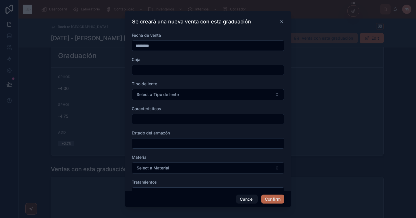
click at [202, 73] on input "text" at bounding box center [208, 70] width 152 height 8
type input "**"
click at [161, 92] on span "Select a Tipo de lente" at bounding box center [158, 95] width 42 height 6
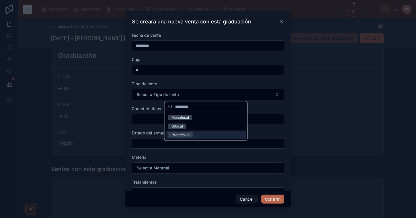
click at [194, 135] on div "Progresivo" at bounding box center [206, 135] width 80 height 9
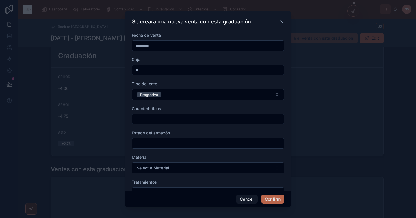
click at [150, 119] on input "text" at bounding box center [208, 119] width 152 height 8
click at [163, 109] on div "Caracteristicas" at bounding box center [208, 109] width 152 height 6
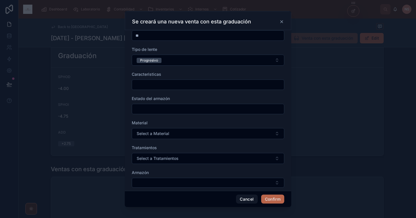
scroll to position [38, 0]
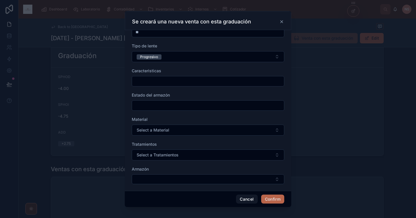
click at [165, 105] on input "text" at bounding box center [208, 105] width 152 height 8
type input "**********"
click at [175, 129] on button "Select a Material" at bounding box center [208, 129] width 152 height 11
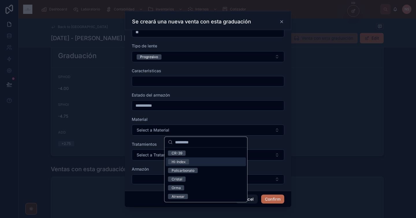
click at [191, 160] on div "Hi-Index" at bounding box center [206, 161] width 80 height 9
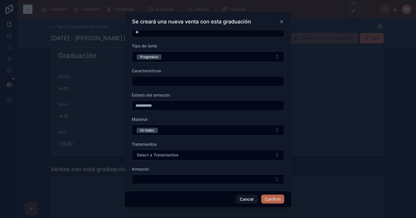
click at [155, 140] on form "**********" at bounding box center [208, 128] width 152 height 267
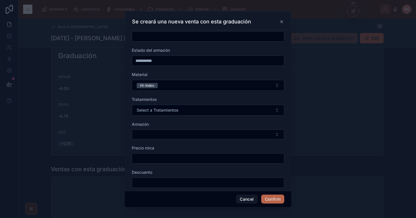
click at [171, 110] on span "Select a Tratamientos" at bounding box center [158, 110] width 42 height 6
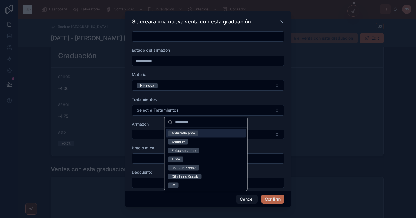
click at [188, 133] on div "Antirreflejante" at bounding box center [183, 133] width 23 height 5
click at [144, 124] on span "Armazón" at bounding box center [140, 124] width 17 height 5
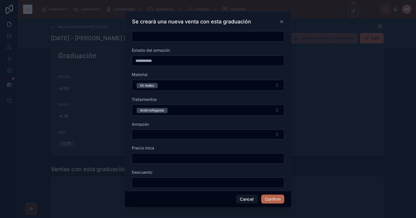
click at [152, 135] on button "Select Button" at bounding box center [208, 134] width 152 height 10
click at [152, 124] on div "Armazón" at bounding box center [208, 124] width 152 height 6
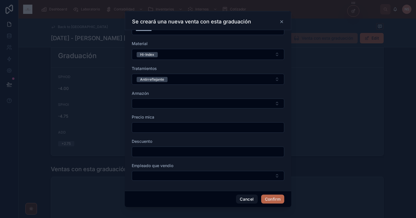
click at [157, 127] on input "text" at bounding box center [208, 127] width 152 height 8
type input "*********"
click at [167, 145] on div "Descuento" at bounding box center [208, 147] width 152 height 18
click at [170, 176] on button "Select Button" at bounding box center [208, 176] width 152 height 10
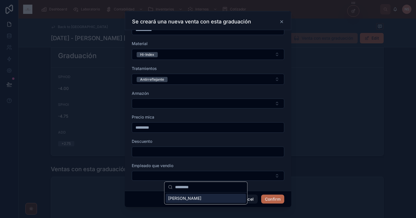
click at [185, 198] on span "[PERSON_NAME]" at bounding box center [184, 198] width 33 height 6
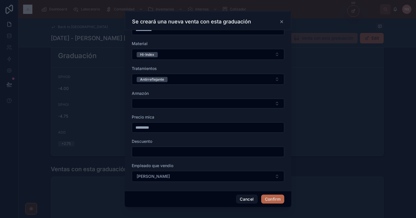
click at [158, 188] on div "**********" at bounding box center [208, 110] width 166 height 161
click at [276, 199] on button "Confirm" at bounding box center [272, 198] width 23 height 9
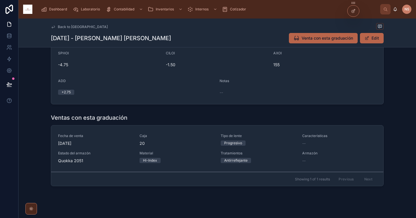
scroll to position [167, 0]
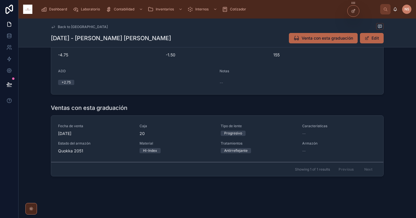
click at [257, 131] on div "Progresivo" at bounding box center [258, 133] width 75 height 5
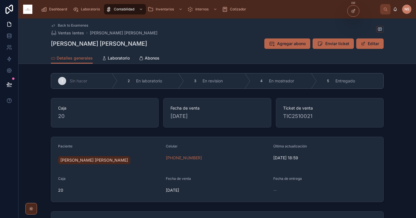
click at [0, 0] on icon at bounding box center [0, 0] width 0 height 0
click at [287, 45] on span "Agregar abono" at bounding box center [291, 44] width 29 height 6
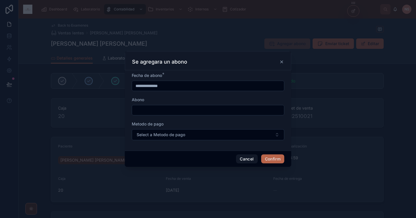
click at [161, 110] on input "text" at bounding box center [208, 110] width 152 height 8
type input "****"
click at [154, 84] on input "**********" at bounding box center [208, 86] width 152 height 8
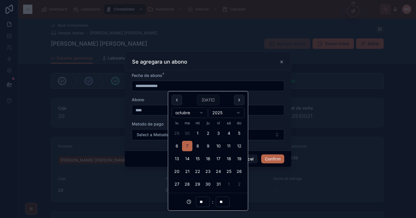
click at [174, 99] on button at bounding box center [177, 100] width 10 height 10
click at [198, 158] on button "17" at bounding box center [197, 158] width 10 height 10
type input "**********"
click at [154, 122] on span "Metodo de pago" at bounding box center [148, 123] width 32 height 5
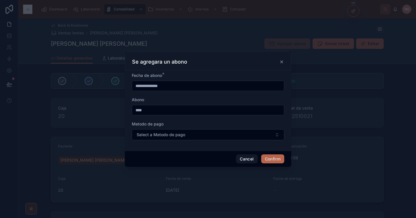
click at [170, 136] on span "Select a Metodo de pago" at bounding box center [161, 135] width 49 height 6
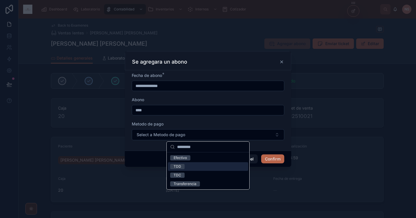
click at [187, 165] on div "TDD" at bounding box center [208, 166] width 80 height 9
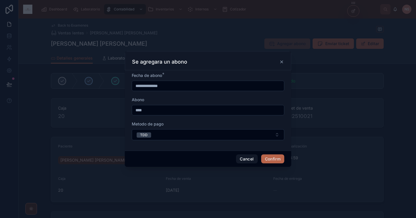
click at [268, 159] on button "Confirm" at bounding box center [272, 158] width 23 height 9
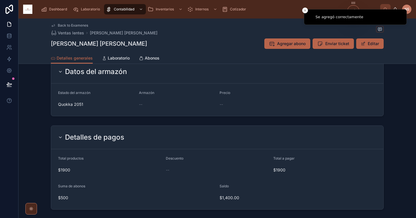
scroll to position [308, 0]
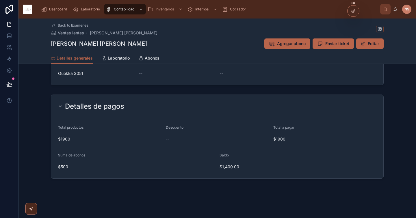
click at [152, 56] on span "Abonos" at bounding box center [152, 58] width 15 height 6
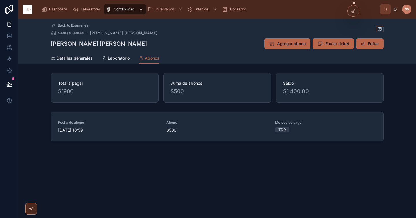
click at [296, 45] on span "Agregar abono" at bounding box center [291, 44] width 29 height 6
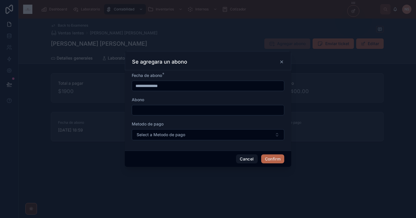
click at [199, 89] on input "**********" at bounding box center [208, 86] width 152 height 8
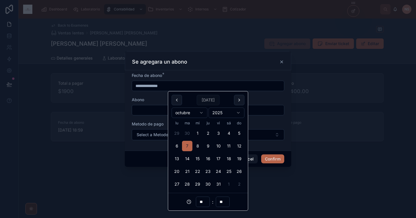
click at [141, 97] on label "Abono" at bounding box center [138, 100] width 12 height 6
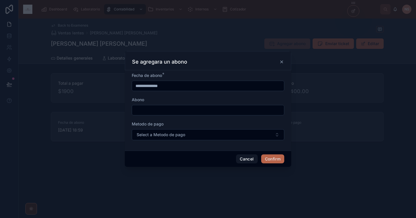
click at [144, 106] on input "text" at bounding box center [208, 110] width 152 height 8
type input "******"
click at [150, 86] on input "**********" at bounding box center [208, 86] width 152 height 8
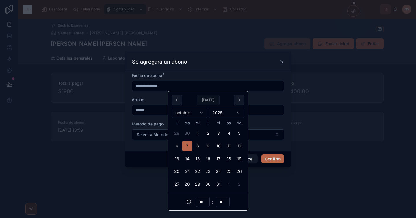
click at [174, 98] on button at bounding box center [177, 100] width 10 height 10
click at [187, 174] on button "23" at bounding box center [187, 171] width 10 height 10
type input "**********"
click at [159, 121] on form "**********" at bounding box center [208, 108] width 152 height 73
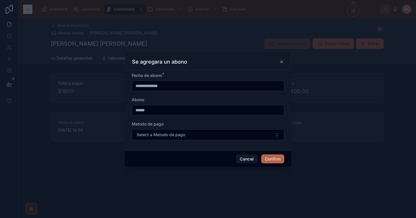
click at [169, 134] on span "Select a Metodo de pago" at bounding box center [161, 135] width 49 height 6
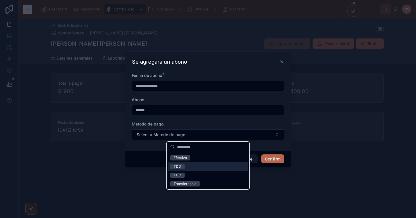
click at [186, 168] on div "TDD" at bounding box center [208, 166] width 80 height 9
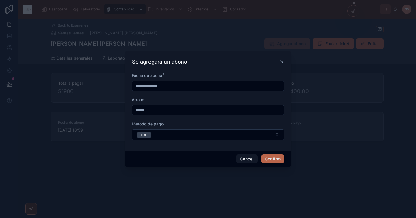
click at [157, 146] on div "**********" at bounding box center [208, 110] width 166 height 80
click at [173, 85] on input "**********" at bounding box center [208, 86] width 152 height 8
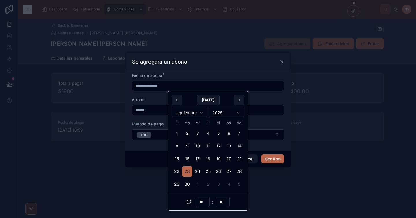
click at [161, 120] on form "**********" at bounding box center [208, 108] width 152 height 73
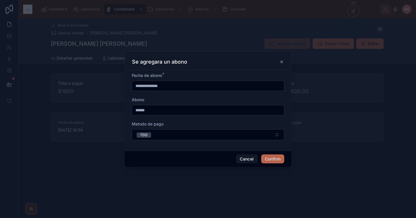
click at [273, 157] on button "Confirm" at bounding box center [272, 158] width 23 height 9
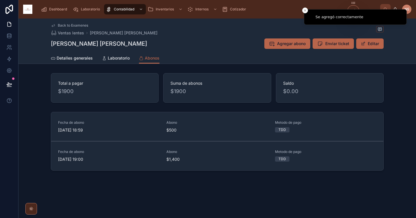
click at [337, 181] on div "Back to Examenes Ventas lentes [PERSON_NAME] [PERSON_NAME] [PERSON_NAME] abono …" at bounding box center [216, 114] width 397 height 193
click at [79, 60] on span "Detalles generales" at bounding box center [75, 58] width 36 height 6
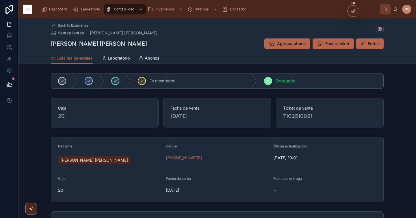
click at [61, 8] on span "Dashboard" at bounding box center [58, 9] width 18 height 5
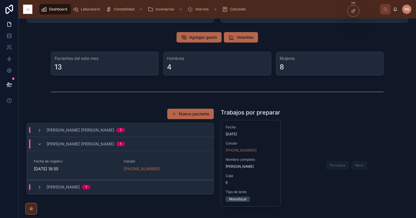
scroll to position [42, 0]
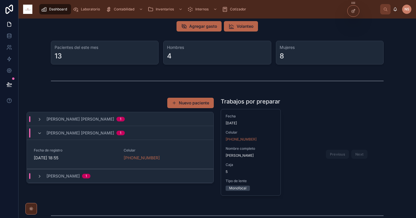
click at [42, 131] on div "[PERSON_NAME] [PERSON_NAME] 1" at bounding box center [80, 132] width 87 height 9
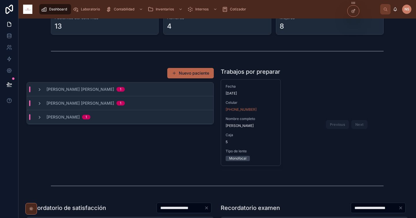
scroll to position [52, 0]
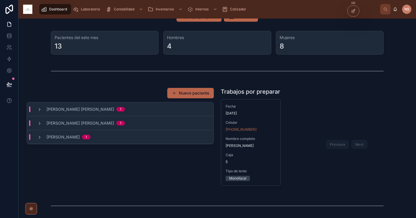
click at [176, 90] on button "Nuevo paciente" at bounding box center [190, 93] width 46 height 10
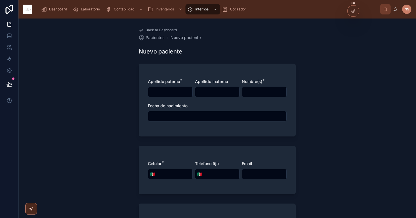
click at [173, 94] on input "text" at bounding box center [170, 92] width 44 height 8
type input "*********"
type input "*****"
click at [182, 102] on div "Apellido paterno * ********* Apellido materno ***** Nombre(s) * Fecha de nacimi…" at bounding box center [217, 103] width 139 height 49
click at [255, 92] on input "text" at bounding box center [264, 92] width 44 height 8
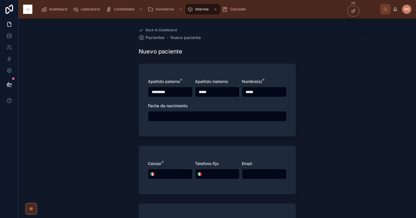
type input "*****"
click at [253, 104] on div "Fecha de nacimiento" at bounding box center [217, 106] width 139 height 6
click at [193, 113] on input "text" at bounding box center [217, 116] width 138 height 8
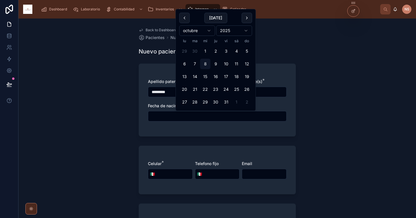
paste input "**********"
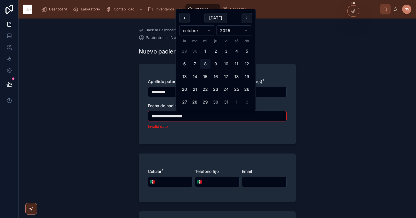
click at [157, 105] on span "Fecha de nacimiento" at bounding box center [168, 105] width 40 height 5
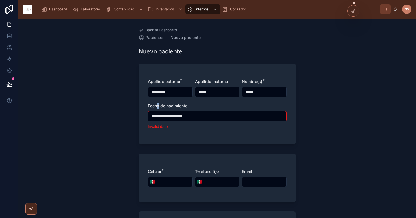
click at [183, 115] on input "**********" at bounding box center [217, 116] width 138 height 8
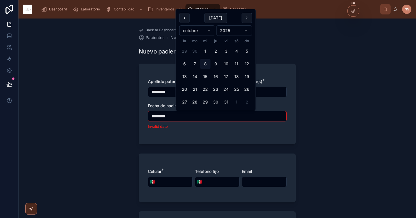
click at [185, 135] on div "Apellido paterno * ********* Apellido materno ***** Nombre(s) * ***** Fecha de …" at bounding box center [217, 107] width 139 height 56
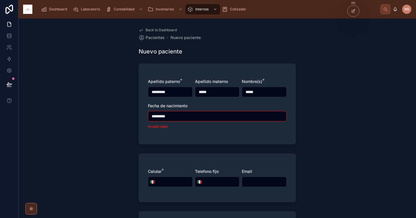
click at [160, 115] on input "*********" at bounding box center [217, 116] width 138 height 8
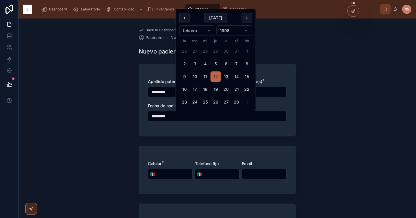
type input "*********"
click at [180, 140] on form "Apellido paterno * ********* Apellido materno ***** Nombre(s) * ***** Fecha de …" at bounding box center [217, 221] width 157 height 322
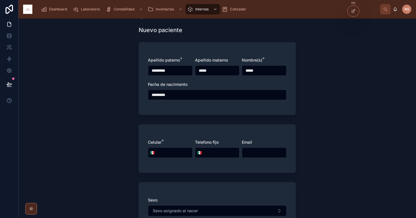
scroll to position [27, 0]
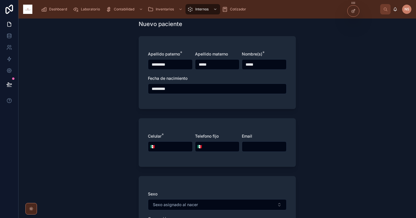
click at [175, 144] on input "tel" at bounding box center [175, 146] width 36 height 8
paste input "**********"
type input "**********"
click at [179, 168] on form "**********" at bounding box center [217, 194] width 157 height 322
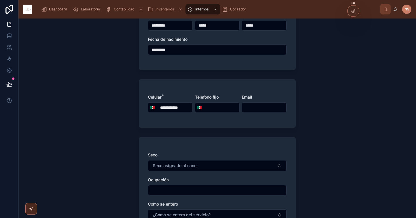
scroll to position [90, 0]
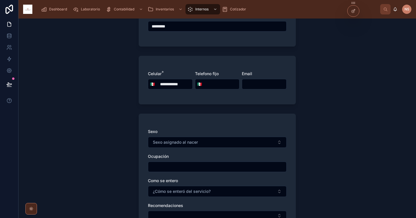
click at [182, 140] on span "Sexo asignado al nacer" at bounding box center [175, 142] width 45 height 6
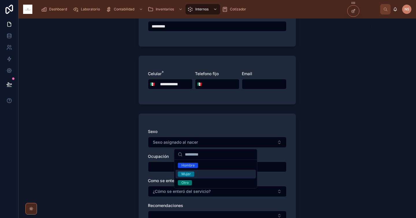
click at [195, 172] on div "Mujer" at bounding box center [216, 174] width 80 height 9
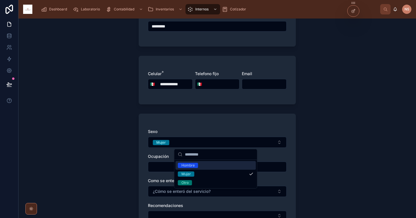
click at [156, 154] on span "Ocupación" at bounding box center [158, 156] width 21 height 5
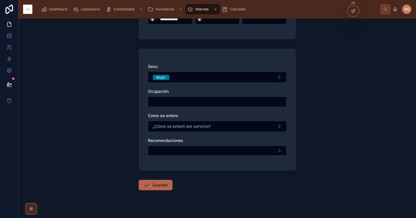
scroll to position [164, 0]
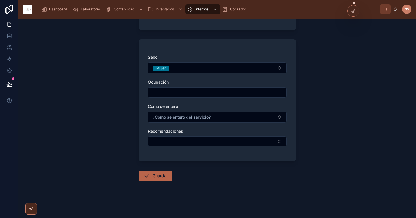
click at [185, 118] on span "¿Cómo se enteró del servicio?" at bounding box center [182, 117] width 58 height 6
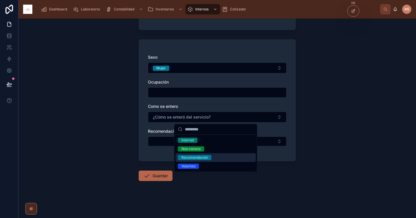
click at [204, 157] on div "Recomendación" at bounding box center [194, 157] width 27 height 5
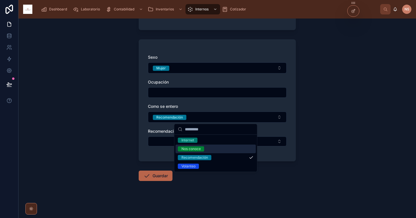
click at [154, 127] on div "Sexo Mujer Ocupación Como se entero Recomendación Recomendaciones" at bounding box center [217, 103] width 139 height 98
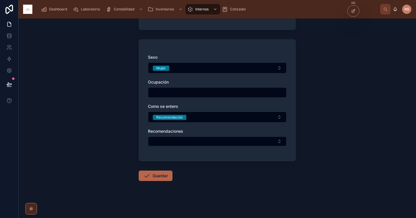
click at [156, 175] on button "Guardar" at bounding box center [156, 175] width 34 height 10
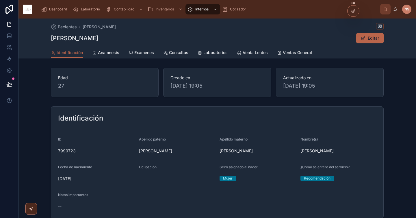
click at [144, 52] on span "Examenes" at bounding box center [144, 53] width 20 height 6
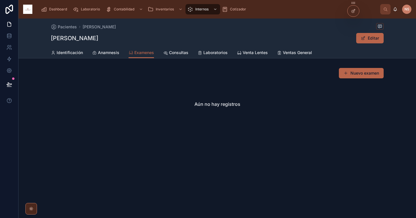
click at [344, 74] on span at bounding box center [345, 73] width 5 height 5
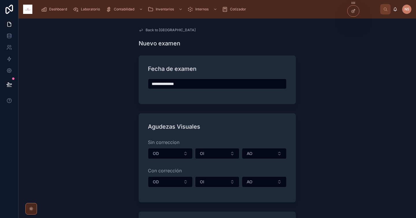
click at [179, 87] on input "**********" at bounding box center [217, 84] width 138 height 8
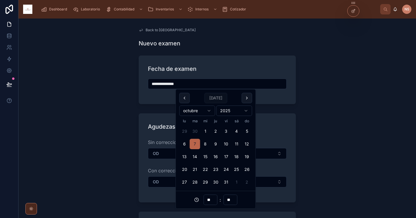
click at [187, 97] on button at bounding box center [184, 98] width 10 height 10
click at [206, 158] on button "17" at bounding box center [205, 156] width 10 height 10
type input "**********"
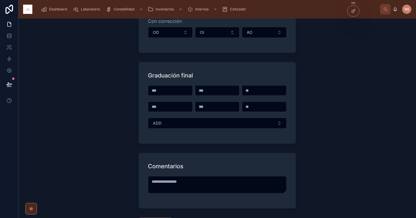
scroll to position [152, 0]
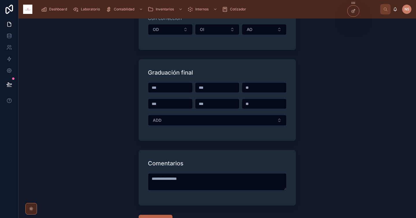
click at [171, 87] on input "text" at bounding box center [170, 87] width 44 height 8
paste input "**********"
click at [161, 87] on input "**********" at bounding box center [170, 87] width 44 height 8
type input "*****"
click at [199, 91] on input "text" at bounding box center [217, 87] width 44 height 8
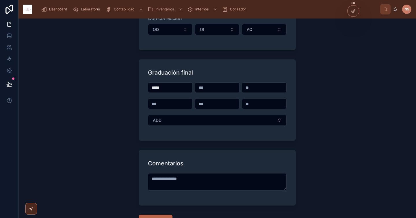
paste input "*********"
click at [207, 87] on input "*********" at bounding box center [217, 87] width 44 height 8
type input "*****"
click at [252, 87] on input "text" at bounding box center [264, 87] width 44 height 8
paste input "***"
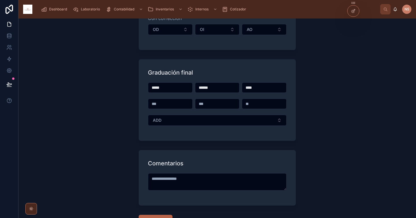
click at [248, 86] on input "***" at bounding box center [264, 87] width 44 height 8
type input "*"
click at [167, 108] on div at bounding box center [170, 103] width 45 height 10
click at [167, 104] on input "text" at bounding box center [170, 104] width 44 height 8
click at [164, 101] on input "text" at bounding box center [170, 104] width 44 height 8
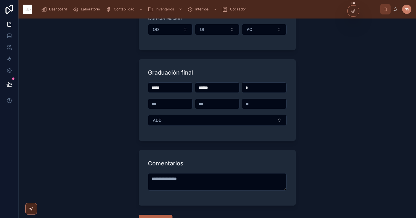
paste input "**********"
click at [159, 103] on input "**********" at bounding box center [170, 104] width 44 height 8
type input "*****"
click at [202, 104] on input "text" at bounding box center [217, 104] width 44 height 8
paste input "**********"
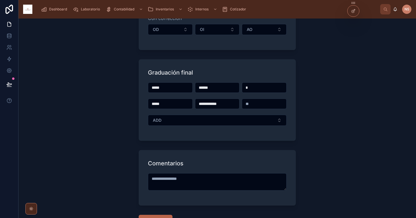
click at [207, 104] on input "**********" at bounding box center [217, 104] width 44 height 8
type input "*****"
click at [250, 105] on input "text" at bounding box center [264, 104] width 44 height 8
paste input "**********"
click at [259, 104] on input "**********" at bounding box center [264, 104] width 44 height 8
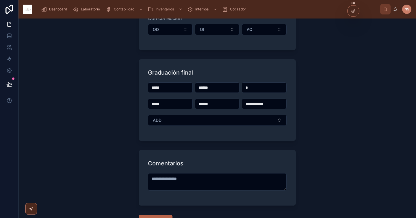
click at [139, 215] on button "Guardar" at bounding box center [156, 220] width 34 height 10
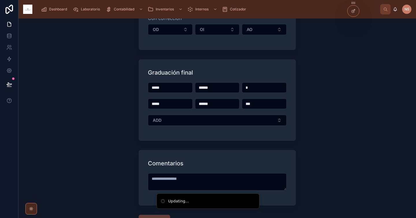
type input "***"
click at [236, 110] on div "***** ***** * ***** ***** *** ADD" at bounding box center [217, 106] width 139 height 49
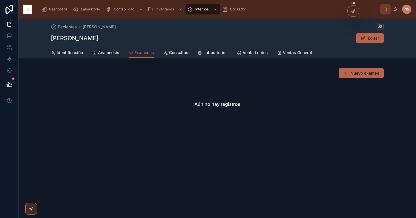
click at [232, 117] on div "Aún no hay registros" at bounding box center [217, 104] width 333 height 44
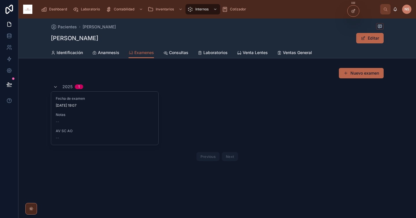
click at [125, 116] on span "Notas" at bounding box center [105, 114] width 98 height 5
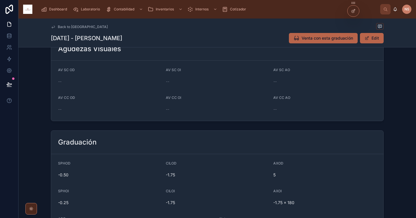
scroll to position [25, 0]
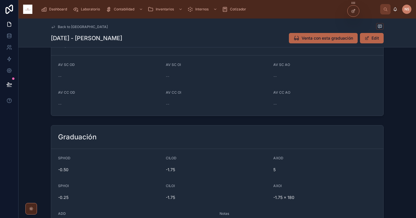
click at [373, 38] on button "Edit" at bounding box center [372, 38] width 24 height 10
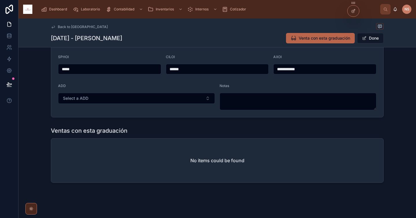
scroll to position [159, 0]
click at [363, 40] on span at bounding box center [364, 38] width 5 height 5
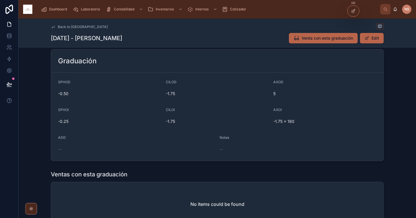
scroll to position [93, 0]
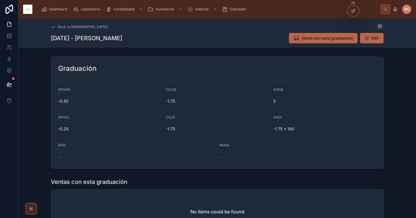
click at [318, 39] on span "Venta con esta graduación" at bounding box center [326, 38] width 51 height 6
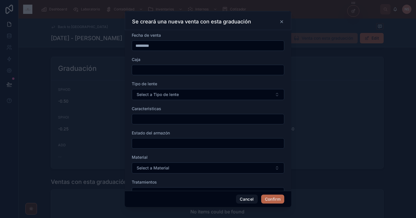
click at [208, 69] on input "text" at bounding box center [208, 70] width 152 height 8
type input "**"
click at [165, 93] on span "Select a Tipo de lente" at bounding box center [158, 95] width 42 height 6
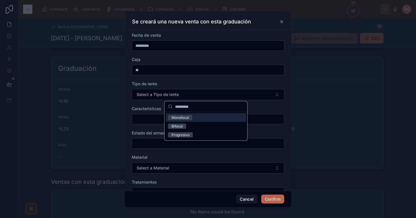
click at [183, 117] on div "Monofocal" at bounding box center [180, 117] width 17 height 5
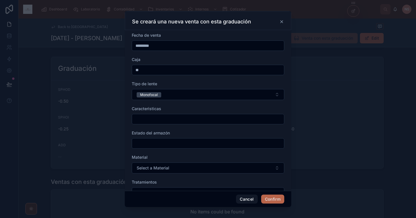
click at [148, 119] on input "text" at bounding box center [208, 119] width 152 height 8
click at [164, 107] on div "Caracteristicas" at bounding box center [208, 109] width 152 height 6
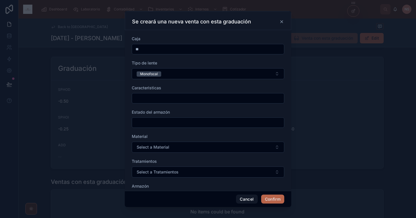
scroll to position [40, 0]
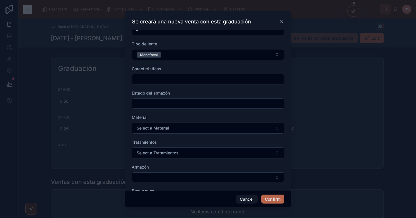
click at [164, 126] on span "Select a Material" at bounding box center [153, 128] width 33 height 6
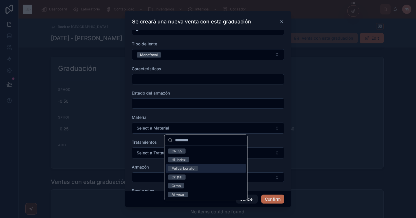
click at [193, 167] on div "Policarbonato" at bounding box center [183, 168] width 23 height 5
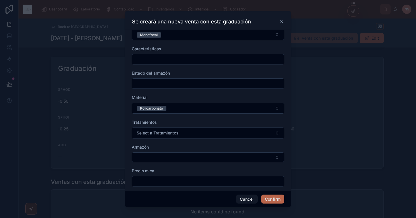
scroll to position [62, 0]
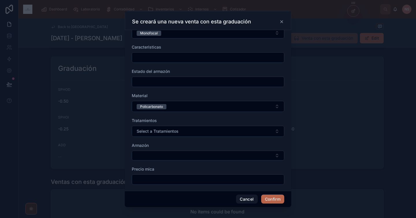
click at [176, 124] on div "Tratamientos Select a Tratamientos" at bounding box center [208, 127] width 152 height 19
click at [176, 131] on span "Select a Tratamientos" at bounding box center [158, 131] width 42 height 6
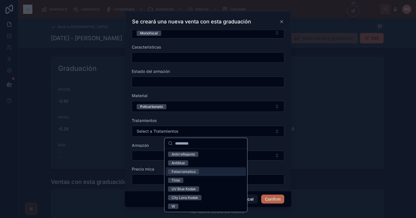
click at [201, 174] on div "Fotocromatico" at bounding box center [206, 171] width 80 height 9
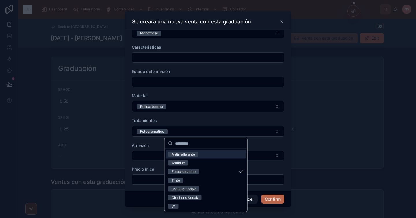
click at [149, 143] on span "Armazón" at bounding box center [140, 145] width 17 height 5
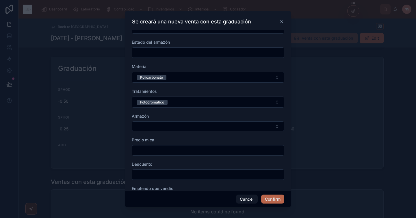
scroll to position [97, 0]
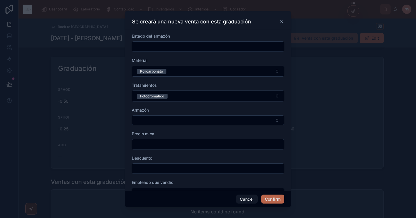
click at [159, 143] on input "text" at bounding box center [208, 144] width 152 height 8
type input "*********"
click at [155, 155] on div "Descuento" at bounding box center [208, 158] width 152 height 6
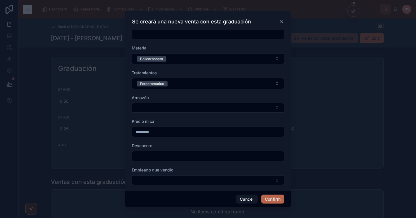
scroll to position [113, 0]
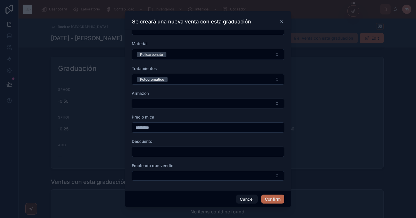
click at [163, 104] on button "Select Button" at bounding box center [208, 103] width 152 height 10
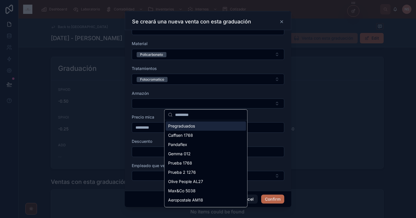
click at [165, 87] on form "Fecha de venta ********* Caja ** Tipo de lente Monofocal Caracteristicas Estado…" at bounding box center [208, 52] width 152 height 267
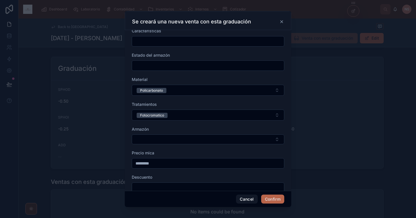
scroll to position [69, 0]
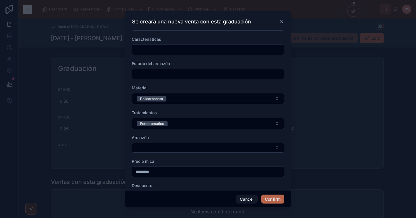
click at [161, 73] on input "text" at bounding box center [208, 74] width 152 height 8
paste input "**********"
type input "**********"
click at [165, 87] on div "Material" at bounding box center [208, 88] width 152 height 6
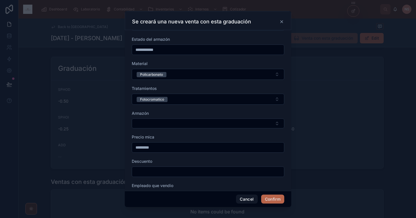
scroll to position [113, 0]
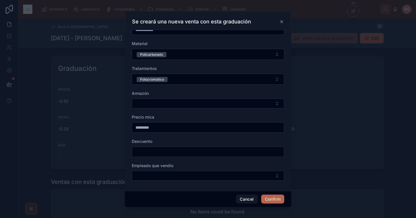
click at [187, 174] on button "Select Button" at bounding box center [208, 176] width 152 height 10
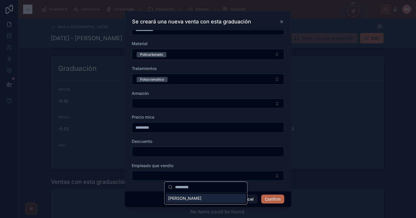
click at [179, 197] on span "[PERSON_NAME]" at bounding box center [184, 198] width 33 height 6
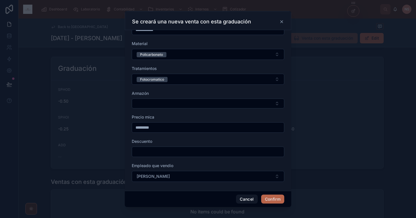
click at [268, 199] on button "Confirm" at bounding box center [272, 198] width 23 height 9
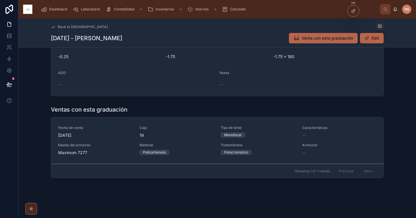
scroll to position [167, 0]
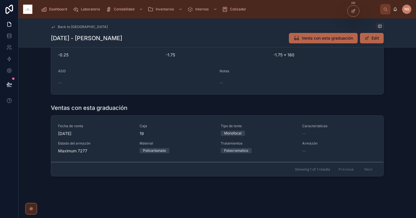
click at [263, 131] on div "Monofocal" at bounding box center [258, 133] width 75 height 5
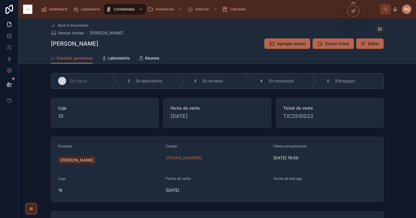
click at [324, 78] on div "5" at bounding box center [328, 81] width 8 height 8
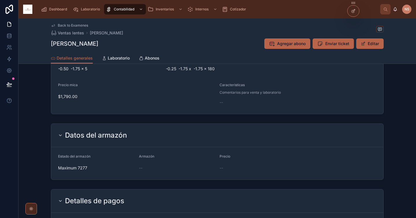
scroll to position [214, 0]
click at [149, 56] on span "Abonos" at bounding box center [152, 58] width 15 height 6
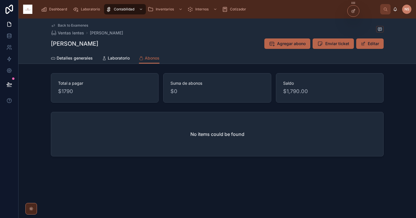
click at [297, 44] on span "Agregar abono" at bounding box center [291, 44] width 29 height 6
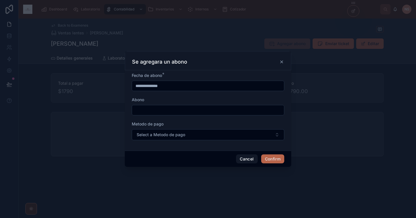
click at [153, 84] on input "**********" at bounding box center [208, 86] width 152 height 8
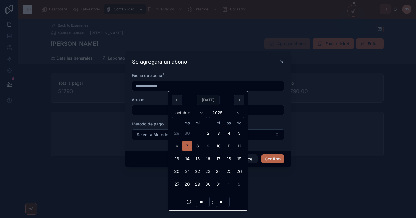
click at [177, 99] on button at bounding box center [177, 100] width 10 height 10
click at [196, 159] on button "17" at bounding box center [197, 158] width 10 height 10
type input "**********"
click at [152, 101] on div "Abono" at bounding box center [208, 100] width 152 height 6
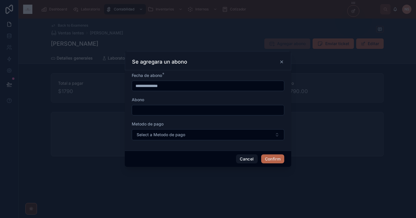
click at [152, 109] on input "text" at bounding box center [208, 110] width 152 height 8
type input "****"
click at [153, 132] on span "Select a Metodo de pago" at bounding box center [161, 135] width 49 height 6
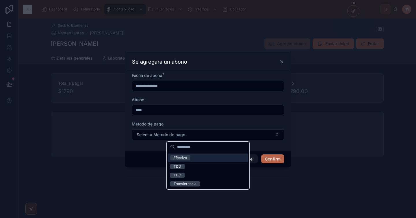
click at [187, 156] on span "Efectivo" at bounding box center [180, 157] width 20 height 5
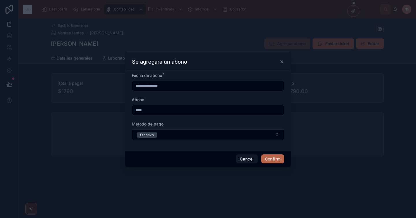
click at [271, 158] on button "Confirm" at bounding box center [272, 158] width 23 height 9
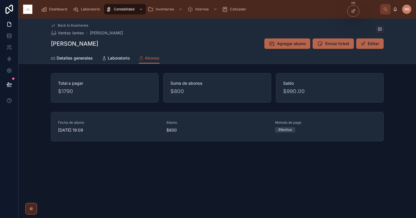
click at [290, 46] on span "Agregar abono" at bounding box center [291, 44] width 29 height 6
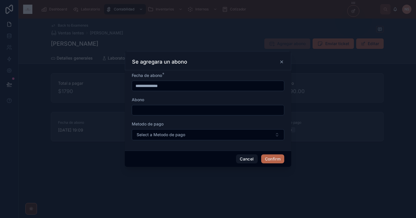
click at [210, 83] on input "**********" at bounding box center [208, 86] width 152 height 8
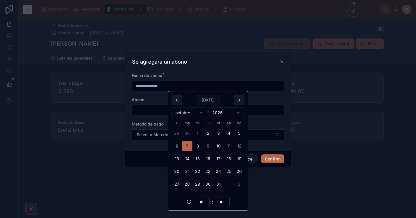
click at [178, 100] on button at bounding box center [177, 100] width 10 height 10
click at [176, 171] on button "22" at bounding box center [177, 171] width 10 height 10
type input "**********"
click at [157, 111] on input "text" at bounding box center [208, 110] width 152 height 8
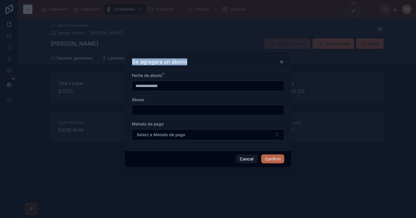
drag, startPoint x: 221, startPoint y: 58, endPoint x: 221, endPoint y: 65, distance: 7.2
click at [221, 65] on div "Se agregara un abono" at bounding box center [208, 60] width 166 height 19
click at [210, 108] on input "text" at bounding box center [208, 110] width 152 height 8
type input "****"
click at [189, 100] on div "Abono" at bounding box center [208, 100] width 152 height 6
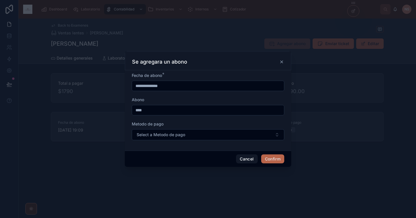
click at [176, 134] on span "Select a Metodo de pago" at bounding box center [161, 135] width 49 height 6
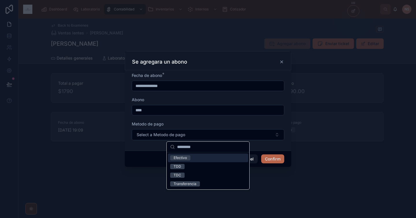
click at [191, 154] on div "Efectivo" at bounding box center [208, 157] width 80 height 9
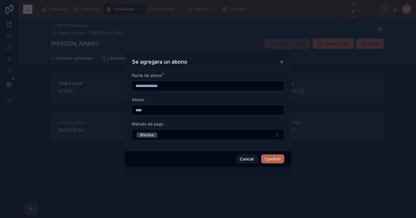
click at [274, 159] on button "Confirm" at bounding box center [272, 158] width 23 height 9
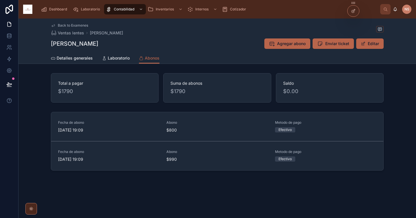
click at [77, 58] on span "Detalles generales" at bounding box center [75, 58] width 36 height 6
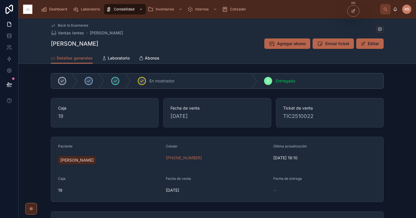
click at [57, 10] on span "Dashboard" at bounding box center [58, 9] width 18 height 5
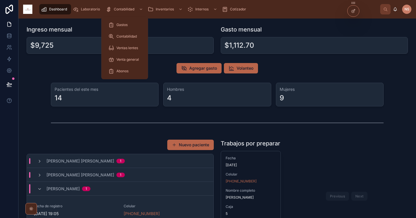
click at [132, 35] on span "Contabilidad" at bounding box center [126, 36] width 21 height 5
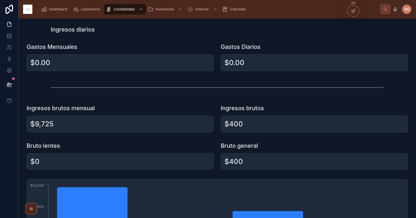
click at [214, 91] on div at bounding box center [217, 87] width 333 height 14
click at [59, 10] on span "Dashboard" at bounding box center [58, 9] width 18 height 5
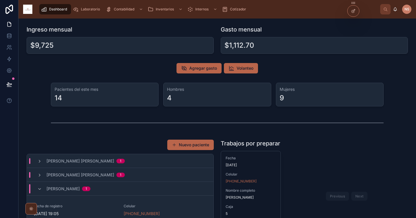
click at [193, 146] on button "Nuevo paciente" at bounding box center [190, 144] width 46 height 10
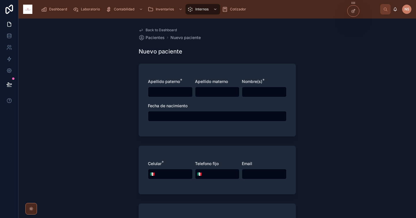
click at [167, 95] on input "text" at bounding box center [170, 92] width 44 height 8
type input "*****"
type input "********"
type input "**********"
click at [169, 109] on div "Fecha de nacimiento" at bounding box center [217, 112] width 139 height 18
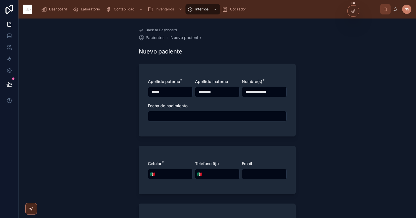
click at [170, 113] on input "text" at bounding box center [217, 116] width 138 height 8
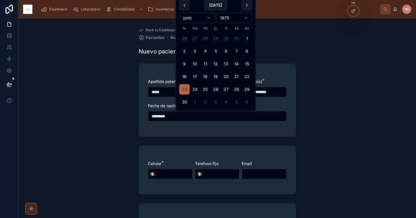
type input "*********"
click at [219, 136] on form "**********" at bounding box center [217, 221] width 157 height 322
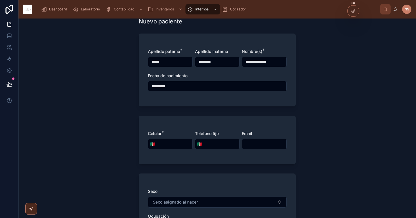
scroll to position [32, 0]
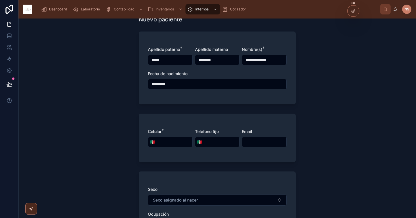
click at [169, 139] on input "tel" at bounding box center [175, 142] width 36 height 8
paste input "**********"
type input "**********"
click at [185, 122] on div "**********" at bounding box center [217, 137] width 157 height 49
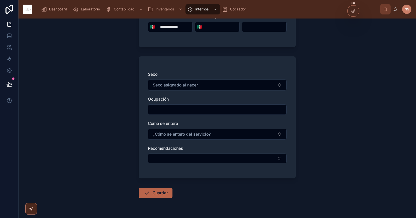
scroll to position [164, 0]
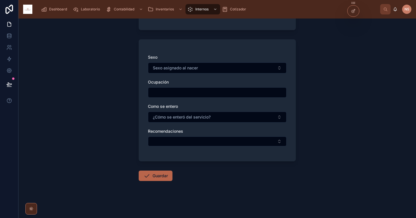
click at [199, 71] on button "Sexo asignado al nacer" at bounding box center [217, 67] width 139 height 11
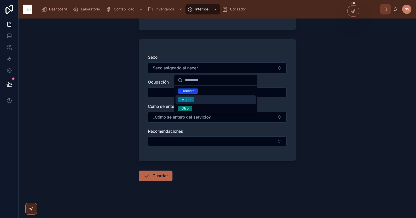
click at [195, 99] on div "Mujer" at bounding box center [216, 99] width 80 height 9
click at [148, 103] on div "Sexo Mujer Ocupación Como se entero ¿Cómo se enteró del servicio? Recomendacion…" at bounding box center [217, 103] width 139 height 98
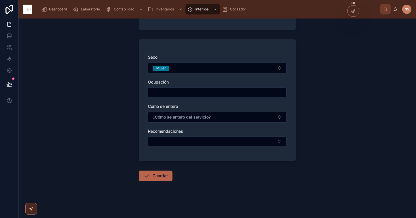
click at [169, 85] on div "Ocupación" at bounding box center [217, 88] width 139 height 18
click at [169, 92] on input "text" at bounding box center [217, 92] width 138 height 8
type input "*******"
click at [168, 111] on div "Como se entero ¿Cómo se enteró del servicio?" at bounding box center [217, 112] width 139 height 19
click at [170, 116] on span "¿Cómo se enteró del servicio?" at bounding box center [182, 117] width 58 height 6
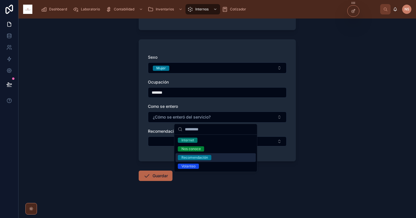
click at [203, 158] on div "Recomendación" at bounding box center [194, 157] width 27 height 5
click at [159, 159] on div "Sexo Mujer Ocupación ******* Como se entero Recomendación Recomendaciones" at bounding box center [217, 100] width 157 height 122
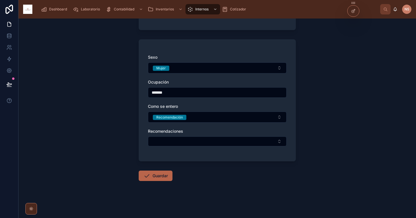
click at [159, 175] on button "Guardar" at bounding box center [156, 175] width 34 height 10
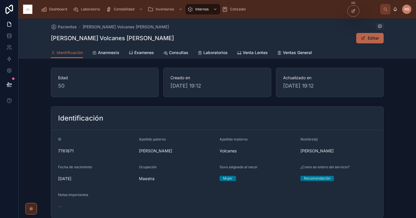
click at [140, 52] on span "Examenes" at bounding box center [144, 53] width 20 height 6
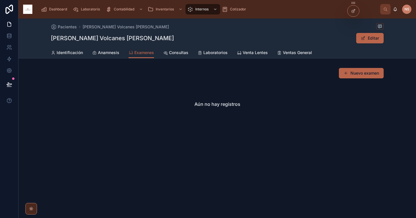
click at [174, 52] on span "Consultas" at bounding box center [178, 53] width 19 height 6
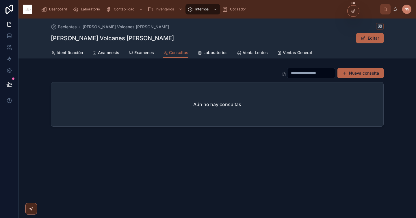
click at [370, 69] on button "Nueva consulta" at bounding box center [360, 73] width 46 height 10
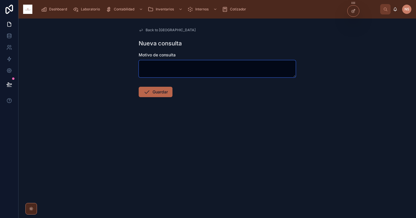
click at [197, 68] on textarea at bounding box center [217, 68] width 157 height 17
click at [203, 69] on textarea at bounding box center [217, 68] width 157 height 17
paste textarea "**********"
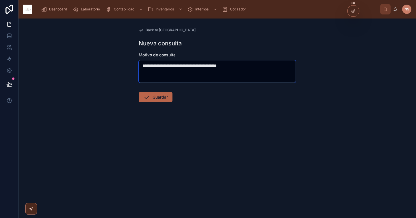
type textarea "**********"
click at [168, 95] on button "Guardar" at bounding box center [156, 97] width 34 height 10
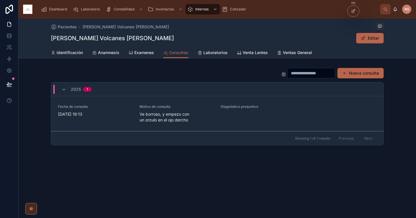
click at [305, 100] on link "Fecha de consulta [DATE] 19:13 Motivo de consulta Ve borroso, y empezo con un o…" at bounding box center [217, 113] width 332 height 35
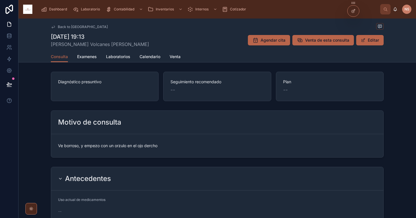
click at [361, 40] on span at bounding box center [363, 40] width 5 height 5
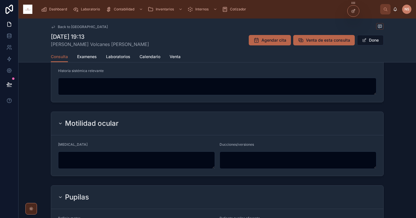
scroll to position [142, 0]
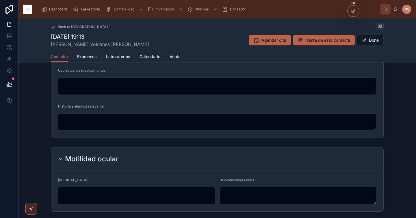
click at [373, 41] on button "Done" at bounding box center [370, 40] width 27 height 10
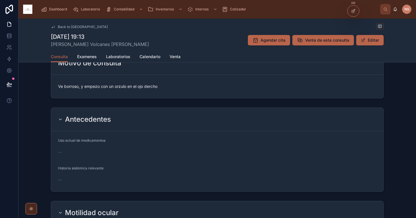
scroll to position [0, 0]
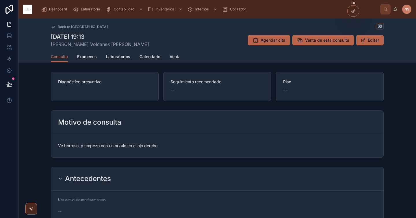
click at [299, 41] on icon at bounding box center [300, 40] width 6 height 6
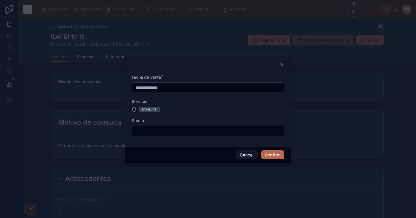
click at [148, 127] on input "text" at bounding box center [208, 131] width 152 height 8
type input "*******"
click at [156, 89] on input "**********" at bounding box center [208, 87] width 152 height 8
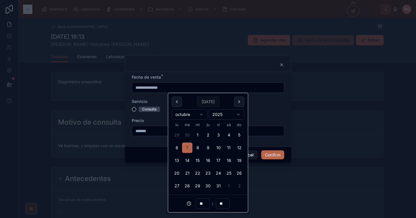
click at [180, 103] on button at bounding box center [177, 101] width 10 height 10
click at [199, 159] on button "17" at bounding box center [197, 160] width 10 height 10
type input "**********"
click at [154, 119] on div "Precio" at bounding box center [208, 121] width 152 height 6
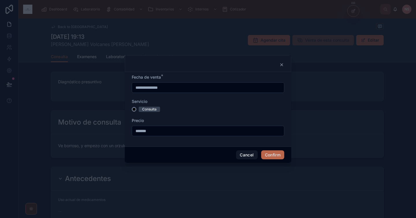
click at [272, 157] on button "Confirm" at bounding box center [272, 154] width 23 height 9
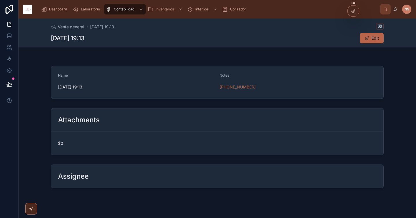
click at [80, 25] on span "Venta general" at bounding box center [71, 27] width 27 height 6
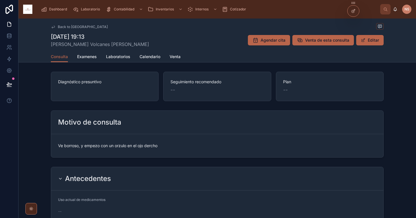
click at [154, 58] on span "Calendario" at bounding box center [149, 57] width 21 height 6
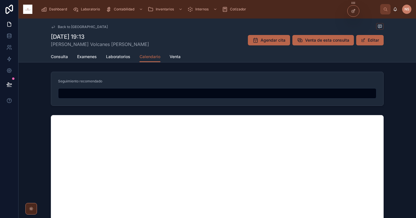
click at [176, 57] on span "Venta" at bounding box center [175, 57] width 11 height 6
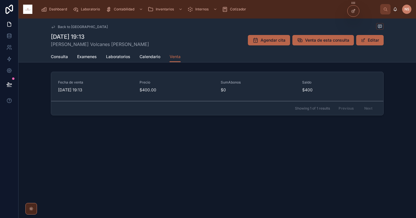
click at [0, 0] on span "Pago" at bounding box center [0, 0] width 0 height 0
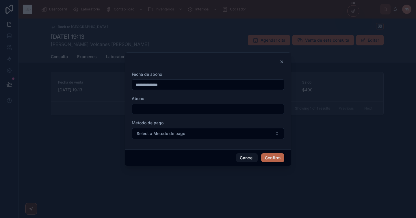
click at [181, 109] on input "text" at bounding box center [208, 109] width 152 height 8
type input "****"
click at [182, 137] on button "Select a Metodo de pago" at bounding box center [208, 133] width 152 height 11
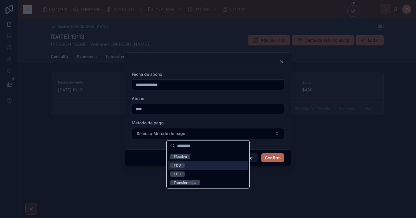
click at [193, 165] on div "TDD" at bounding box center [208, 165] width 80 height 9
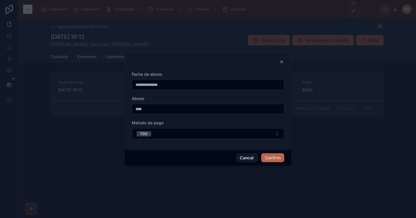
click at [144, 85] on input "**********" at bounding box center [208, 85] width 152 height 8
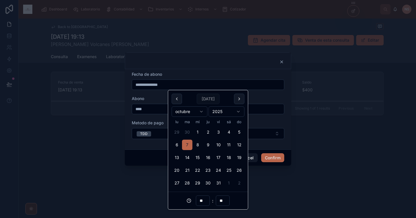
click at [178, 97] on button at bounding box center [177, 99] width 10 height 10
click at [199, 157] on button "17" at bounding box center [197, 157] width 10 height 10
type input "**********"
click at [151, 147] on div "**********" at bounding box center [208, 109] width 166 height 80
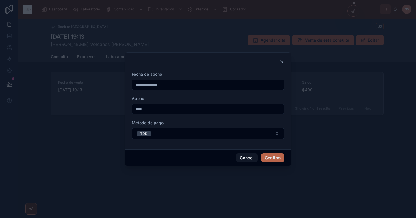
click at [274, 155] on button "Confirm" at bounding box center [272, 157] width 23 height 9
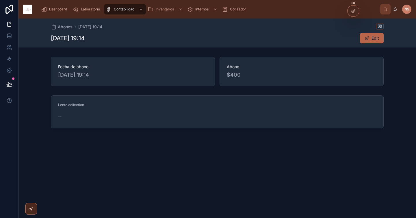
click at [61, 27] on span "Abonos" at bounding box center [65, 27] width 15 height 6
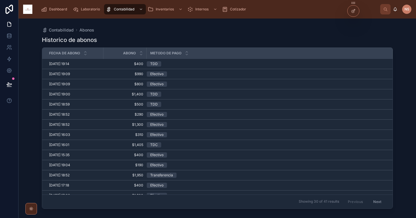
click at [58, 6] on div "Dashboard" at bounding box center [55, 9] width 28 height 9
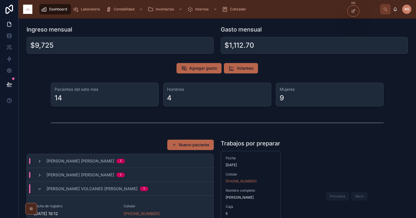
click at [174, 94] on div "4" at bounding box center [217, 97] width 100 height 9
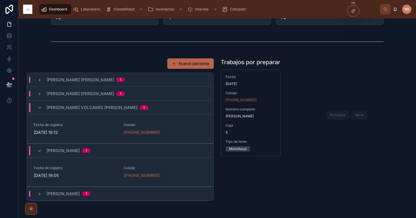
scroll to position [109, 0]
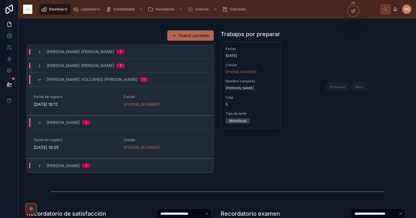
click at [62, 79] on span "[PERSON_NAME] Volcanes [PERSON_NAME]" at bounding box center [91, 80] width 91 height 6
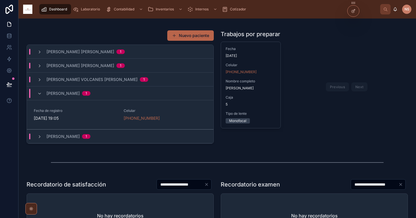
click at [64, 83] on div "[PERSON_NAME] Volcanes [PERSON_NAME] 1" at bounding box center [120, 79] width 187 height 14
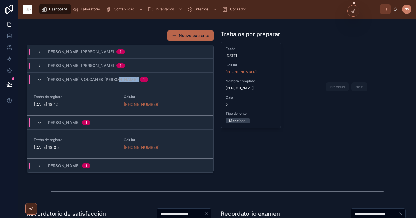
click at [64, 83] on div "[PERSON_NAME] Volcanes [PERSON_NAME] 1" at bounding box center [97, 79] width 102 height 9
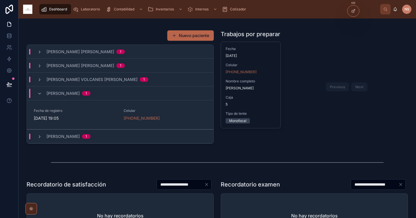
click at [65, 93] on span "[PERSON_NAME]" at bounding box center [62, 93] width 33 height 6
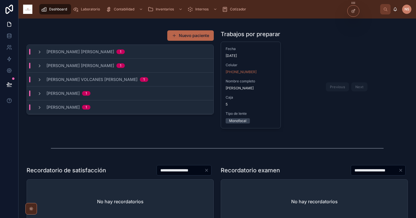
click at [66, 99] on div "[PERSON_NAME] 1" at bounding box center [120, 93] width 187 height 14
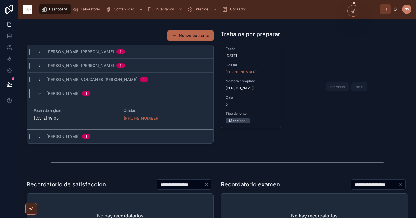
click at [66, 100] on div "[PERSON_NAME] 1" at bounding box center [120, 93] width 187 height 14
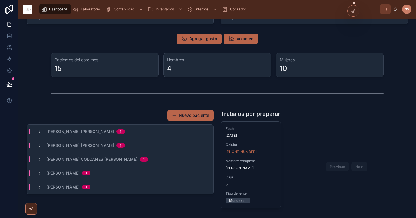
scroll to position [0, 0]
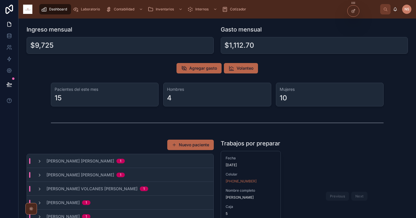
click at [92, 8] on span "Laboratorio" at bounding box center [90, 9] width 19 height 5
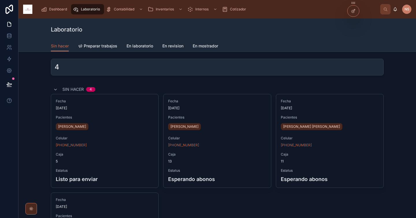
click at [65, 9] on span "Dashboard" at bounding box center [58, 9] width 18 height 5
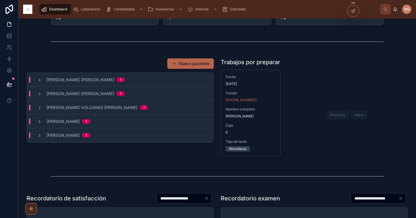
scroll to position [91, 0]
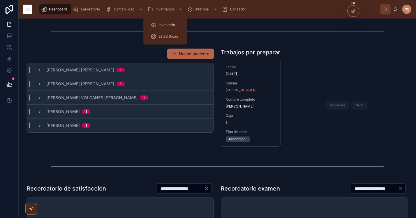
click at [159, 10] on span "Inventarios" at bounding box center [165, 9] width 18 height 5
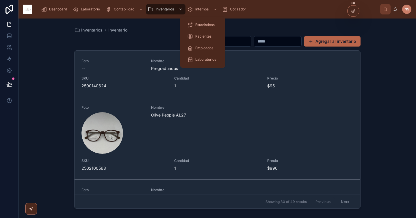
click at [203, 34] on span "Pacientes" at bounding box center [203, 36] width 16 height 5
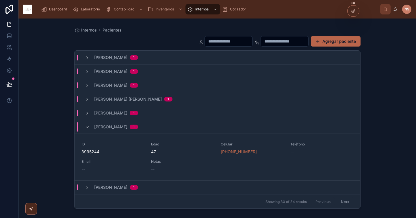
click at [238, 44] on input "text" at bounding box center [228, 41] width 47 height 8
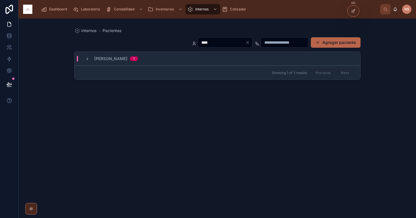
type input "****"
click at [211, 62] on div "[PERSON_NAME] 1" at bounding box center [218, 59] width 286 height 14
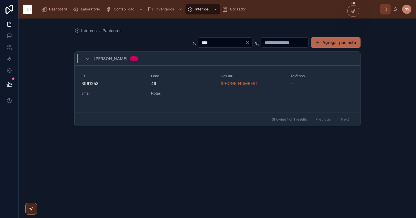
click at [201, 75] on span "Edad" at bounding box center [182, 76] width 63 height 5
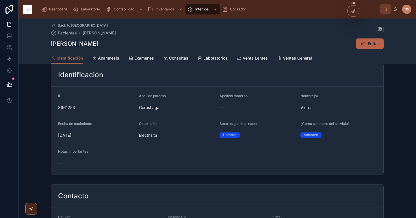
scroll to position [96, 0]
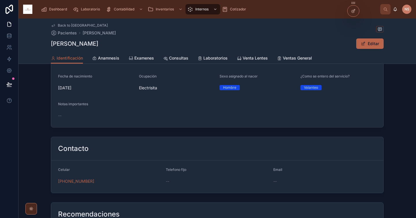
click at [257, 56] on span "Venta Lentes" at bounding box center [255, 58] width 25 height 6
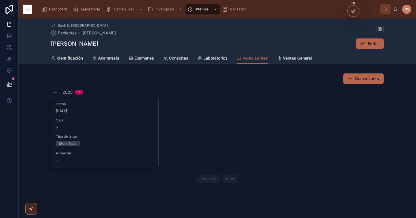
click at [288, 56] on span "Ventas General" at bounding box center [297, 58] width 29 height 6
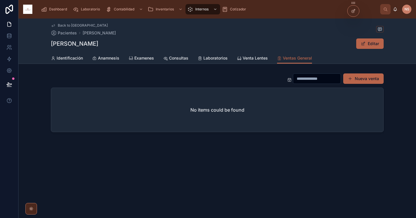
click at [260, 58] on span "Venta Lentes" at bounding box center [255, 58] width 25 height 6
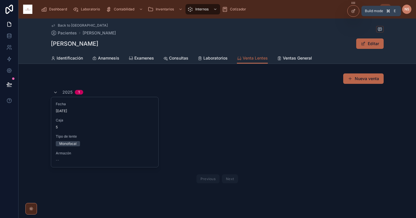
click at [352, 9] on icon at bounding box center [353, 11] width 5 height 5
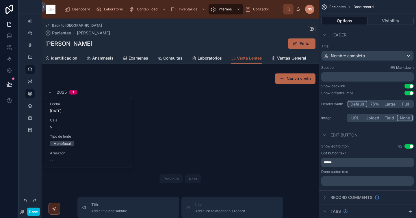
click at [229, 91] on div at bounding box center [180, 129] width 277 height 117
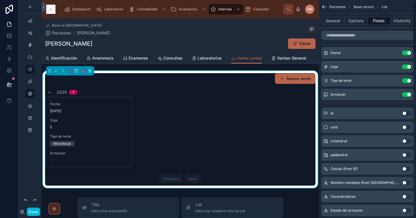
click at [249, 86] on div "Nueva venta 2025 1 Fecha [DATE] Caja 5 Tipo de lente Monofocal Armazón -- Previ…" at bounding box center [180, 129] width 270 height 112
click at [362, 20] on button "Options" at bounding box center [355, 21] width 23 height 8
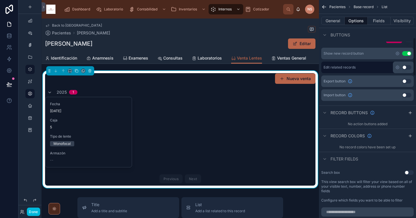
scroll to position [213, 0]
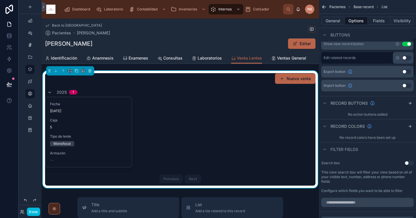
click at [410, 102] on icon "scrollable content" at bounding box center [410, 103] width 5 height 5
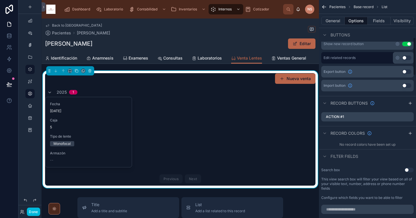
click at [0, 0] on icon "scrollable content" at bounding box center [0, 0] width 0 height 0
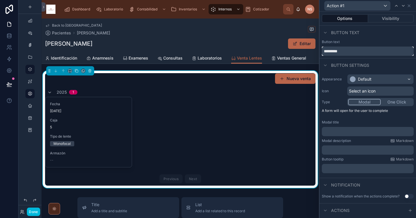
click at [381, 51] on input "*********" at bounding box center [368, 50] width 92 height 9
type input "**********"
click at [384, 64] on div "Button settings" at bounding box center [367, 65] width 96 height 14
click at [380, 76] on div "Default" at bounding box center [380, 79] width 66 height 9
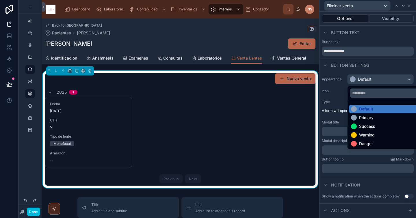
click at [377, 143] on div "Danger" at bounding box center [385, 144] width 68 height 6
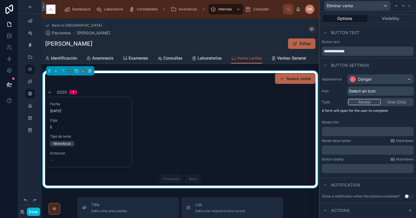
click at [361, 92] on span "Select an icon" at bounding box center [362, 91] width 27 height 6
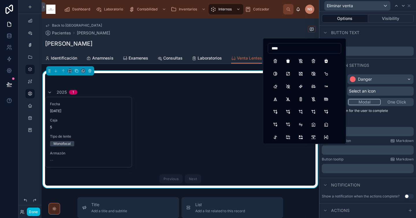
type input "****"
click at [276, 62] on button "Trash" at bounding box center [275, 61] width 10 height 10
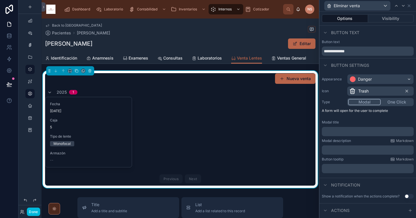
click at [370, 121] on div "Modal title" at bounding box center [368, 122] width 92 height 5
click at [364, 135] on div "﻿" at bounding box center [368, 131] width 92 height 9
click at [361, 133] on p "﻿" at bounding box center [368, 131] width 88 height 6
click at [354, 147] on p "﻿" at bounding box center [368, 150] width 88 height 6
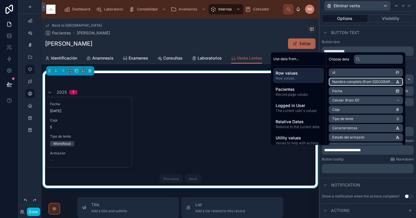
click at [381, 80] on span "Nombre completo (from [GEOGRAPHIC_DATA])" at bounding box center [363, 81] width 63 height 5
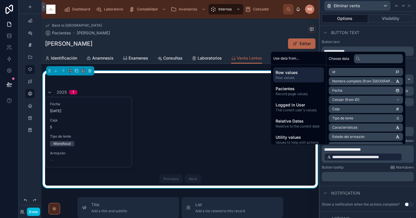
click at [383, 148] on p "**********" at bounding box center [368, 153] width 88 height 15
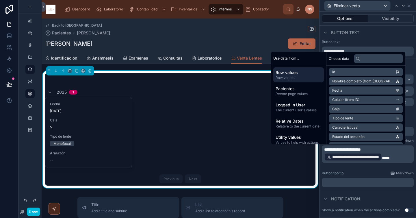
scroll to position [0, 0]
click at [369, 178] on div "﻿" at bounding box center [368, 182] width 92 height 9
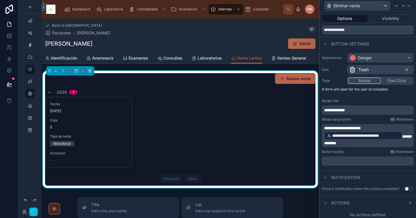
scroll to position [23, 0]
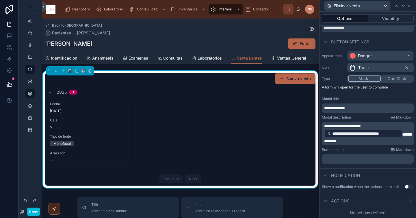
click at [365, 157] on p "﻿" at bounding box center [368, 159] width 88 height 6
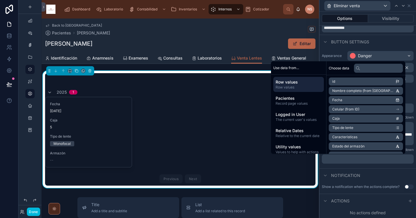
click at [359, 166] on div "**********" at bounding box center [367, 109] width 96 height 120
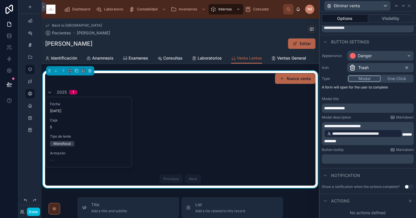
click at [370, 162] on div "﻿" at bounding box center [368, 158] width 92 height 9
click at [364, 159] on p "﻿" at bounding box center [368, 159] width 88 height 6
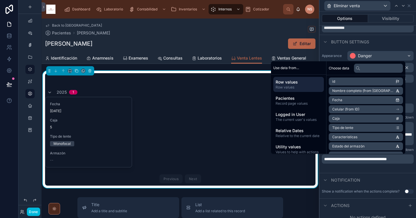
scroll to position [23, 0]
click at [364, 172] on div "**********" at bounding box center [367, 111] width 96 height 124
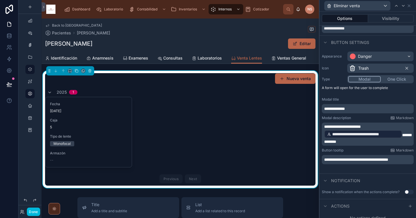
scroll to position [28, 0]
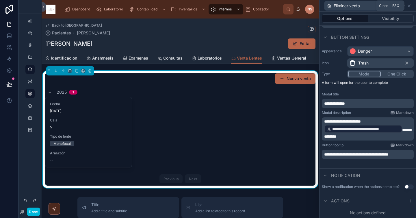
click at [410, 6] on icon at bounding box center [409, 5] width 5 height 5
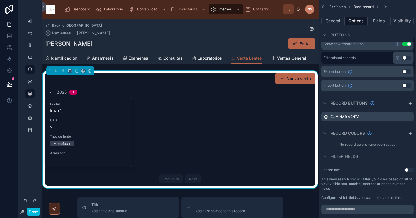
click at [37, 210] on button "Done" at bounding box center [33, 211] width 13 height 8
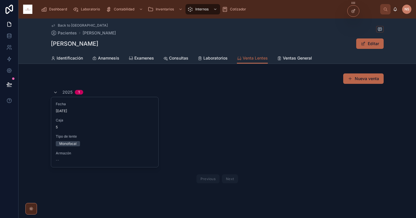
click at [0, 0] on span "Eliminar venta" at bounding box center [0, 0] width 0 height 0
click at [356, 12] on div at bounding box center [353, 10] width 12 height 11
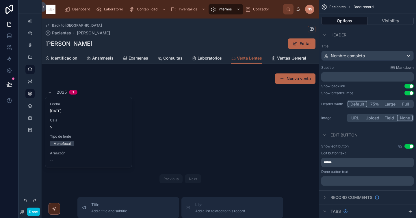
click at [115, 124] on div at bounding box center [180, 129] width 277 height 117
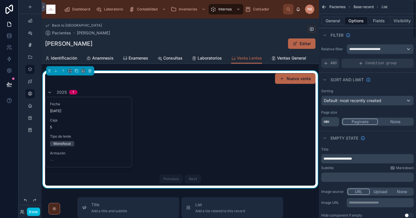
click at [291, 109] on div "Fecha [DATE] Caja 5 Tipo de lente Monofocal Armazón -- Eliminar venta" at bounding box center [180, 132] width 270 height 70
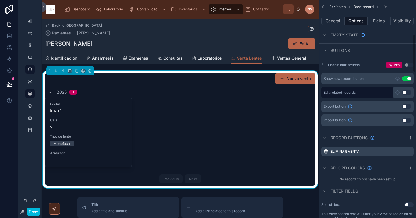
scroll to position [206, 0]
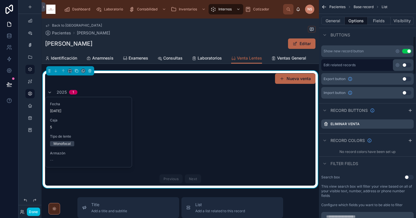
click at [0, 0] on icon "scrollable content" at bounding box center [0, 0] width 0 height 0
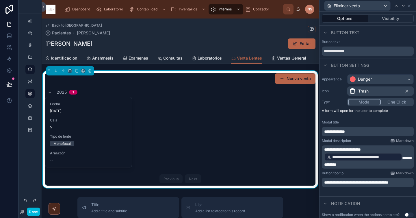
scroll to position [28, 0]
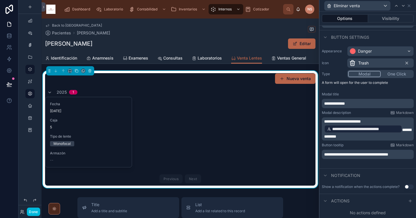
click at [408, 200] on icon at bounding box center [410, 200] width 5 height 5
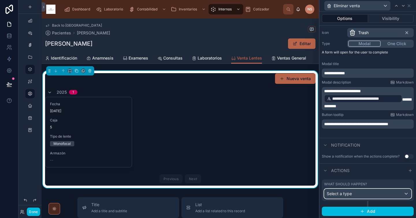
click at [370, 194] on div "Select a type" at bounding box center [367, 193] width 87 height 9
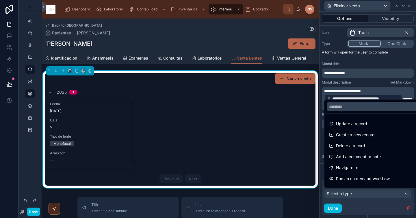
click at [330, 208] on div at bounding box center [367, 109] width 96 height 218
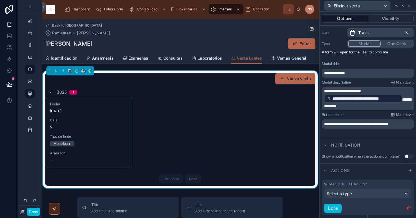
click at [36, 209] on button "Done" at bounding box center [33, 211] width 13 height 8
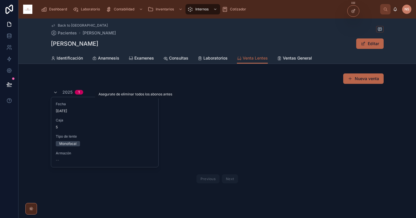
click at [0, 0] on span "Eliminar venta" at bounding box center [0, 0] width 0 height 0
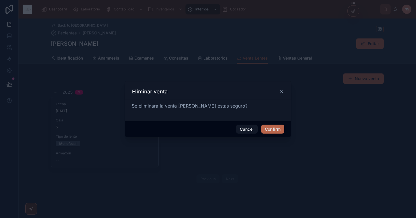
click at [268, 128] on button "Confirm" at bounding box center [272, 128] width 23 height 9
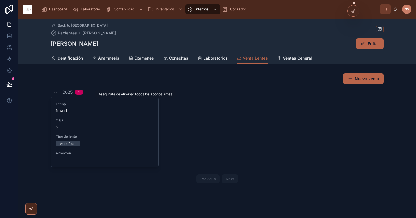
click at [0, 0] on span "Eliminar venta" at bounding box center [0, 0] width 0 height 0
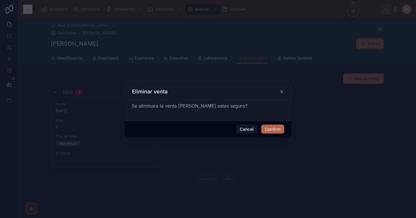
click at [272, 131] on button "Confirm" at bounding box center [272, 128] width 23 height 9
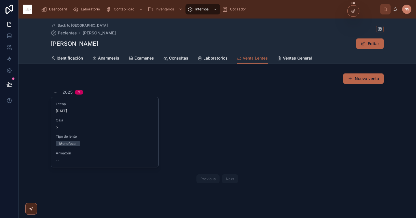
click at [353, 7] on div at bounding box center [353, 10] width 12 height 11
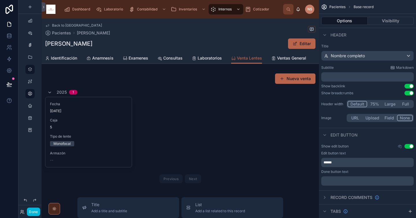
click at [215, 136] on div at bounding box center [180, 129] width 277 height 117
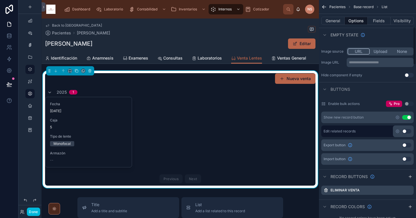
scroll to position [171, 0]
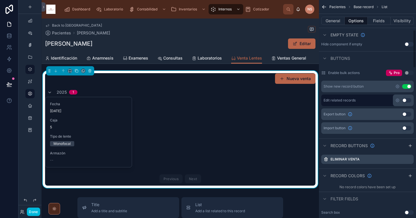
click at [411, 160] on div "Eliminar venta" at bounding box center [367, 158] width 92 height 9
click at [0, 0] on icon "scrollable content" at bounding box center [0, 0] width 0 height 0
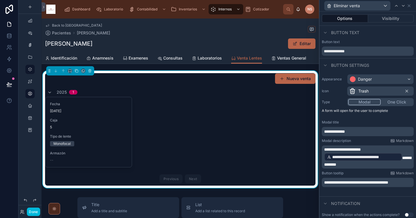
scroll to position [28, 0]
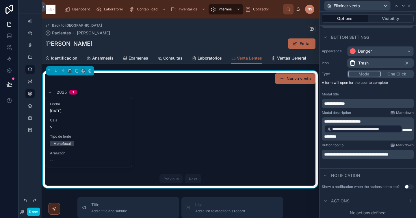
click at [408, 200] on icon at bounding box center [410, 200] width 5 height 5
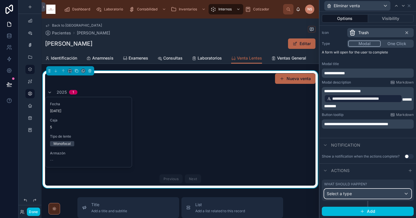
click at [385, 193] on div "Select a type" at bounding box center [367, 193] width 87 height 9
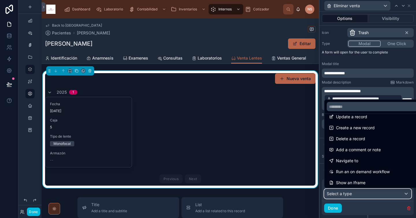
scroll to position [8, 0]
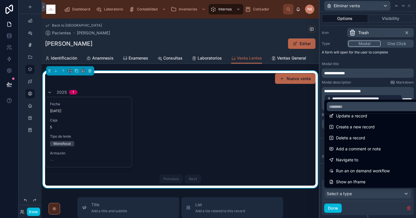
click at [365, 136] on div "Delete a record" at bounding box center [372, 137] width 86 height 7
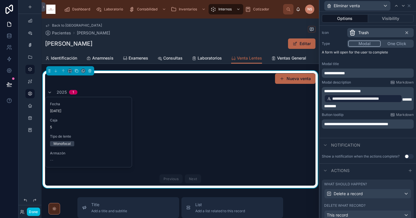
scroll to position [94, 0]
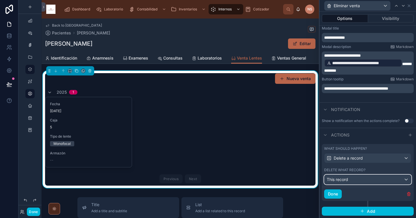
click at [359, 179] on div "This record" at bounding box center [367, 179] width 87 height 9
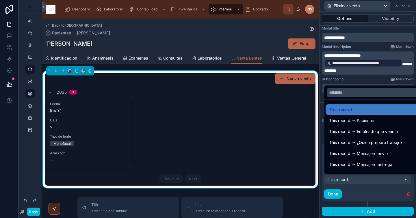
click at [359, 179] on div at bounding box center [367, 109] width 96 height 218
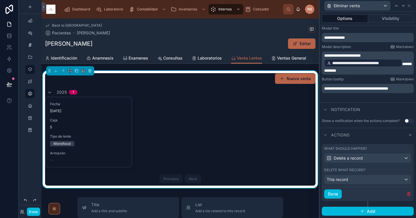
click at [338, 193] on button "Done" at bounding box center [333, 193] width 18 height 9
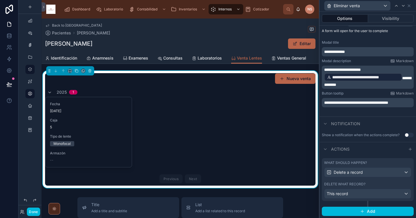
click at [36, 211] on button "Done" at bounding box center [33, 211] width 13 height 8
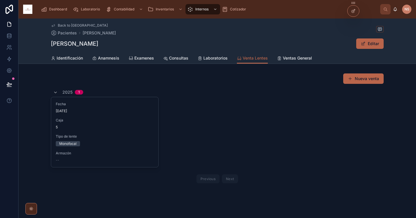
click at [190, 125] on div "Fecha [DATE] Caja 5 Tipo de lente Monofocal Armazón -- Eliminar venta" at bounding box center [217, 132] width 333 height 70
click at [141, 118] on div "Fecha [DATE] Caja 5 Tipo de lente Monofocal Armazón --" at bounding box center [104, 132] width 107 height 70
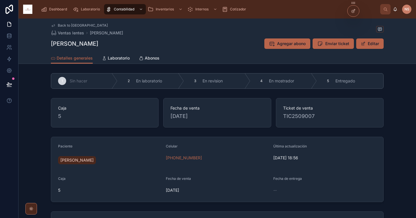
click at [149, 62] on link "Abonos" at bounding box center [149, 59] width 21 height 12
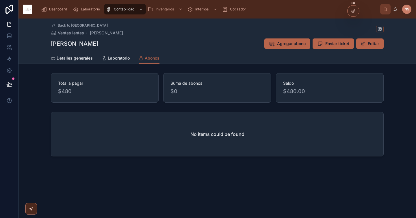
click at [110, 53] on link "Laboratorio" at bounding box center [116, 59] width 28 height 12
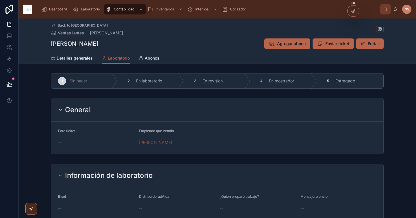
click at [80, 60] on span "Detalles generales" at bounding box center [75, 58] width 36 height 6
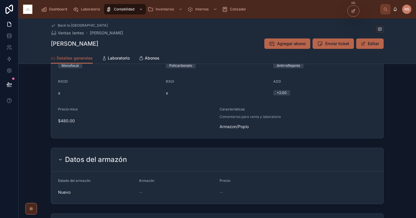
scroll to position [308, 0]
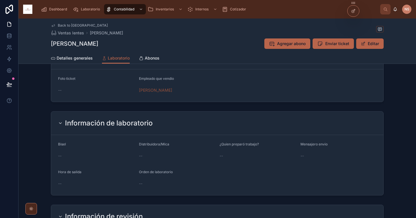
scroll to position [47, 0]
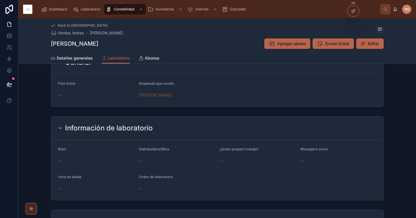
click at [63, 33] on span "Ventas lentes" at bounding box center [71, 33] width 26 height 6
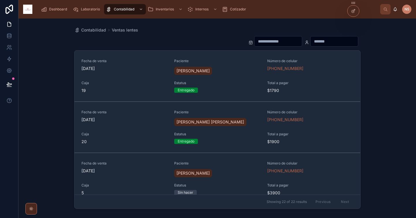
click at [58, 8] on span "Dashboard" at bounding box center [58, 9] width 18 height 5
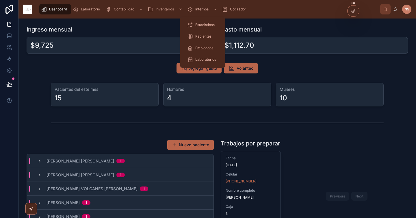
click at [204, 10] on span "Internos" at bounding box center [201, 9] width 13 height 5
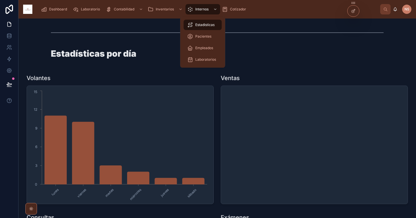
click at [205, 36] on span "Pacientes" at bounding box center [203, 36] width 16 height 5
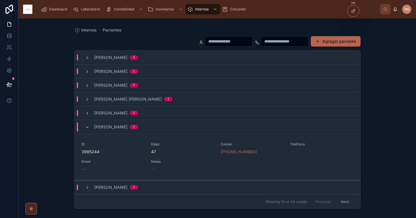
click at [219, 42] on input "text" at bounding box center [228, 41] width 47 height 8
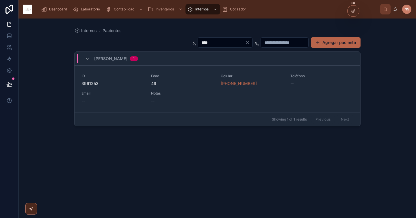
type input "****"
click at [183, 74] on span "Edad" at bounding box center [182, 76] width 63 height 5
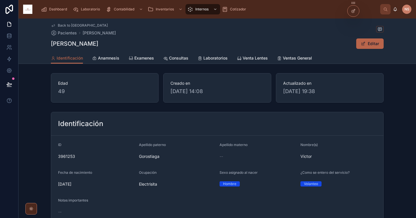
click at [253, 54] on link "Venta Lentes" at bounding box center [252, 59] width 31 height 12
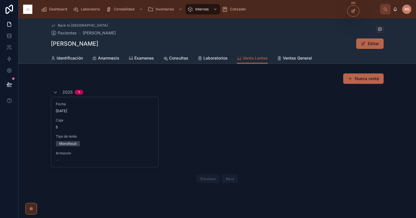
click at [0, 0] on span "Eliminar venta" at bounding box center [0, 0] width 0 height 0
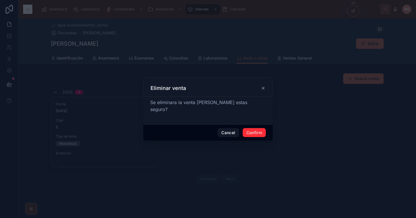
click at [257, 133] on button "Confirm" at bounding box center [254, 132] width 23 height 9
